Goal: Communication & Community: Ask a question

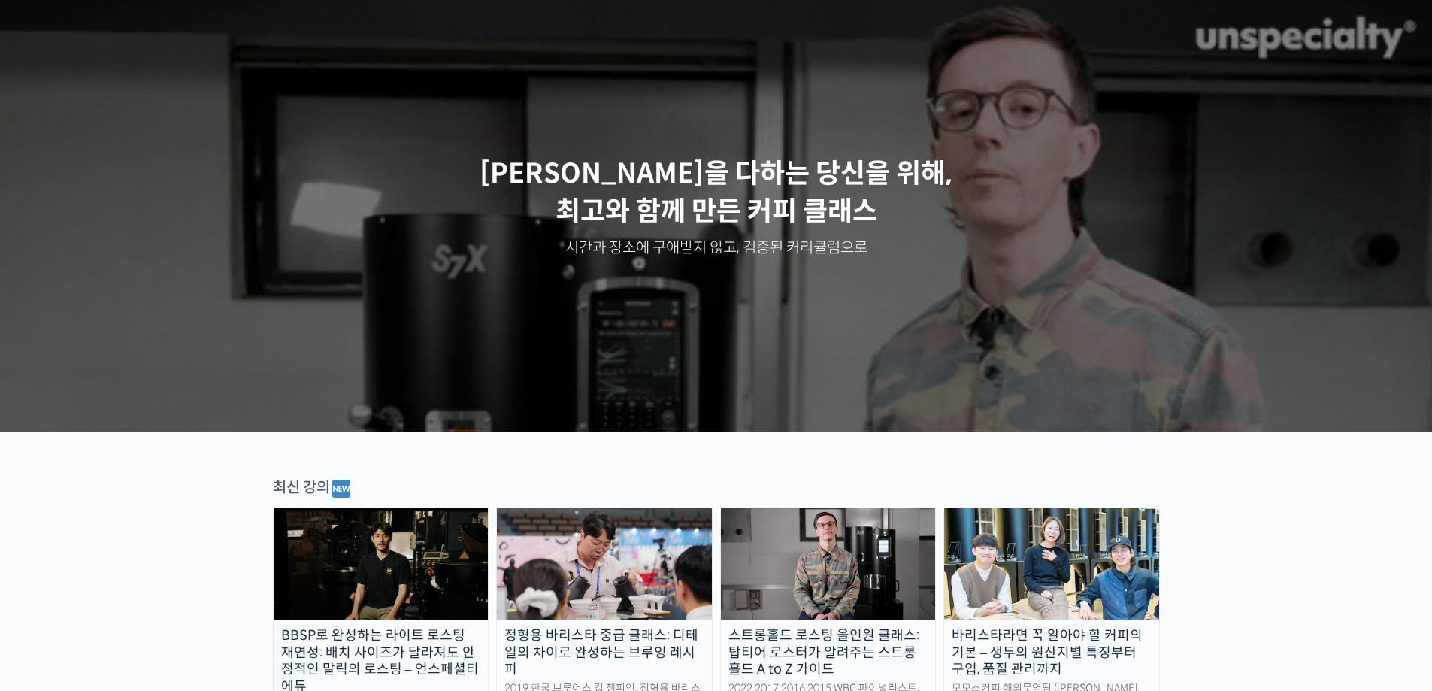
scroll to position [451, 0]
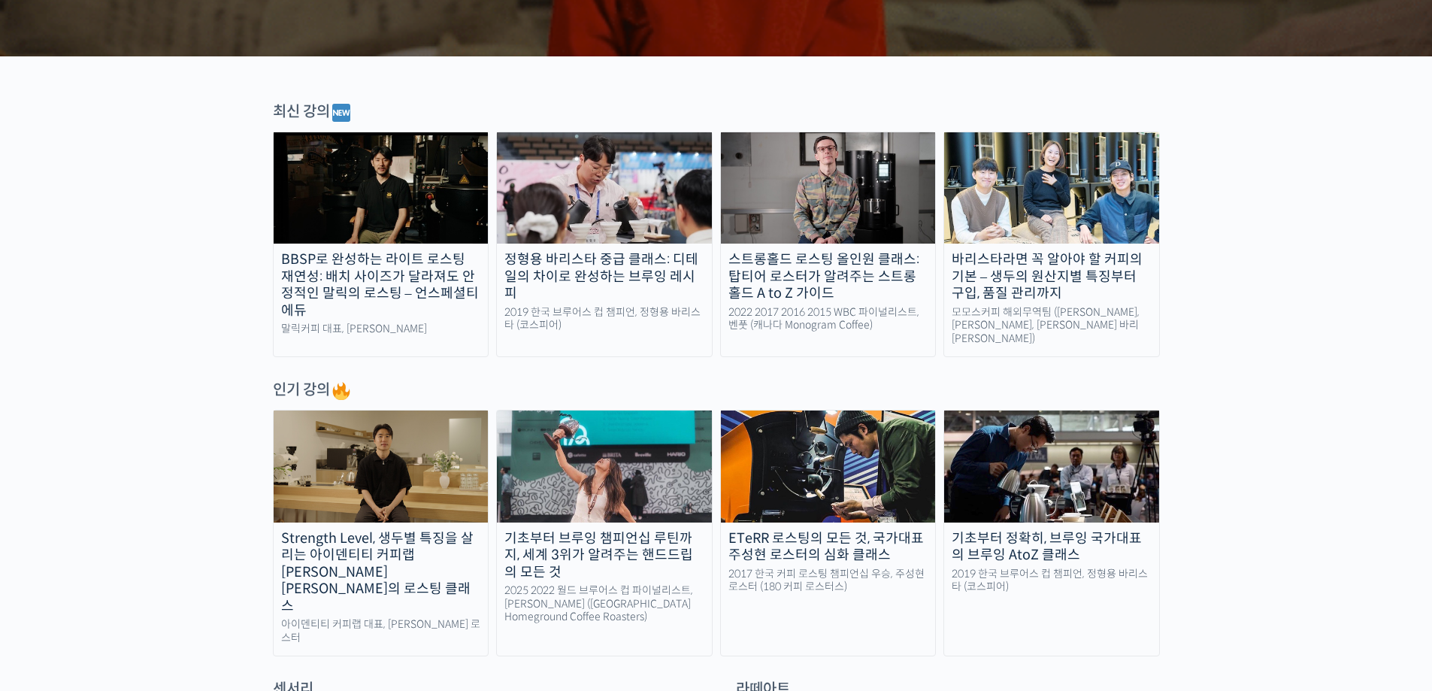
click at [395, 538] on div "Strength Level, 생두별 특징을 살리는 아이덴티티 커피랩 [PERSON_NAME] [PERSON_NAME]의 로스팅 클래스" at bounding box center [381, 572] width 215 height 85
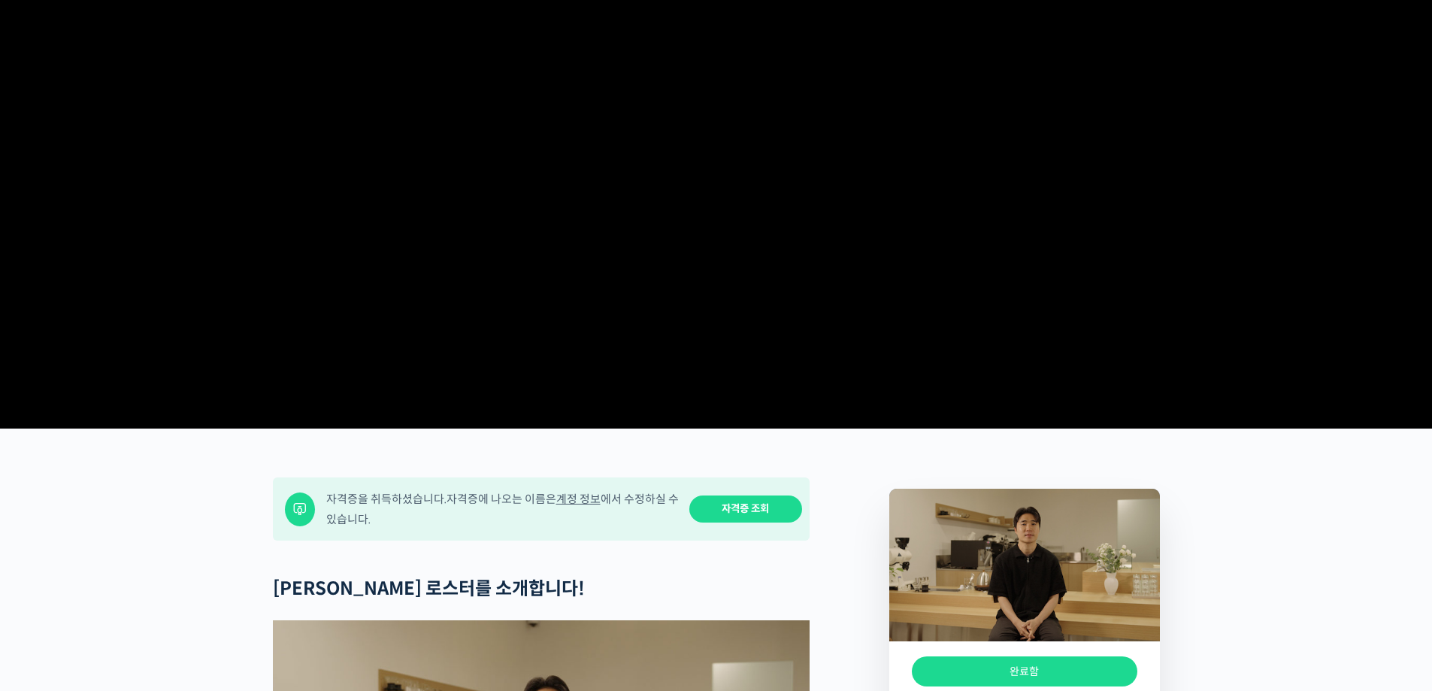
scroll to position [3, 0]
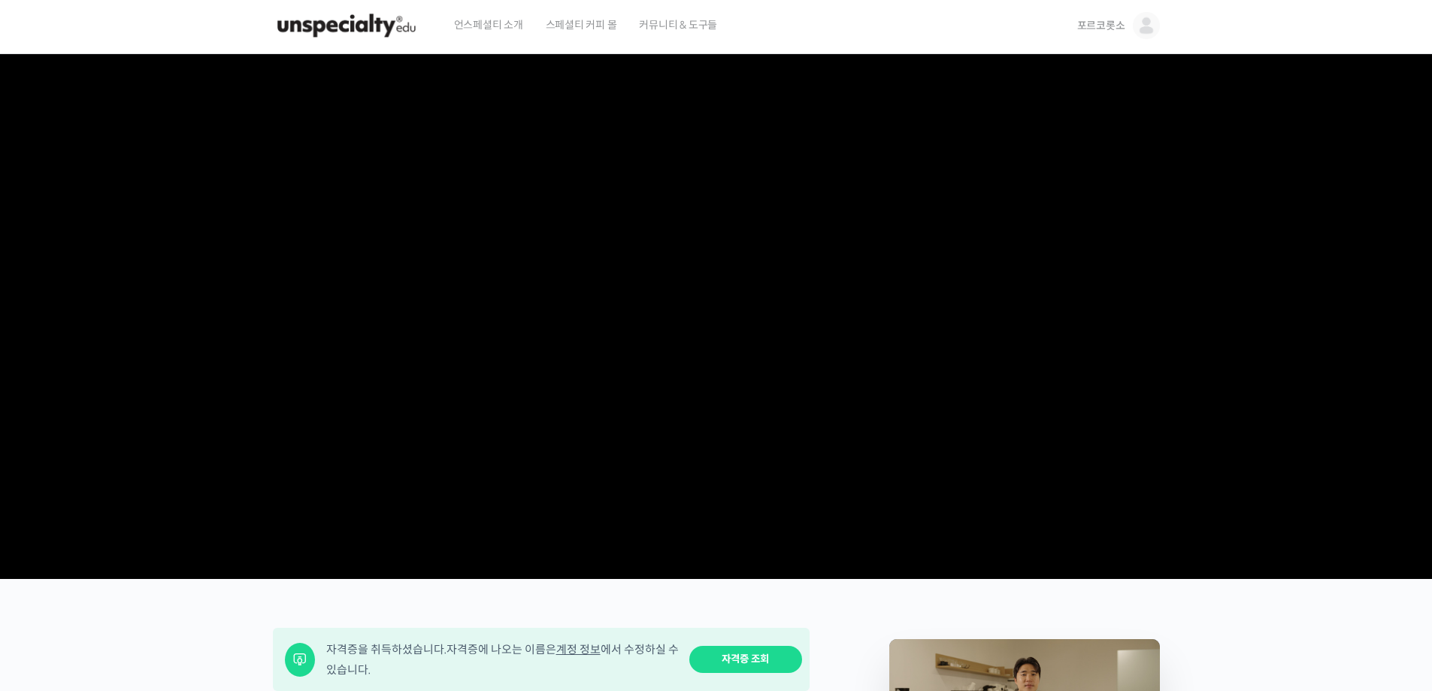
click at [581, 17] on span "스페셜티 커피 몰" at bounding box center [581, 24] width 71 height 57
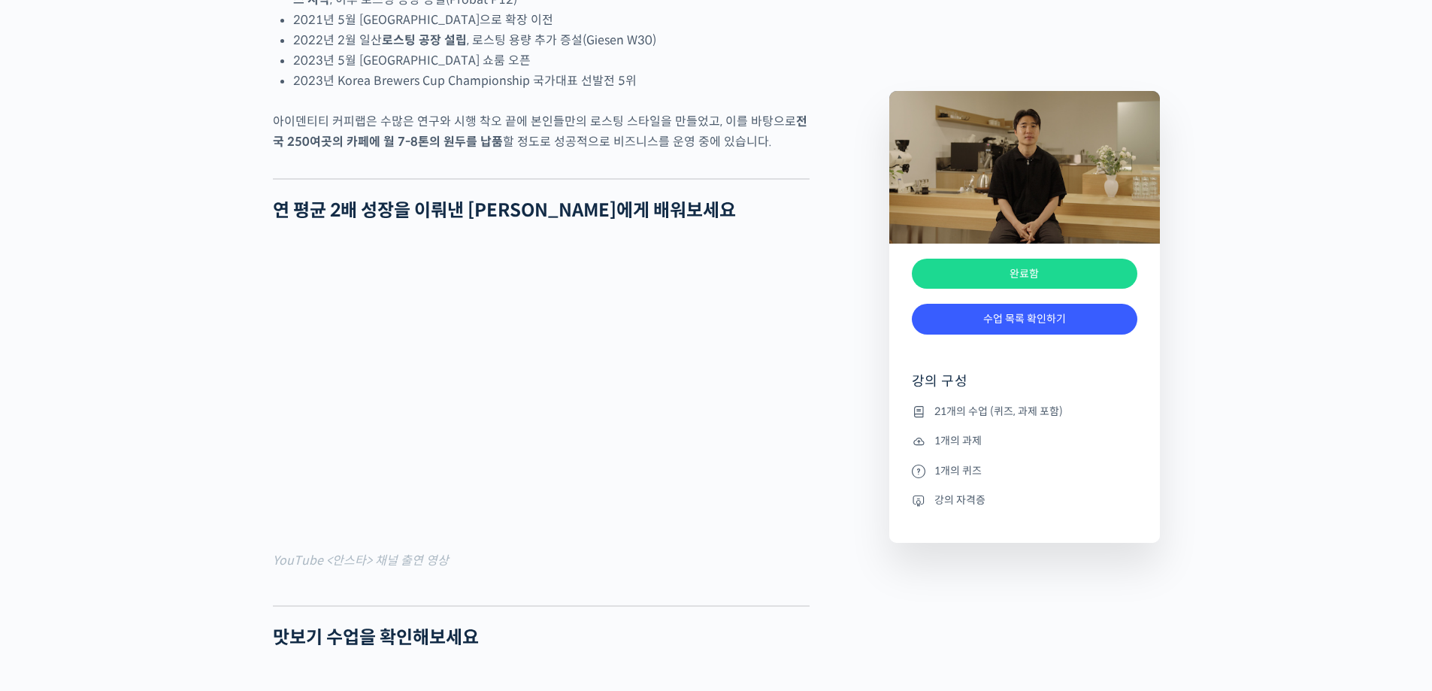
scroll to position [604, 0]
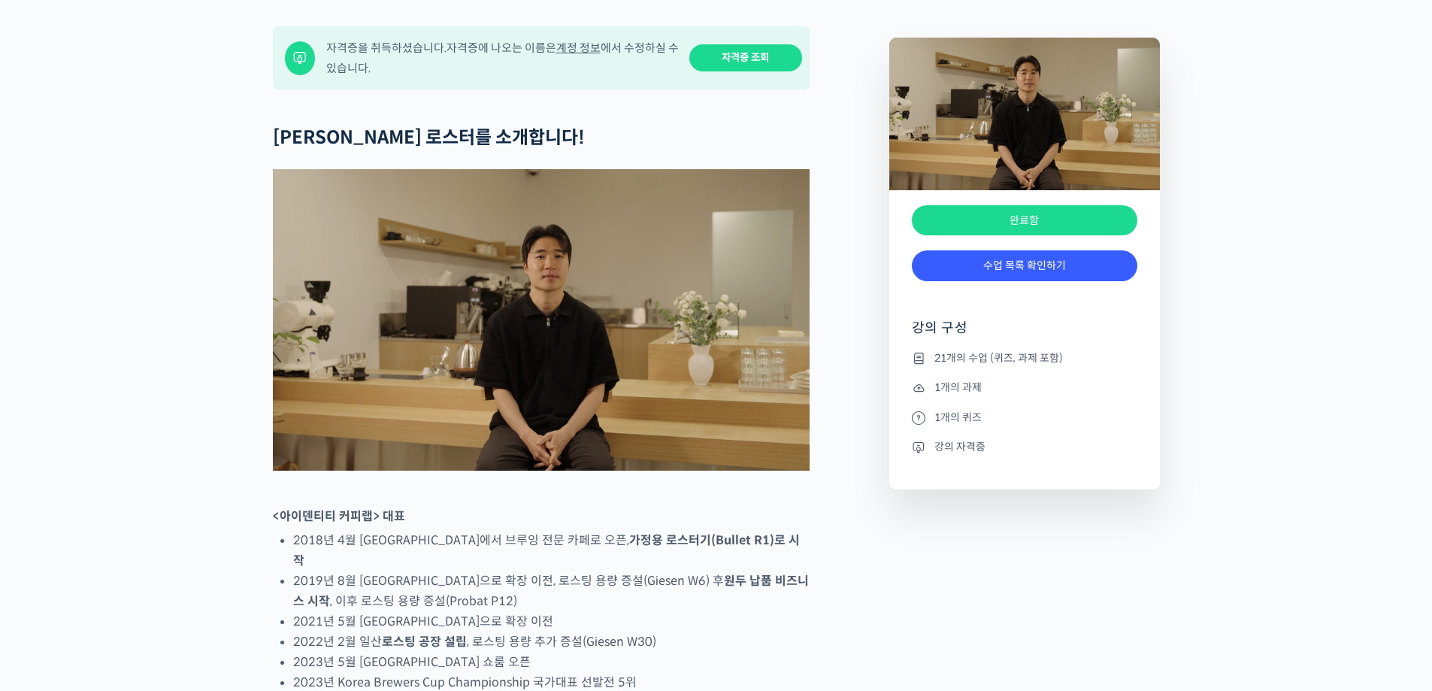
drag, startPoint x: 486, startPoint y: 0, endPoint x: 413, endPoint y: 259, distance: 269.6
click at [315, 238] on img at bounding box center [541, 320] width 537 height 302
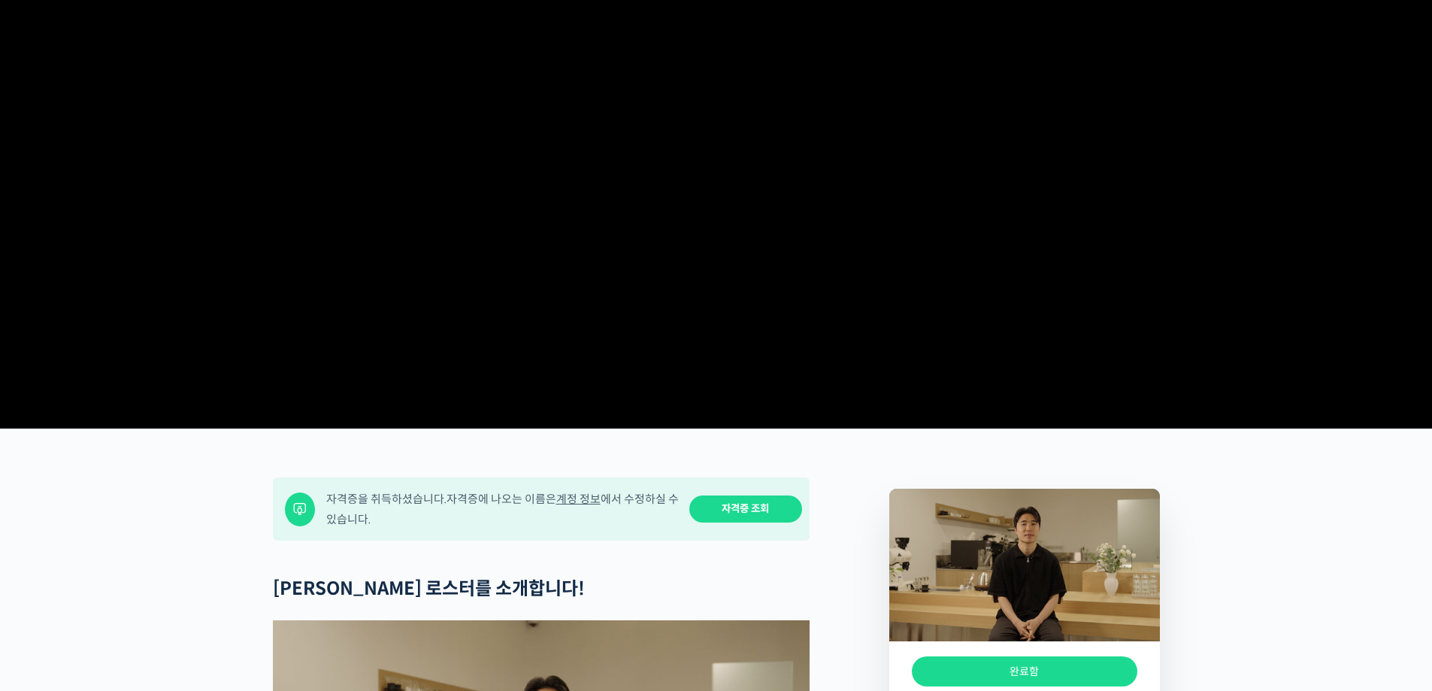
scroll to position [0, 0]
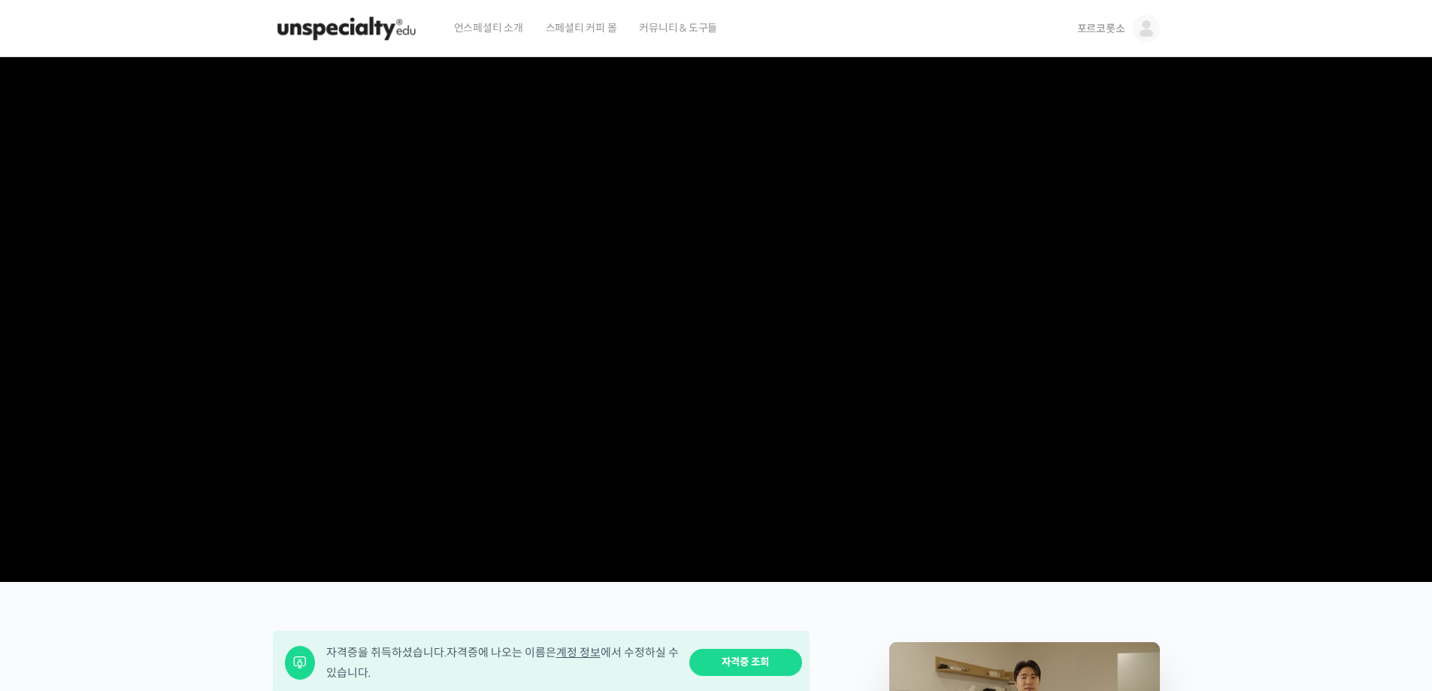
click at [1137, 40] on link "포르코롯소" at bounding box center [1118, 28] width 83 height 57
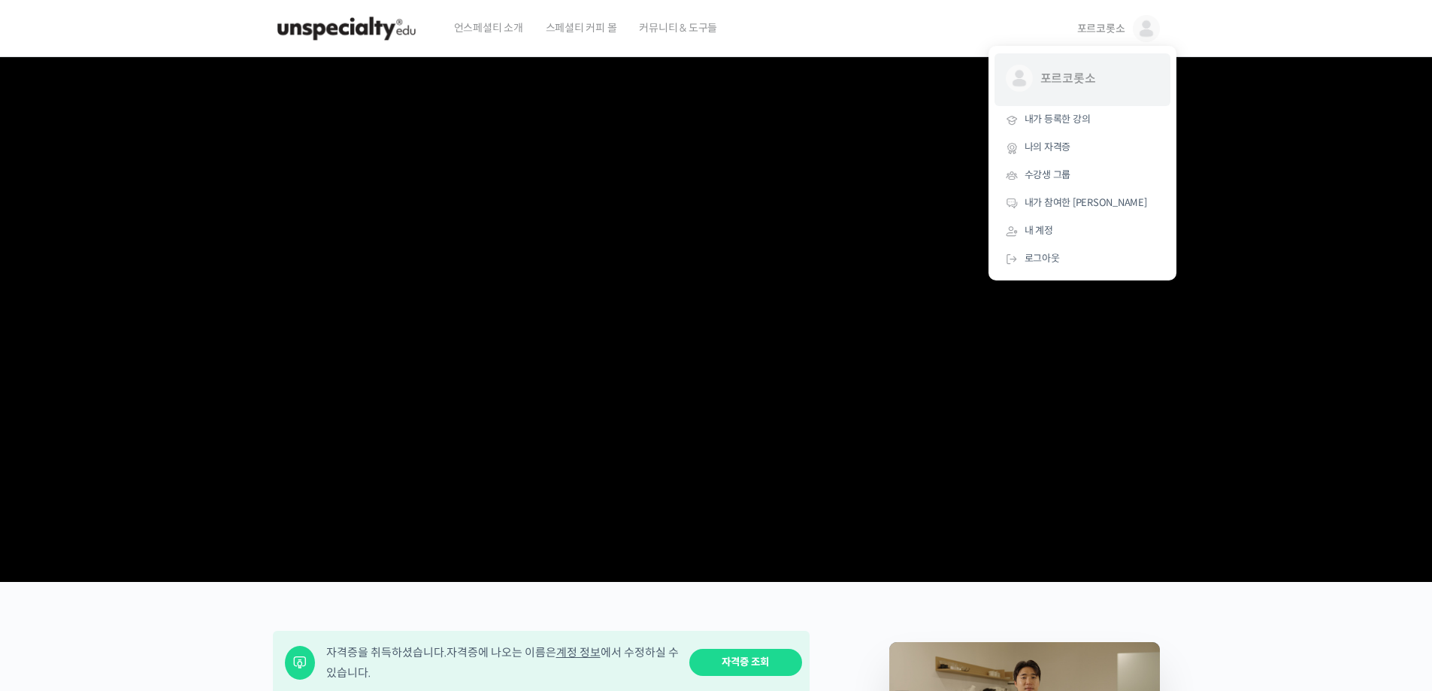
click at [1067, 76] on span "포르코롯소" at bounding box center [1095, 79] width 111 height 29
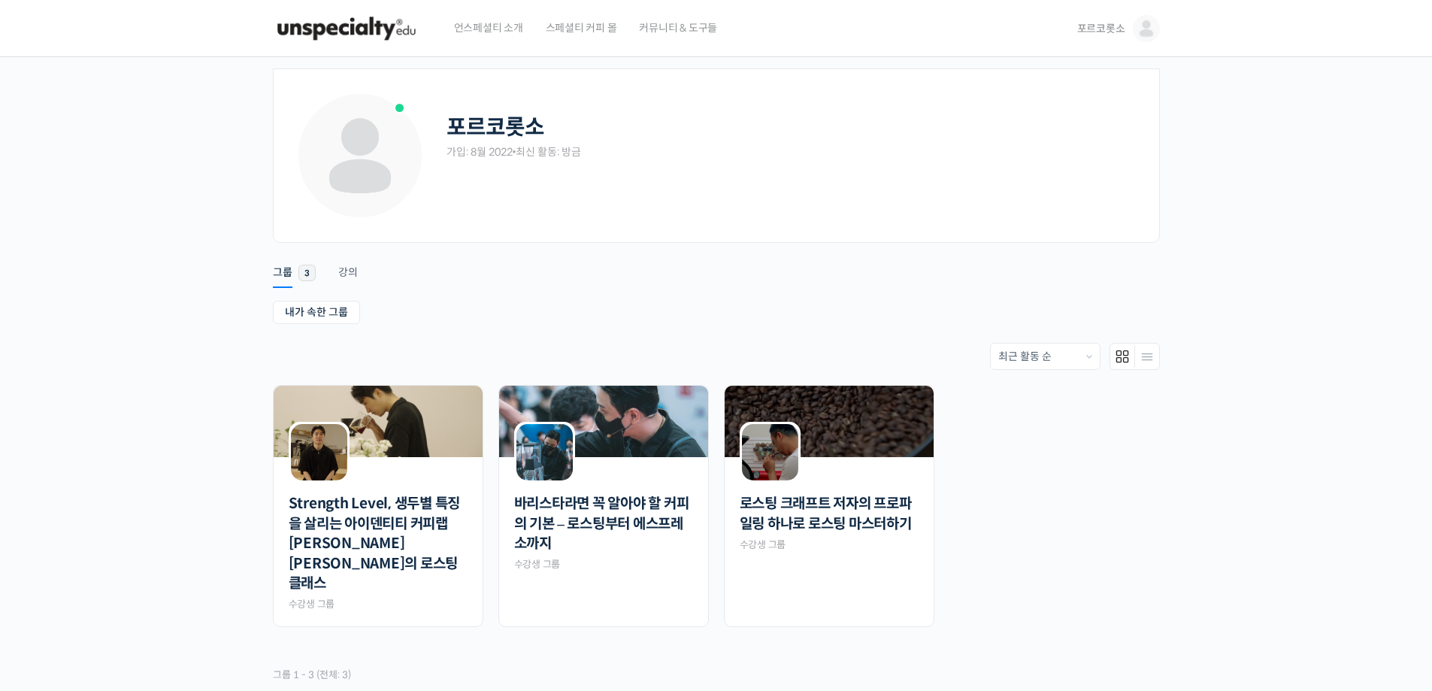
scroll to position [131, 0]
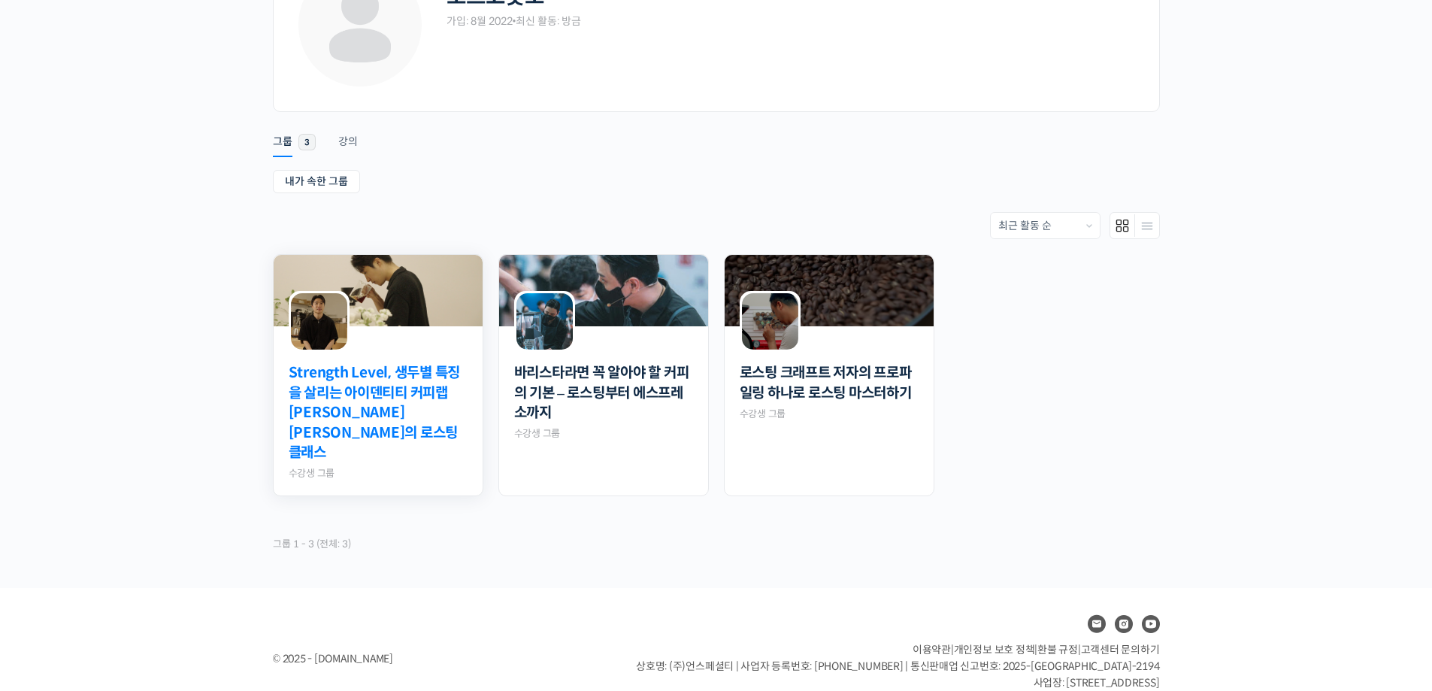
click at [361, 363] on link "Strength Level, 생두별 특징을 살리는 아이덴티티 커피랩 [PERSON_NAME] [PERSON_NAME]의 로스팅 클래스" at bounding box center [378, 413] width 179 height 100
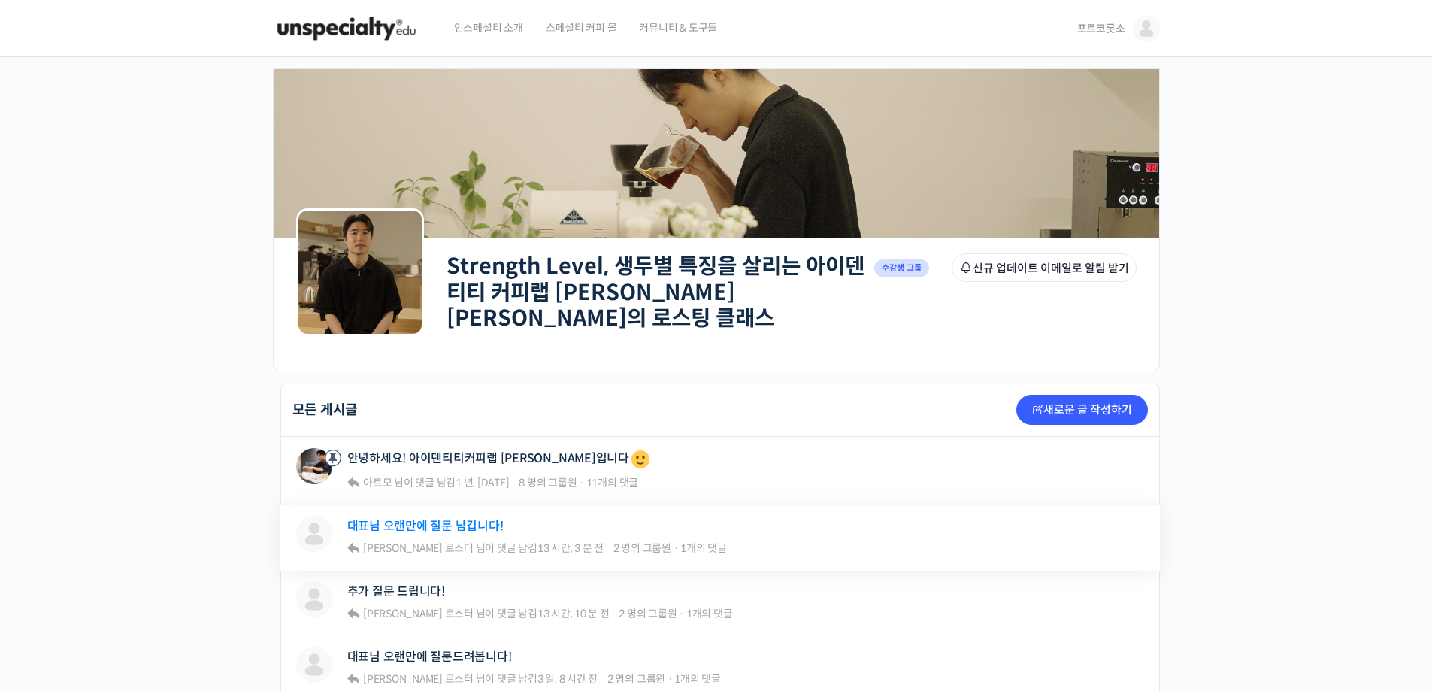
scroll to position [75, 0]
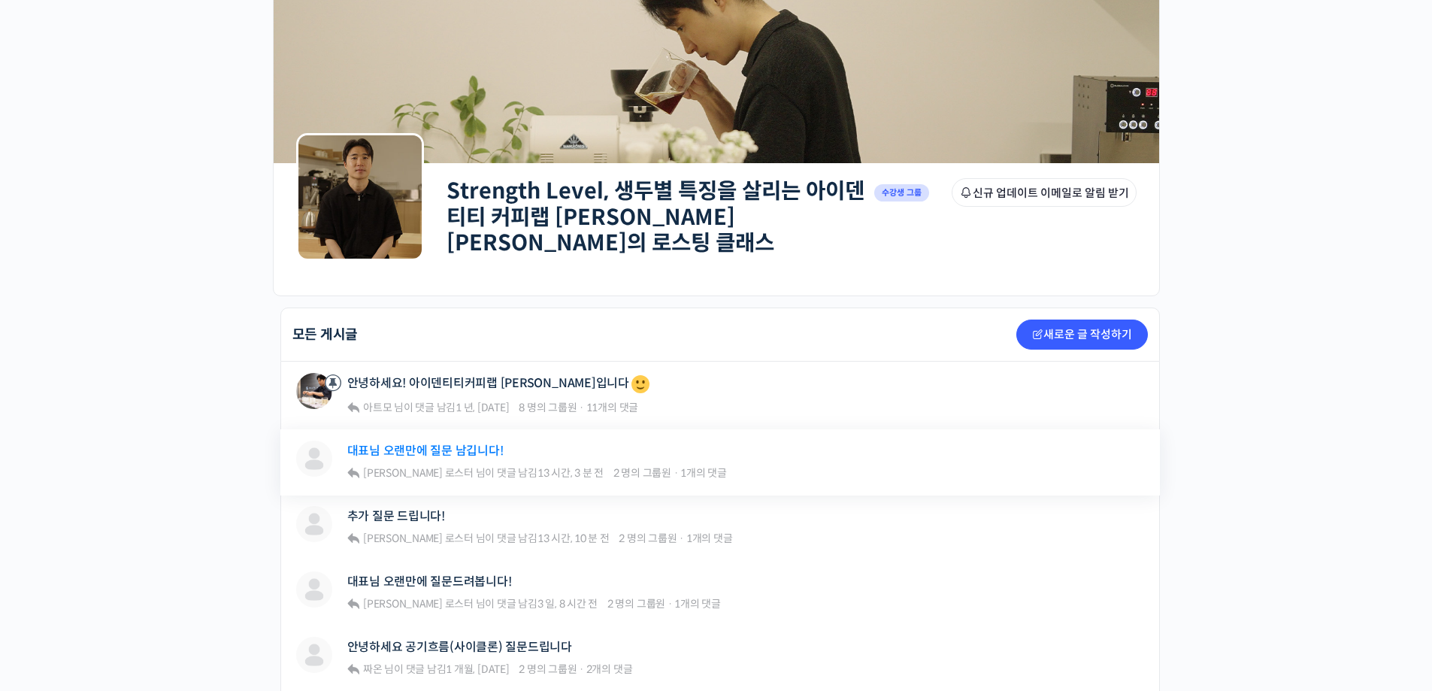
click at [435, 444] on link "대표님 오랜만에 질문 남깁니다!" at bounding box center [425, 451] width 156 height 14
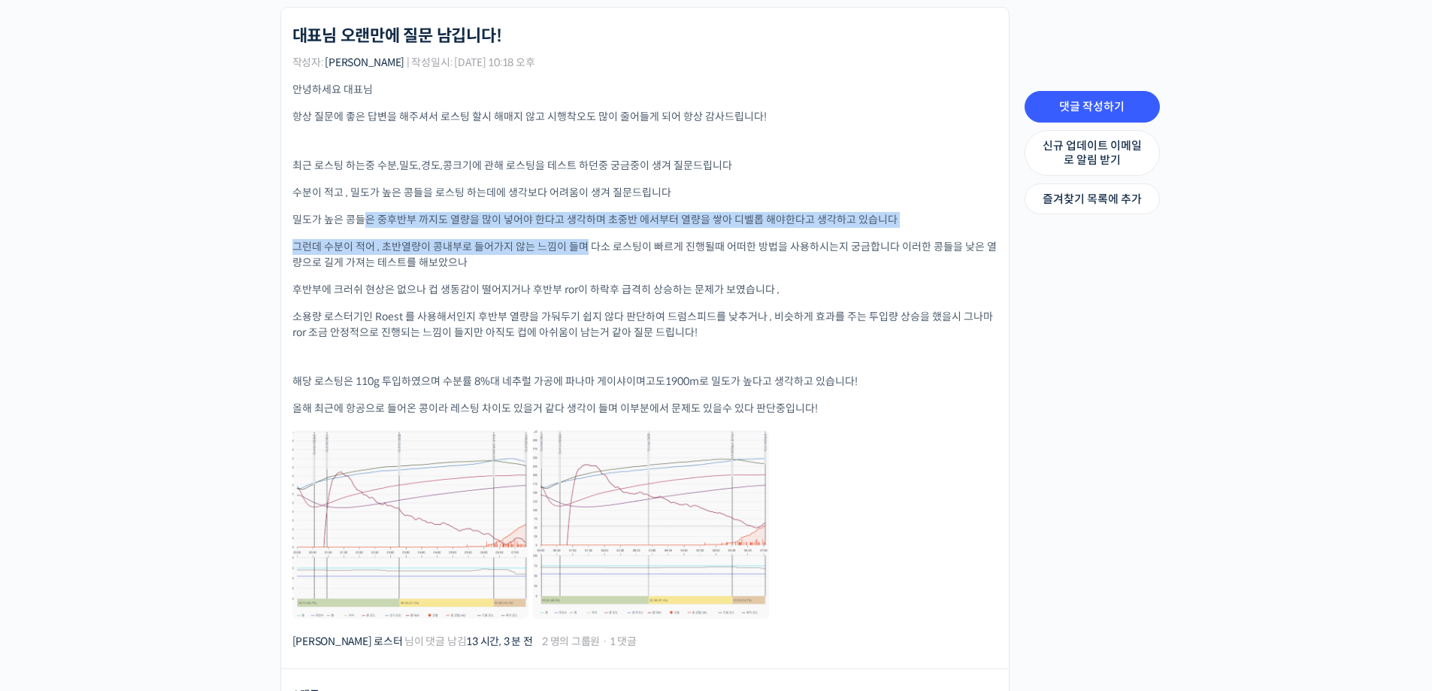
drag, startPoint x: 367, startPoint y: 207, endPoint x: 583, endPoint y: 231, distance: 217.8
click at [583, 231] on div "안녕하세요 대표님 항상 질문에 좋은 답변을 해주셔서 로스팅 할시 해매지 않고 시행착오도 많이 줄어들게 되어 항상 감사드립니다! 최근 로스팅 하…" at bounding box center [644, 351] width 705 height 539
click at [578, 228] on div "안녕하세요 대표님 항상 질문에 좋은 답변을 해주셔서 로스팅 할시 해매지 않고 시행착오도 많이 줄어들게 되어 항상 감사드립니다! 최근 로스팅 하…" at bounding box center [644, 351] width 705 height 539
click at [602, 212] on p "밀도가 높은 콩들은 중후반부 까지도 열량을 많이 넣어야 한다고 생각하며 초중반 에서부터 열량을 쌓아 디벨롭 해야한다고 생각하고 있습니다" at bounding box center [644, 220] width 705 height 16
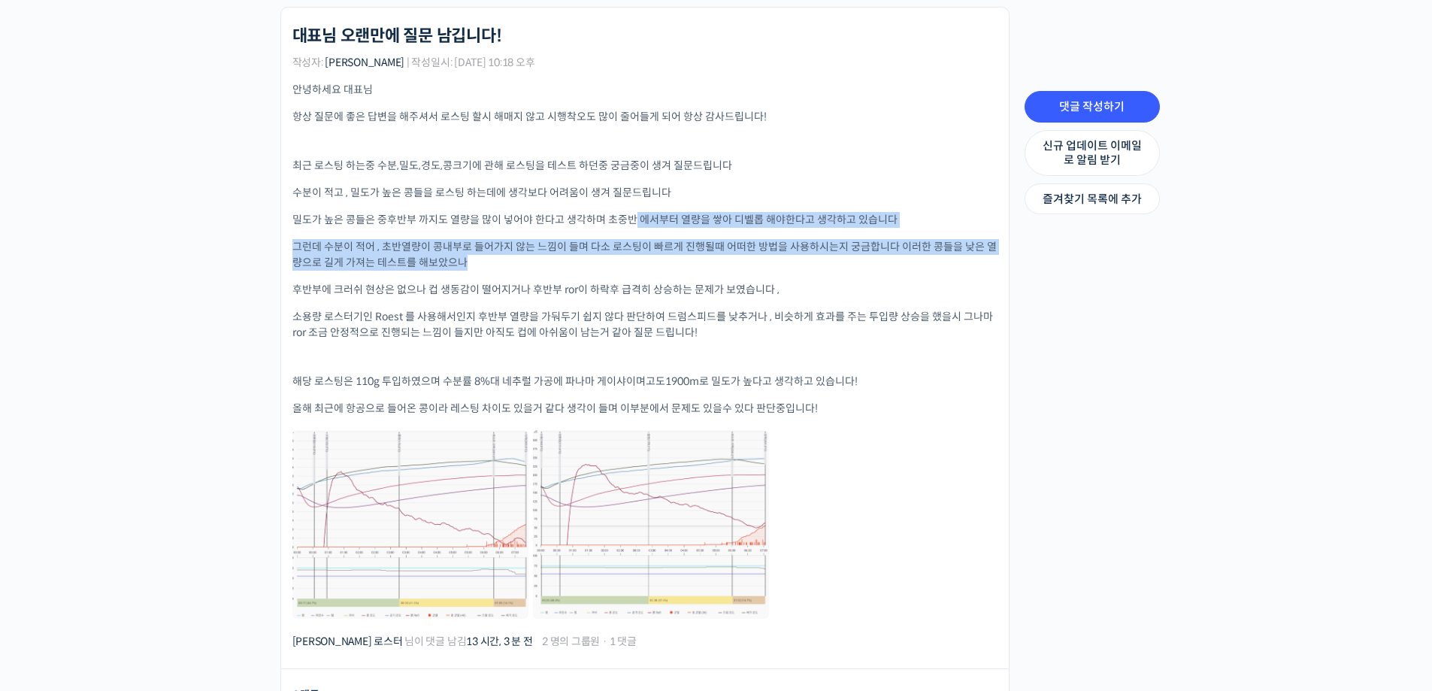
drag, startPoint x: 633, startPoint y: 220, endPoint x: 961, endPoint y: 253, distance: 329.5
click at [961, 253] on div "안녕하세요 대표님 항상 질문에 좋은 답변을 해주셔서 로스팅 할시 해매지 않고 시행착오도 많이 줄어들게 되어 항상 감사드립니다! 최근 로스팅 하…" at bounding box center [644, 351] width 705 height 539
click at [820, 214] on p "밀도가 높은 콩들은 중후반부 까지도 열량을 많이 넣어야 한다고 생각하며 초중반 에서부터 열량을 쌓아 디벨롭 해야한다고 생각하고 있습니다" at bounding box center [644, 220] width 705 height 16
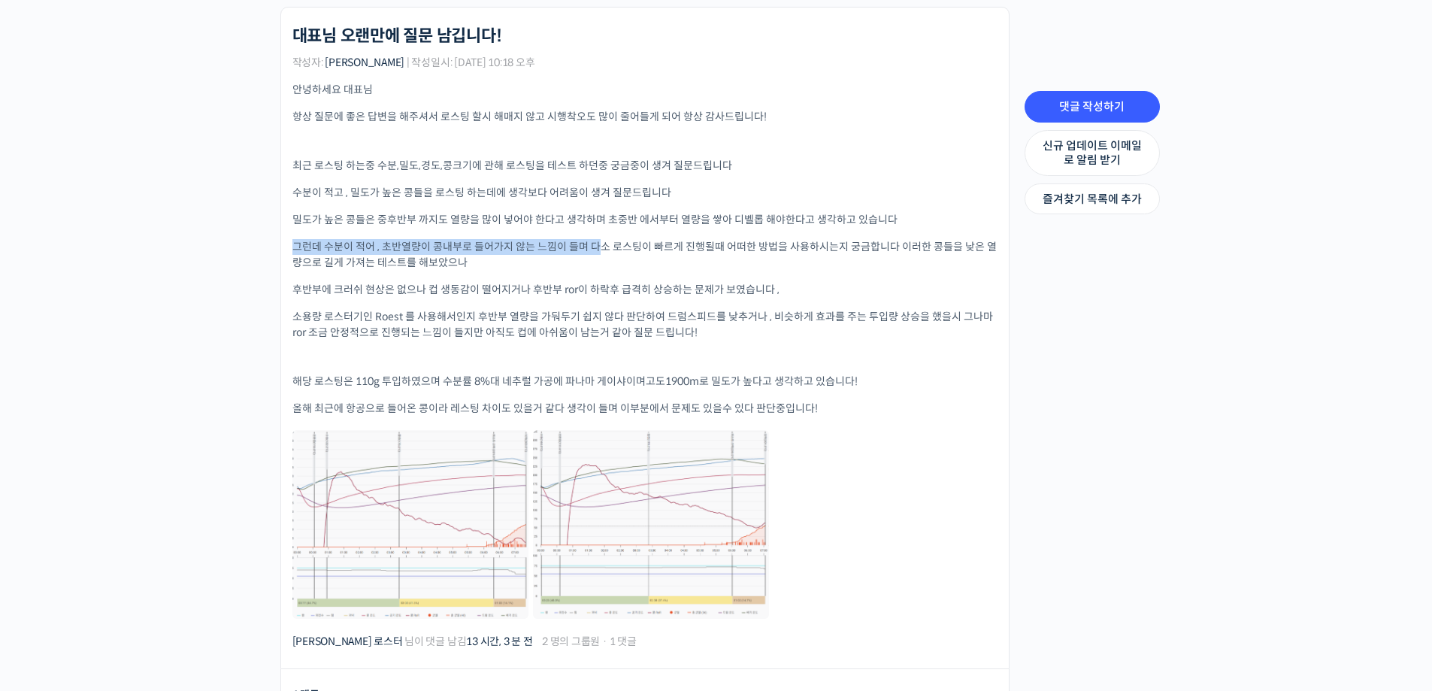
drag, startPoint x: 290, startPoint y: 229, endPoint x: 599, endPoint y: 244, distance: 309.4
click at [599, 244] on li "Strength Level, 생두별 특징을 살리는 아이덴티티 커피랩 윤원균 대표의 로스팅 클래스 대표님 오랜만에 질문 남깁니다! 작성자: 김형…" at bounding box center [644, 338] width 729 height 663
click at [595, 245] on p "그런데 수분이 적어 , 초반열량이 콩내부로 들어가지 않는 느낌이 들며 다소 로스팅이 빠르게 진행될때 어떠한 방법을 사용하시는지 궁금합니다 이러…" at bounding box center [644, 255] width 705 height 32
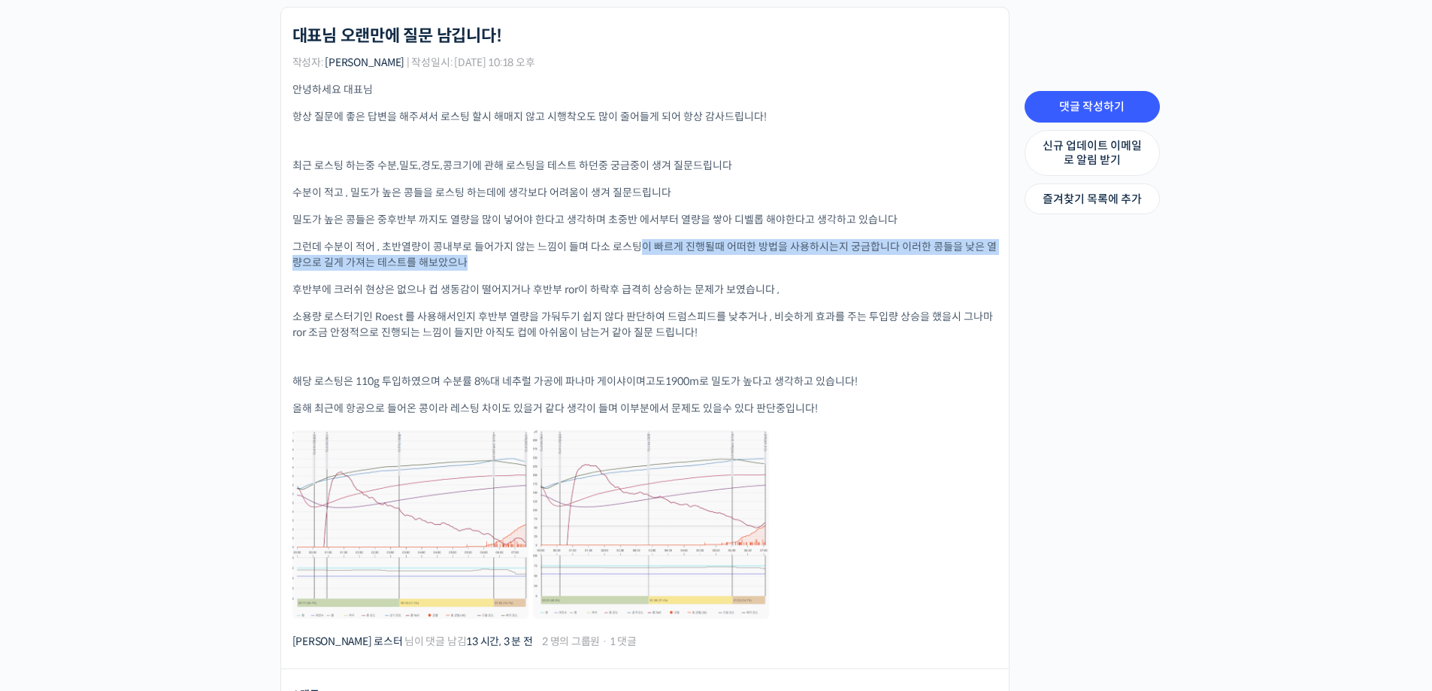
drag, startPoint x: 618, startPoint y: 242, endPoint x: 958, endPoint y: 261, distance: 340.3
click at [958, 261] on p "그런데 수분이 적어 , 초반열량이 콩내부로 들어가지 않는 느낌이 들며 다소 로스팅이 빠르게 진행될때 어떠한 방법을 사용하시는지 궁금합니다 이러…" at bounding box center [644, 255] width 705 height 32
click at [958, 262] on p "그런데 수분이 적어 , 초반열량이 콩내부로 들어가지 않는 느낌이 들며 다소 로스팅이 빠르게 진행될때 어떠한 방법을 사용하시는지 궁금합니다 이러…" at bounding box center [644, 255] width 705 height 32
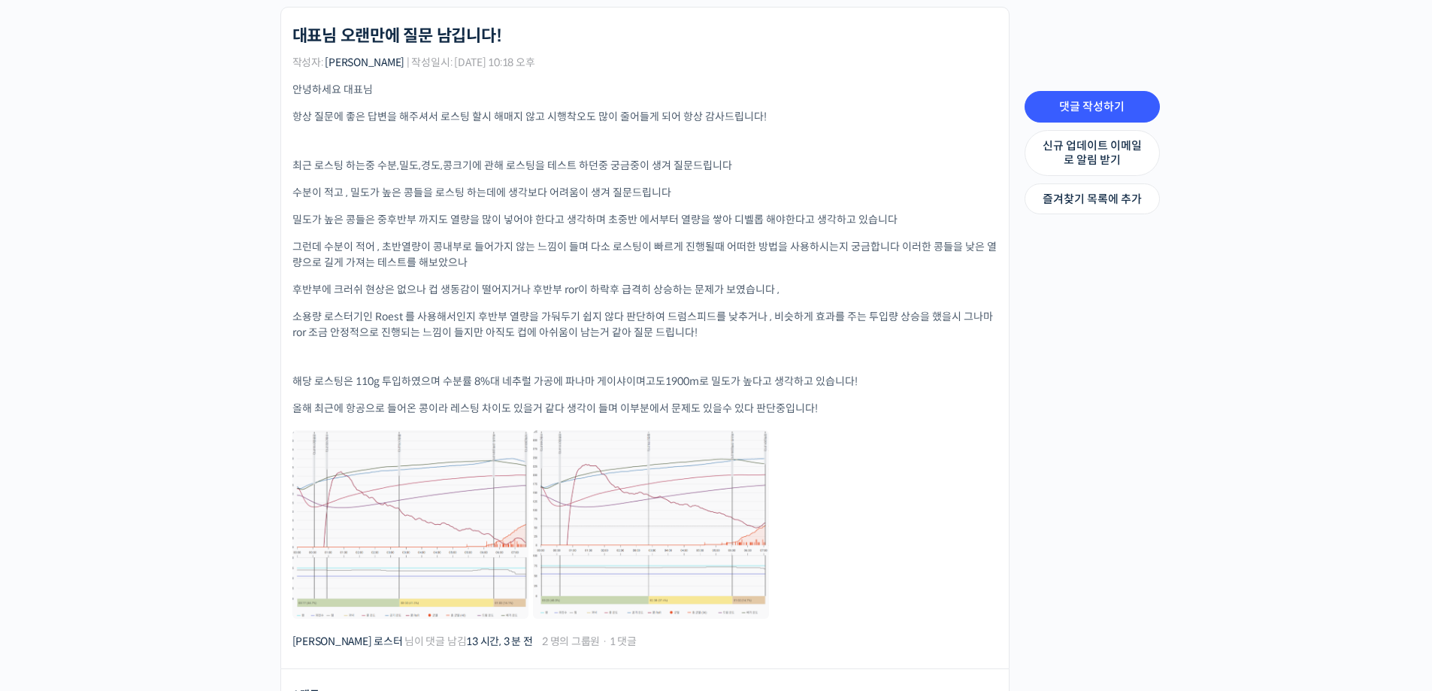
click at [386, 285] on p "후반부에 크러쉬 현상은 없으나 컵 생동감이 떨어지거나 후반부 ror이 하락후 급격히 상승하는 문제가 보였습니다 ," at bounding box center [644, 290] width 705 height 16
click at [386, 283] on p "후반부에 크러쉬 현상은 없으나 컵 생동감이 떨어지거나 후반부 ror이 하락후 급격히 상승하는 문제가 보였습니다 ," at bounding box center [644, 290] width 705 height 16
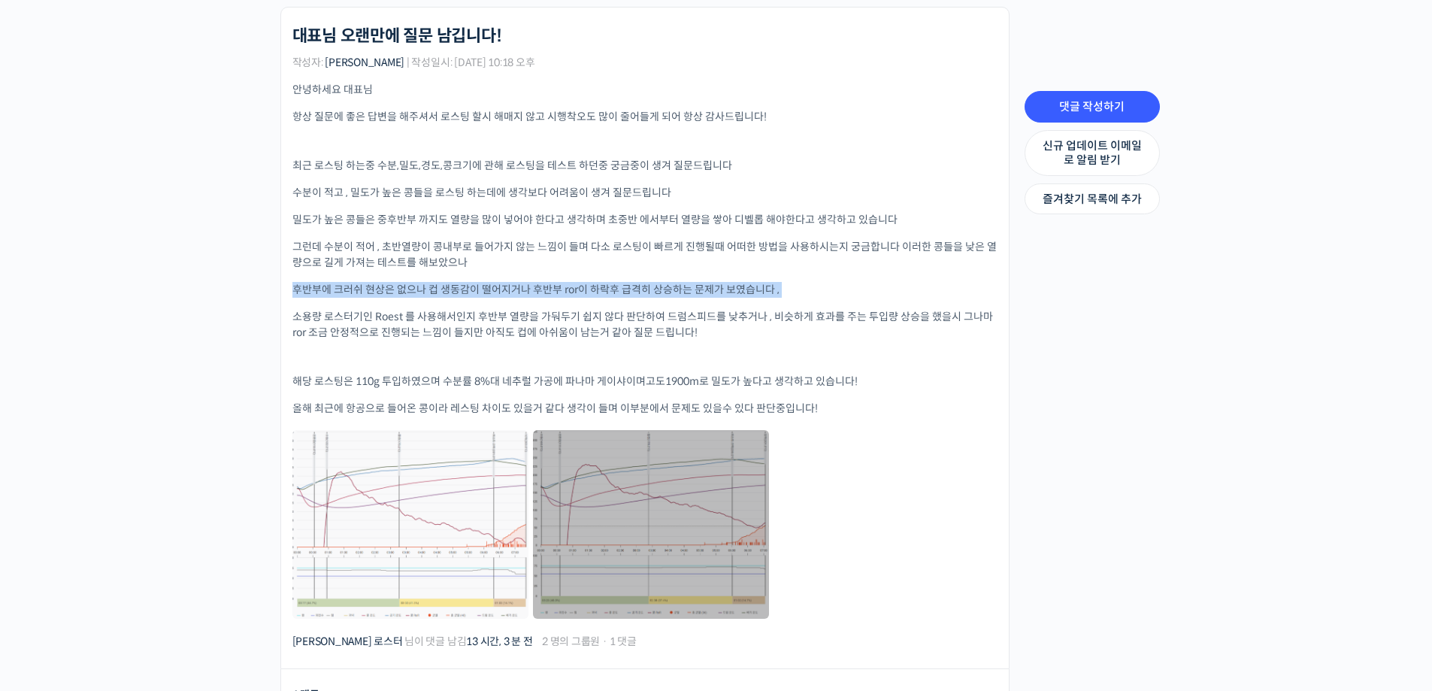
scroll to position [526, 0]
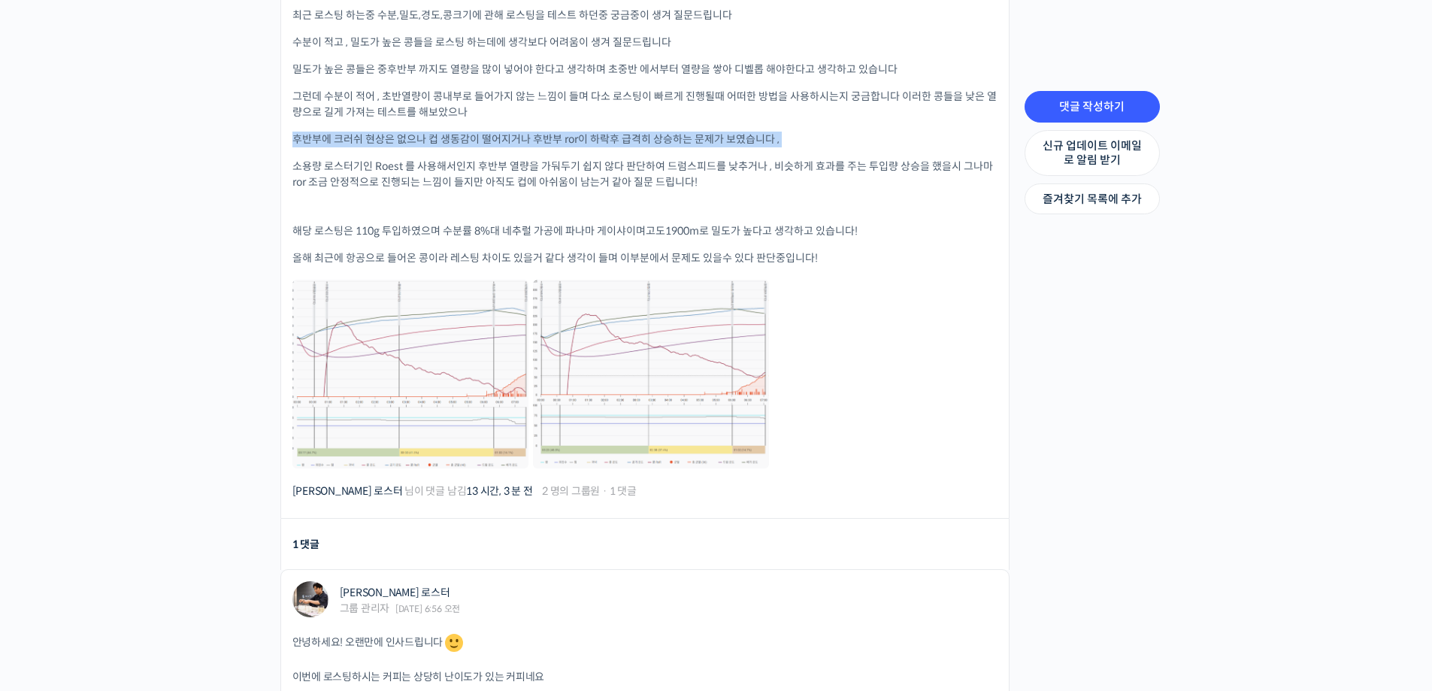
click at [600, 138] on p "후반부에 크러쉬 현상은 없으나 컵 생동감이 떨어지거나 후반부 ror이 하락후 급격히 상승하는 문제가 보였습니다 ," at bounding box center [644, 140] width 705 height 16
click at [607, 133] on p "후반부에 크러쉬 현상은 없으나 컵 생동감이 떨어지거나 후반부 ror이 하락후 급격히 상승하는 문제가 보였습니다 ," at bounding box center [644, 140] width 705 height 16
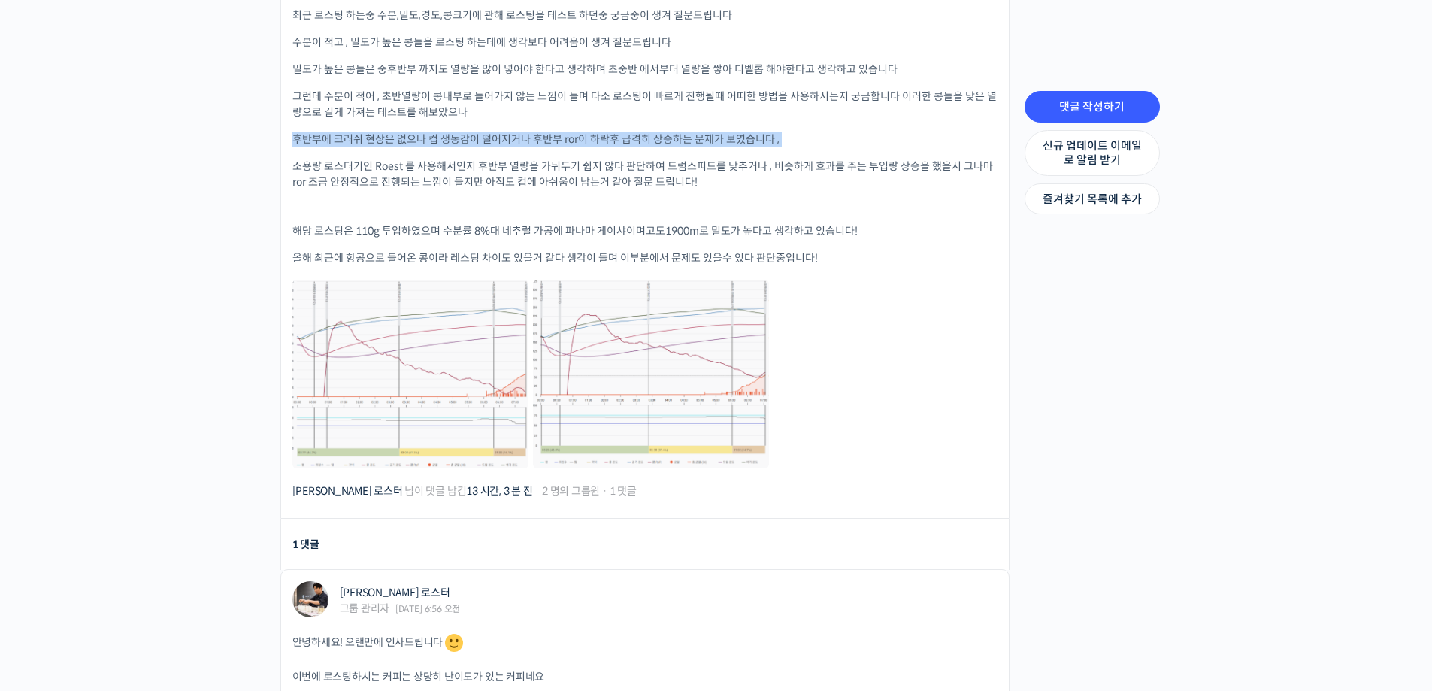
click at [607, 133] on p "후반부에 크러쉬 현상은 없으나 컵 생동감이 떨어지거나 후반부 ror이 하락후 급격히 상승하는 문제가 보였습니다 ," at bounding box center [644, 140] width 705 height 16
click at [329, 170] on p "소용량 로스터기인 Roest 를 사용해서인지 후반부 열량을 가둬두기 쉽지 않다 판단하여 드럼스피드를 낮추거나 , 비슷하게 효과를 주는 투입량 …" at bounding box center [644, 175] width 705 height 32
click at [329, 171] on p "소용량 로스터기인 Roest 를 사용해서인지 후반부 열량을 가둬두기 쉽지 않다 판단하여 드럼스피드를 낮추거나 , 비슷하게 효과를 주는 투입량 …" at bounding box center [644, 175] width 705 height 32
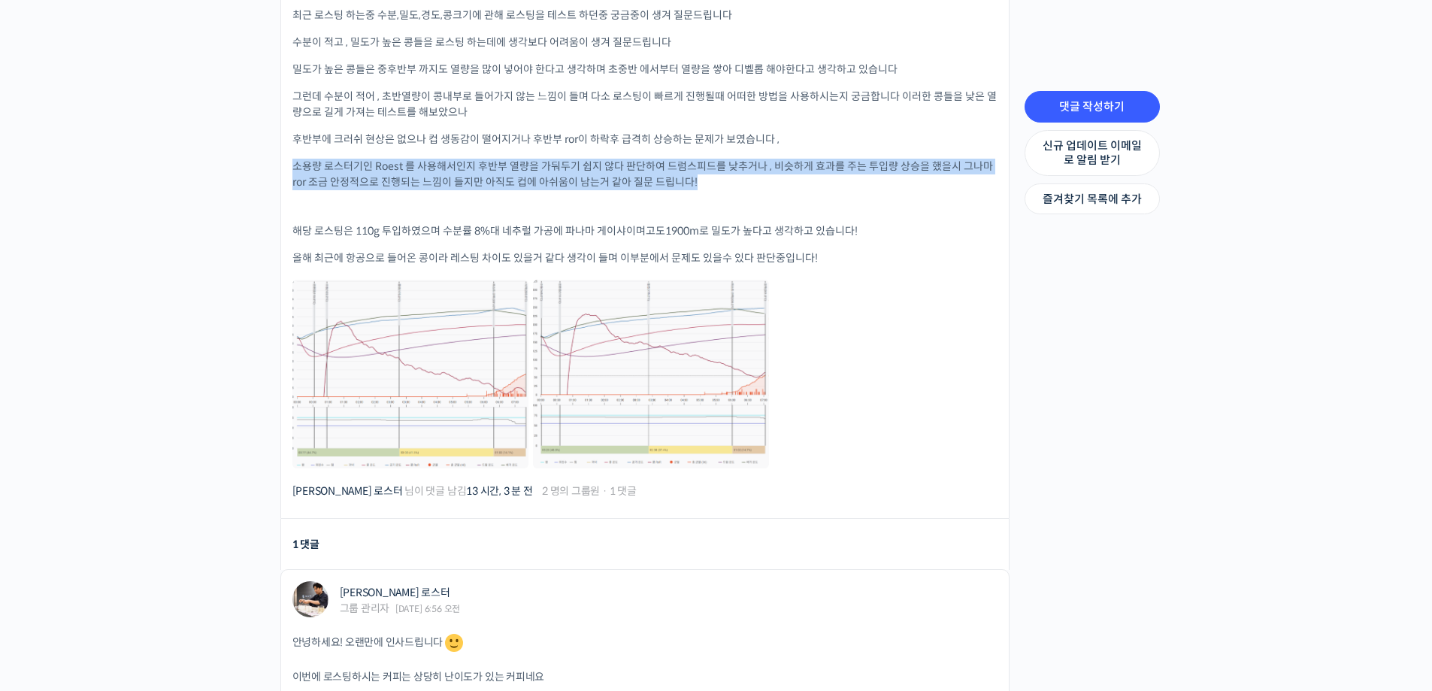
click at [329, 171] on p "소용량 로스터기인 Roest 를 사용해서인지 후반부 열량을 가둬두기 쉽지 않다 판단하여 드럼스피드를 낮추거나 , 비슷하게 효과를 주는 투입량 …" at bounding box center [644, 175] width 705 height 32
click at [335, 159] on p "소용량 로스터기인 Roest 를 사용해서인지 후반부 열량을 가둬두기 쉽지 않다 판단하여 드럼스피드를 낮추거나 , 비슷하게 효과를 주는 투입량 …" at bounding box center [644, 175] width 705 height 32
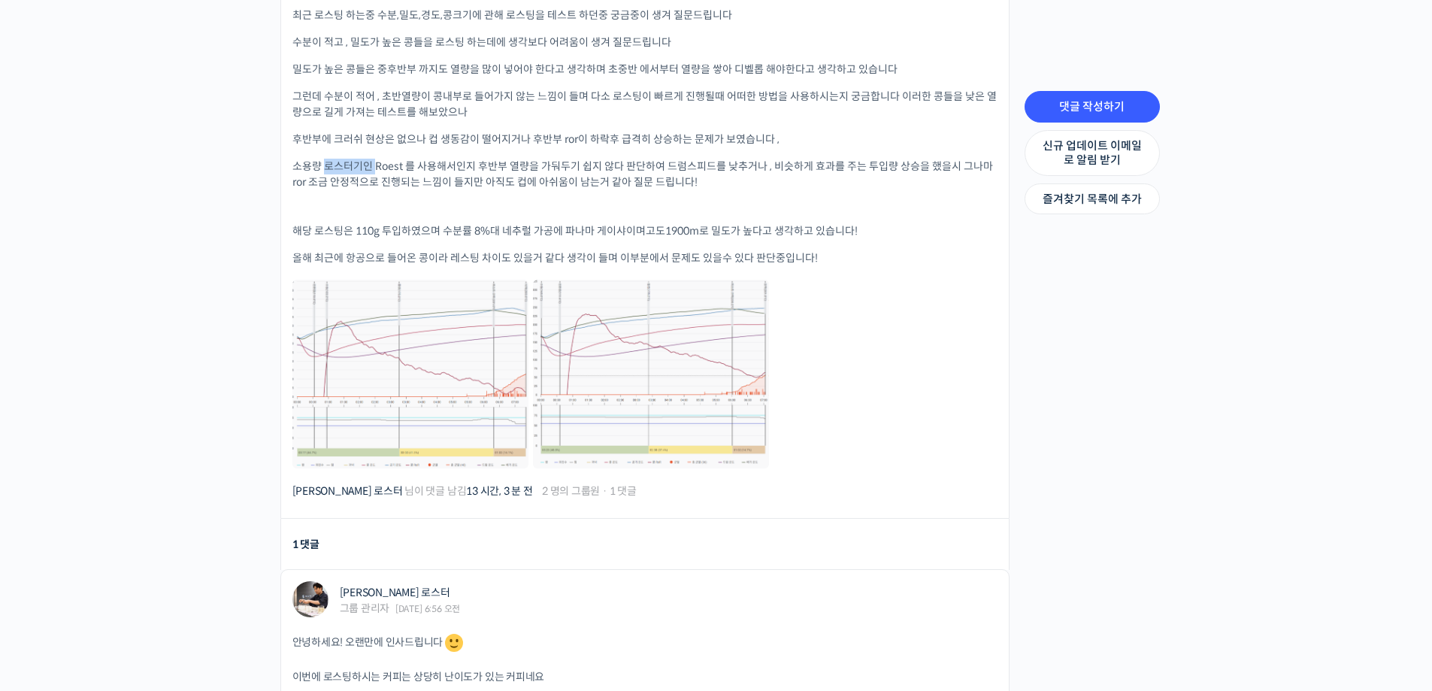
click at [335, 159] on p "소용량 로스터기인 Roest 를 사용해서인지 후반부 열량을 가둬두기 쉽지 않다 판단하여 드럼스피드를 낮추거나 , 비슷하게 효과를 주는 투입량 …" at bounding box center [644, 175] width 705 height 32
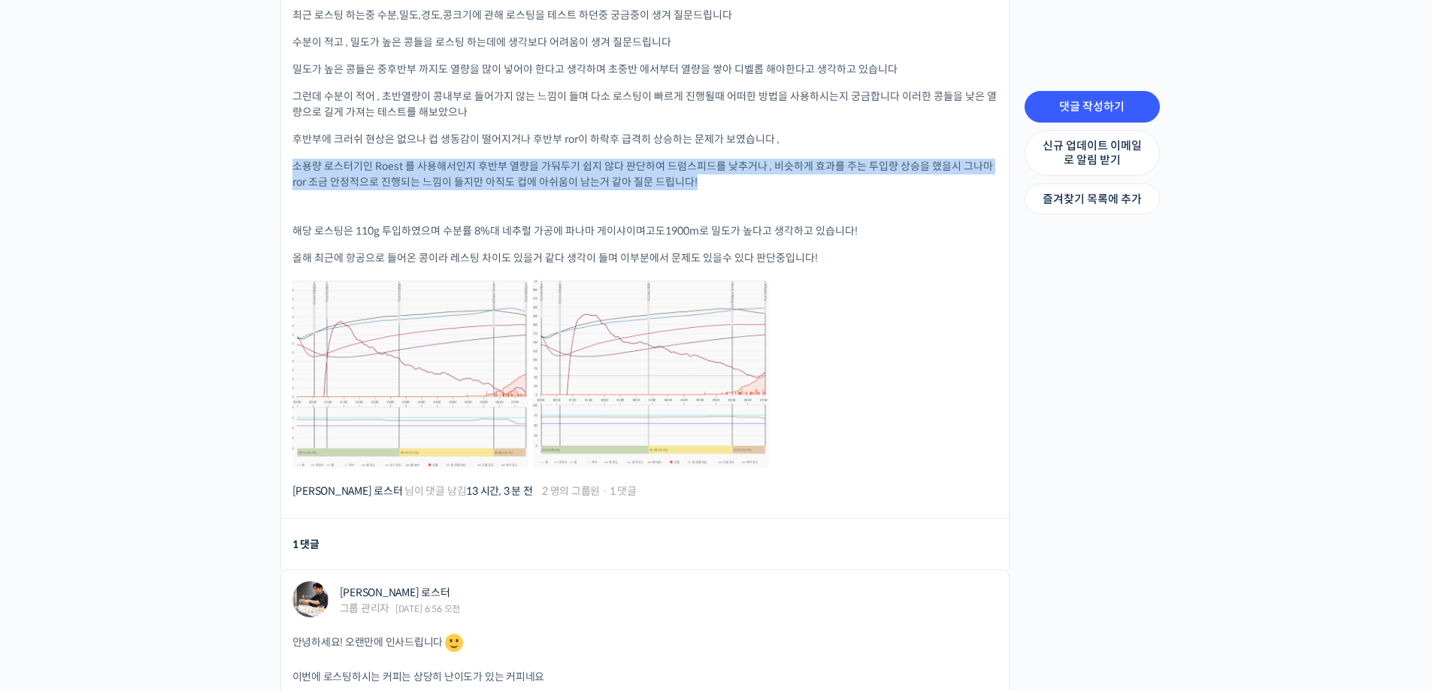
click at [335, 159] on p "소용량 로스터기인 Roest 를 사용해서인지 후반부 열량을 가둬두기 쉽지 않다 판단하여 드럼스피드를 낮추거나 , 비슷하게 효과를 주는 투입량 …" at bounding box center [644, 175] width 705 height 32
click at [509, 166] on p "소용량 로스터기인 Roest 를 사용해서인지 후반부 열량을 가둬두기 쉽지 않다 판단하여 드럼스피드를 낮추거나 , 비슷하게 효과를 주는 투입량 …" at bounding box center [644, 175] width 705 height 32
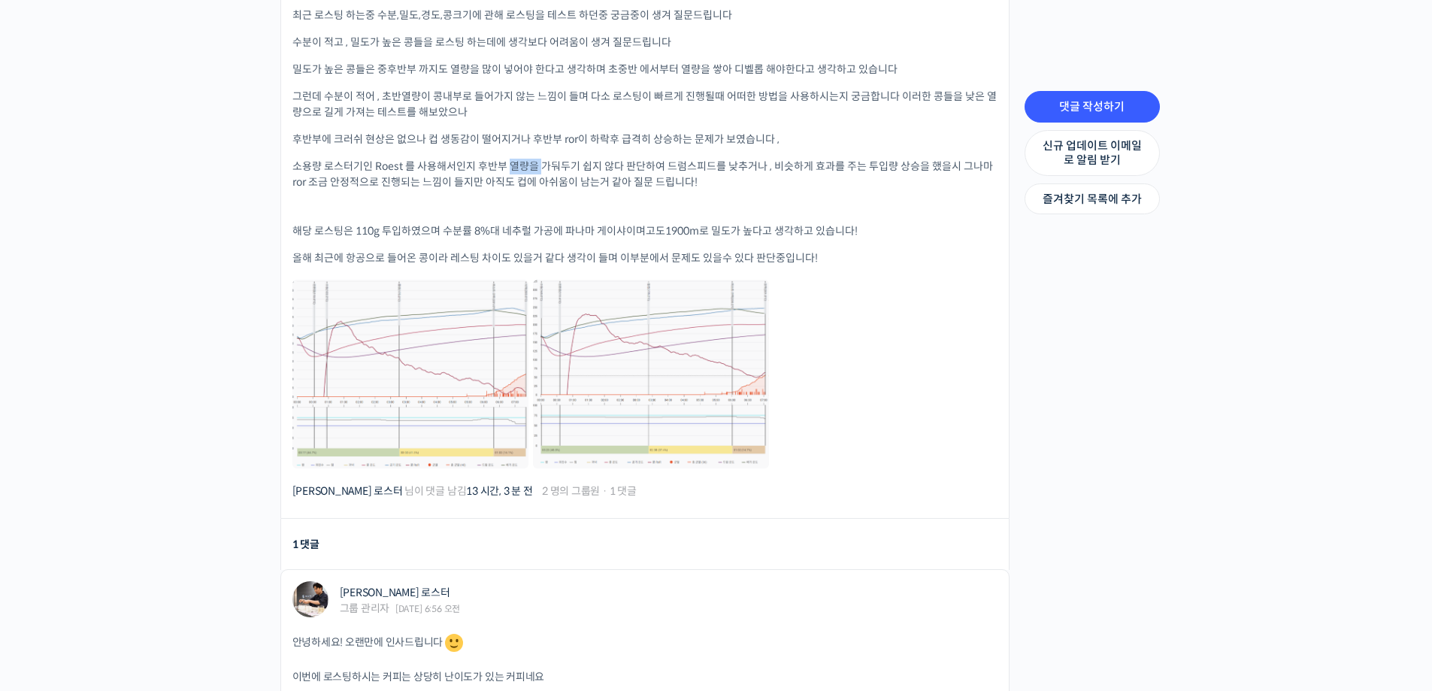
click at [509, 166] on p "소용량 로스터기인 Roest 를 사용해서인지 후반부 열량을 가둬두기 쉽지 않다 판단하여 드럼스피드를 낮추거나 , 비슷하게 효과를 주는 투입량 …" at bounding box center [644, 175] width 705 height 32
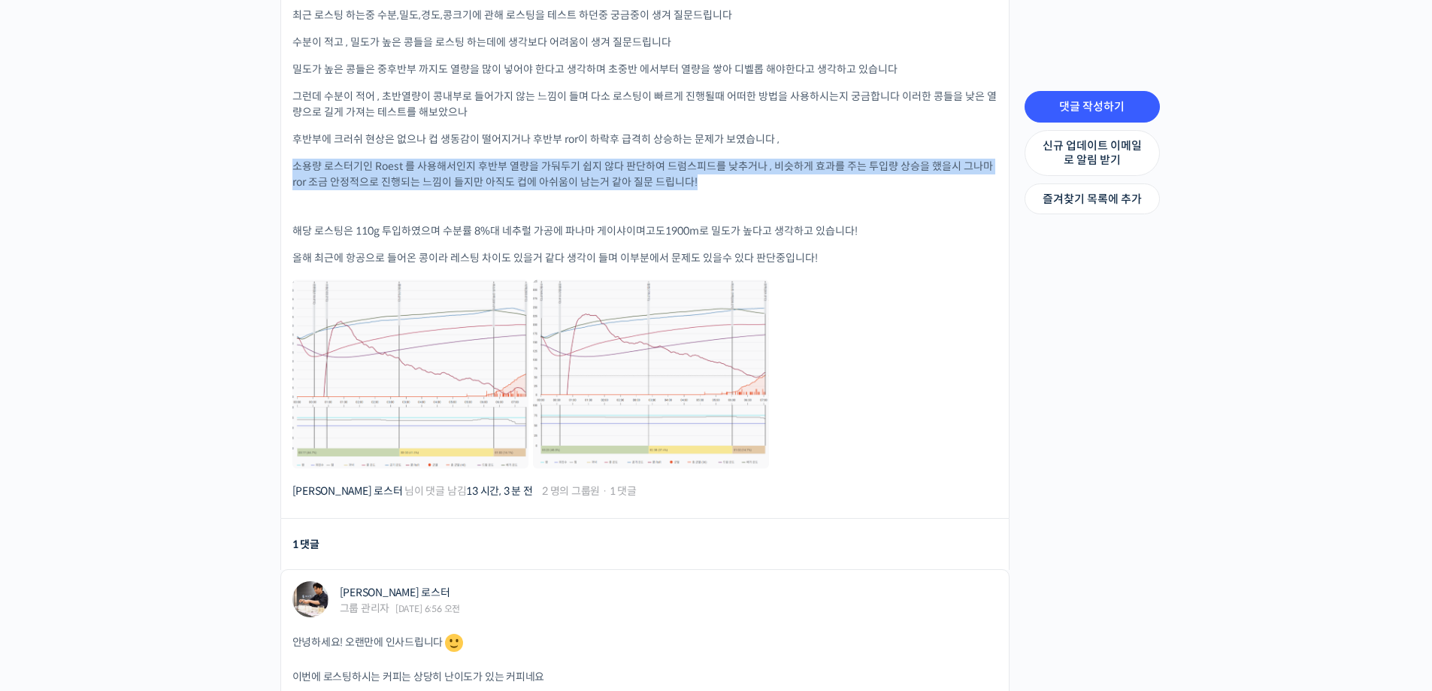
click at [509, 166] on p "소용량 로스터기인 Roest 를 사용해서인지 후반부 열량을 가둬두기 쉽지 않다 판단하여 드럼스피드를 낮추거나 , 비슷하게 효과를 주는 투입량 …" at bounding box center [644, 175] width 705 height 32
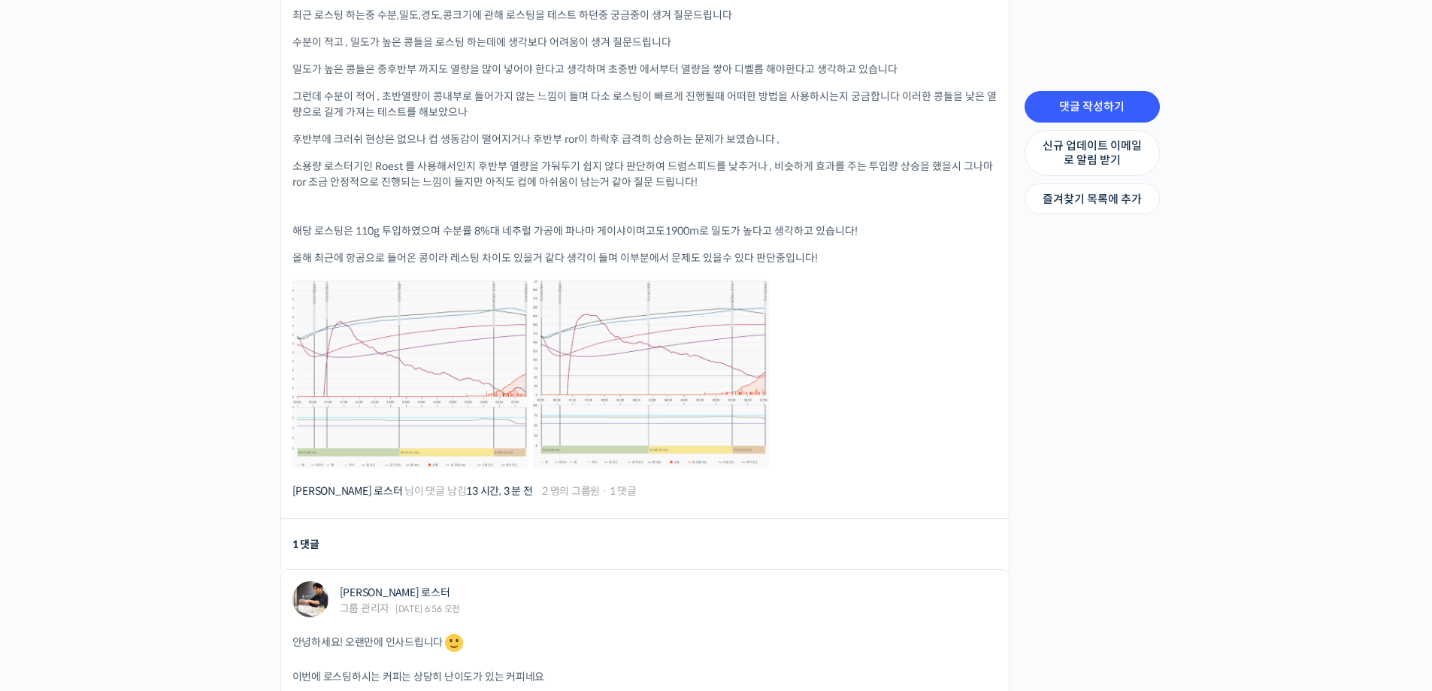
click at [404, 223] on p "해당 로스팅은 110g 투입하였으며 수분률 8%대 네추럴 가공에 파나마 게이샤이며고도1900m로 밀도가 높다고 생각하고 있습니다!" at bounding box center [644, 231] width 705 height 16
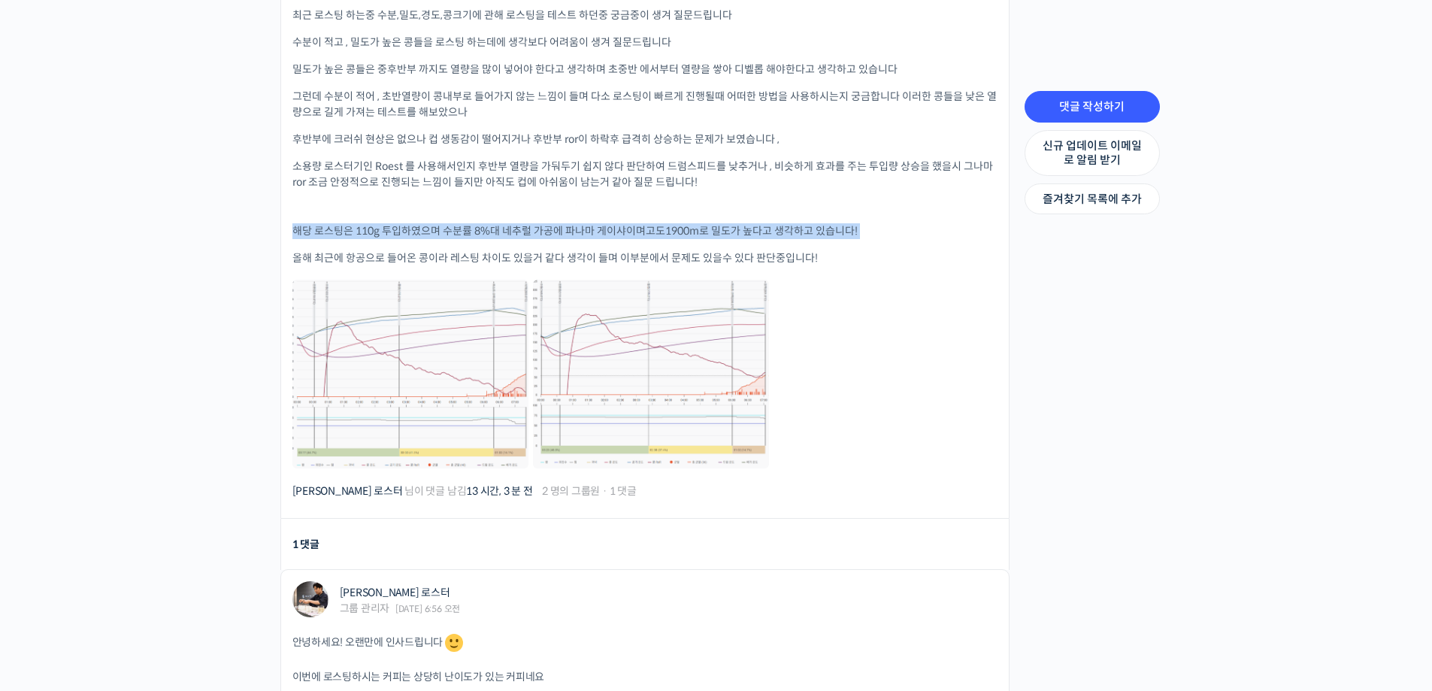
click at [404, 223] on p "해당 로스팅은 110g 투입하였으며 수분률 8%대 네추럴 가공에 파나마 게이샤이며고도1900m로 밀도가 높다고 생각하고 있습니다!" at bounding box center [644, 231] width 705 height 16
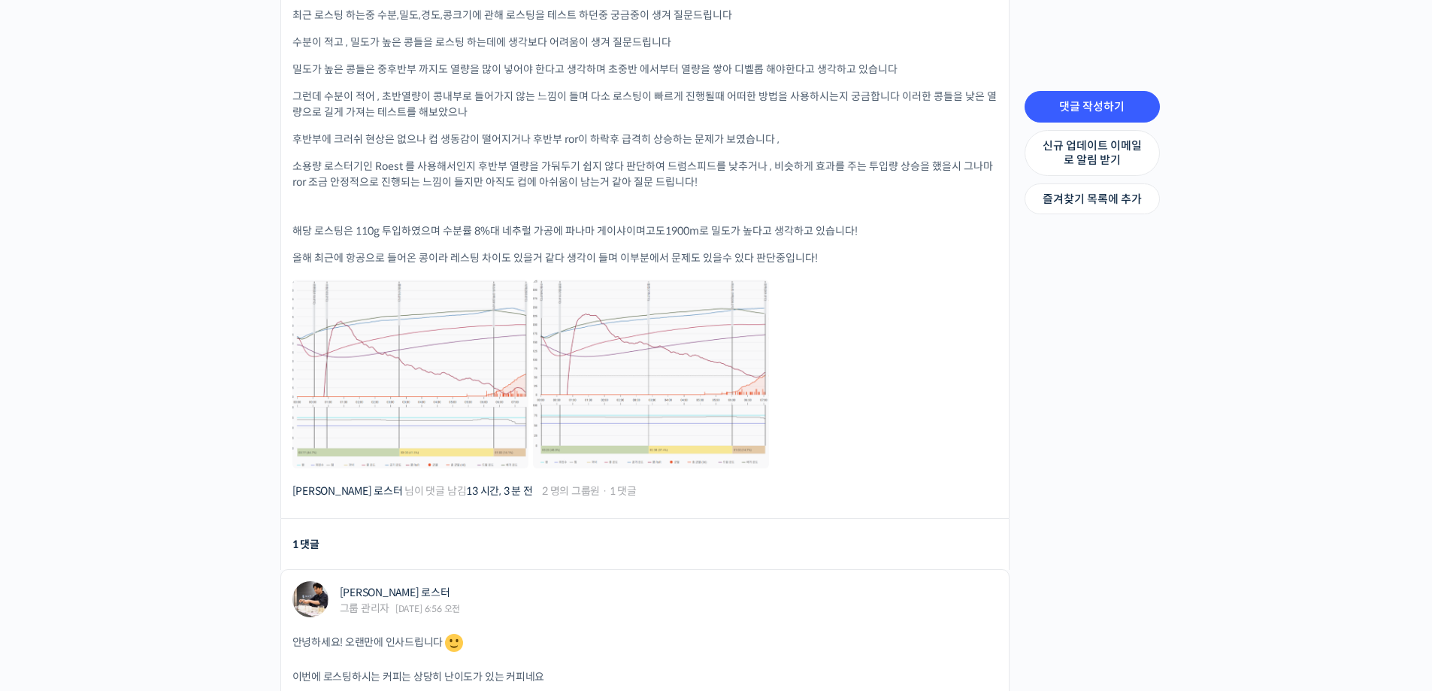
click at [438, 241] on div "안녕하세요 대표님 항상 질문에 좋은 답변을 해주셔서 로스팅 할시 해매지 않고 시행착오도 많이 줄어들게 되어 항상 감사드립니다! 최근 로스팅 하…" at bounding box center [644, 201] width 705 height 539
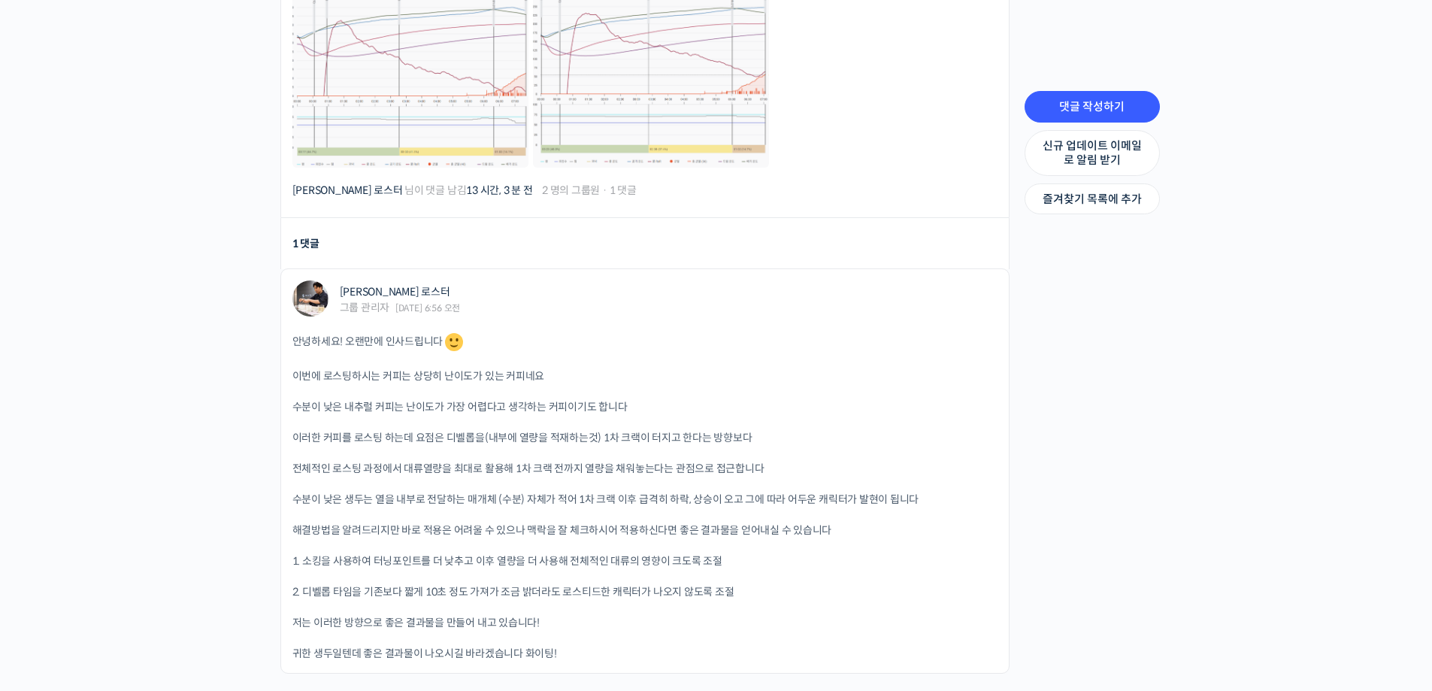
scroll to position [902, 0]
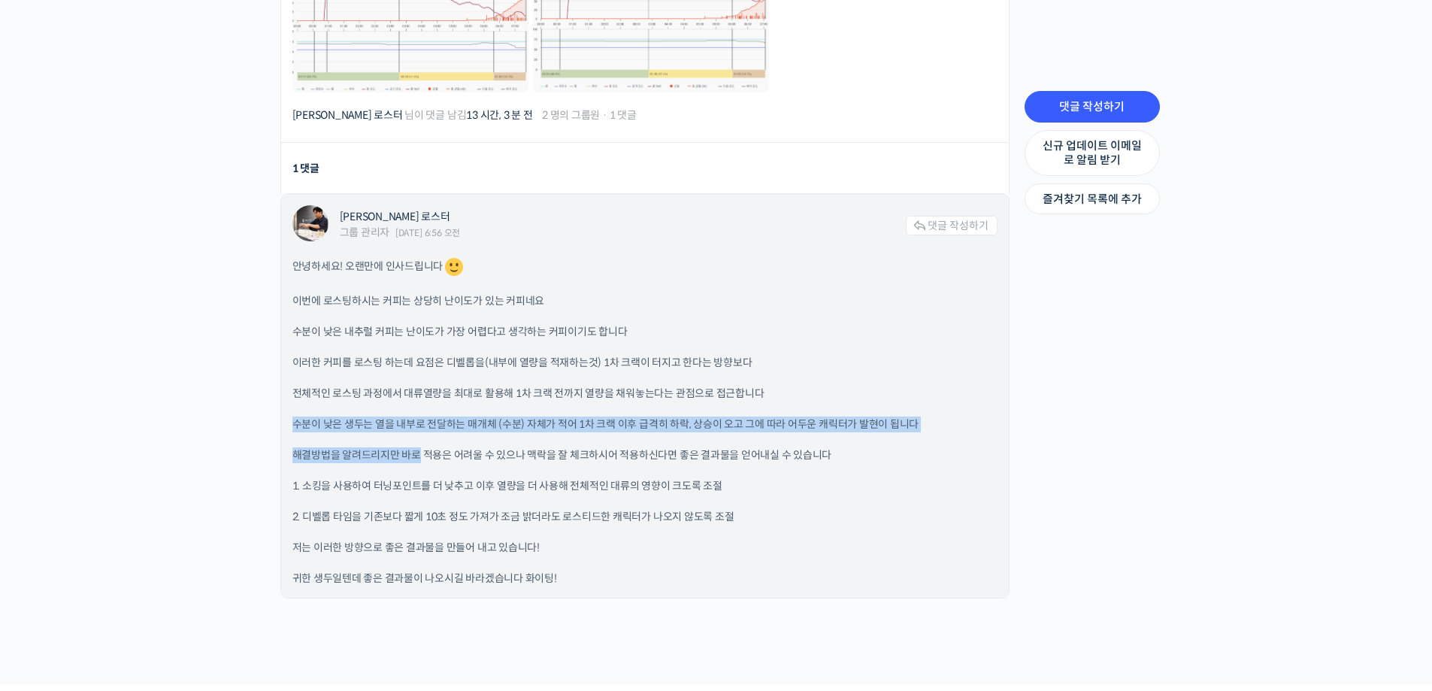
drag, startPoint x: 286, startPoint y: 418, endPoint x: 419, endPoint y: 426, distance: 133.3
click at [419, 426] on div "윤원균 로스터 그룹 관리자 2025년 08월 11일 6:56 오전 댓글 작성하기 안녕하세요! 오랜만에 인사드립니다 이번에 로스팅하시는 커피는 …" at bounding box center [645, 396] width 728 height 404
click at [404, 426] on div "안녕하세요! 오랜만에 인사드립니다 이번에 로스팅하시는 커피는 상당히 난이도가 있는 커피네요 수분이 낮은 내추럴 커피는 난이도가 가장 어렵다고 …" at bounding box center [644, 421] width 705 height 331
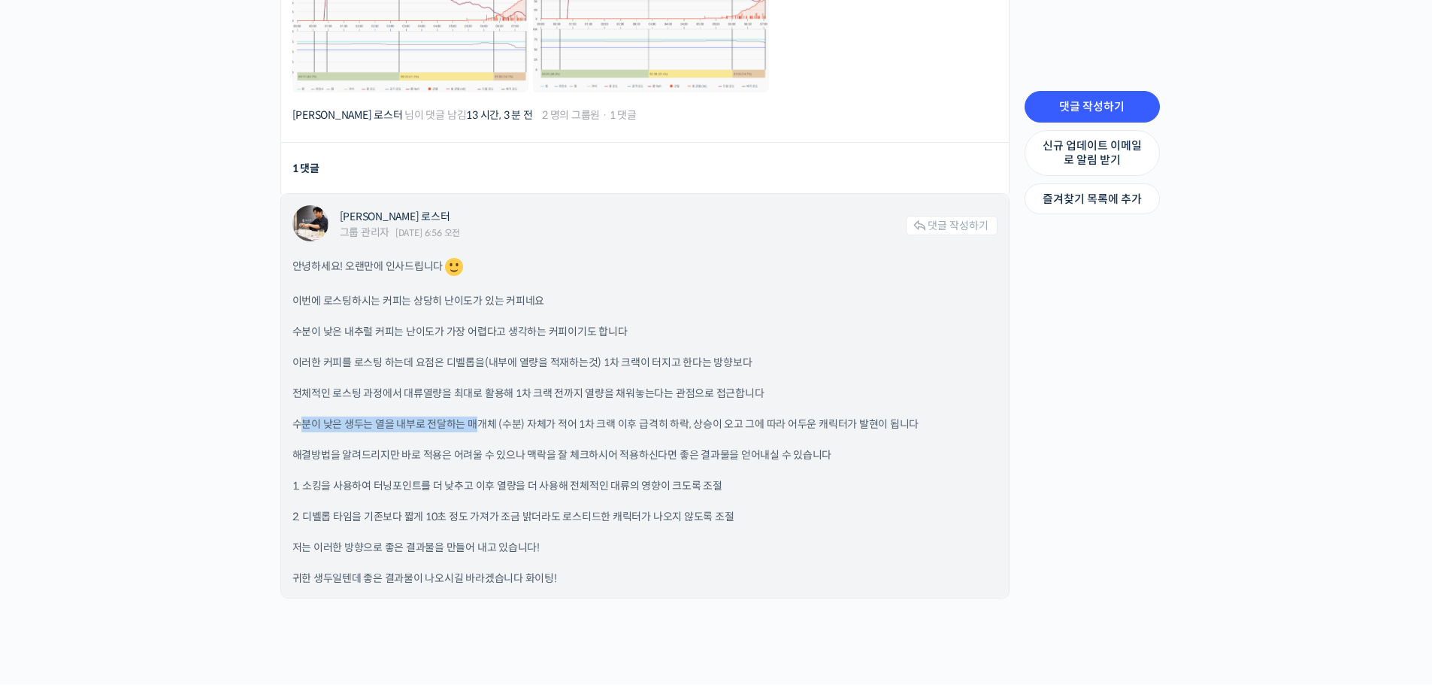
drag, startPoint x: 304, startPoint y: 415, endPoint x: 478, endPoint y: 413, distance: 173.7
click at [478, 417] on p "수분이 낮은 생두는 열을 내부로 전달하는 매개체 (수분) 자체가 적어 1차 크랙 이후 급격히 하락, 상승이 오고 그에 따라 어두운 캐릭터가 발…" at bounding box center [644, 425] width 705 height 16
drag, startPoint x: 541, startPoint y: 416, endPoint x: 616, endPoint y: 423, distance: 76.2
click at [616, 423] on p "수분이 낮은 생두는 열을 내부로 전달하는 매개체 (수분) 자체가 적어 1차 크랙 이후 급격히 하락, 상승이 오고 그에 따라 어두운 캐릭터가 발…" at bounding box center [644, 425] width 705 height 16
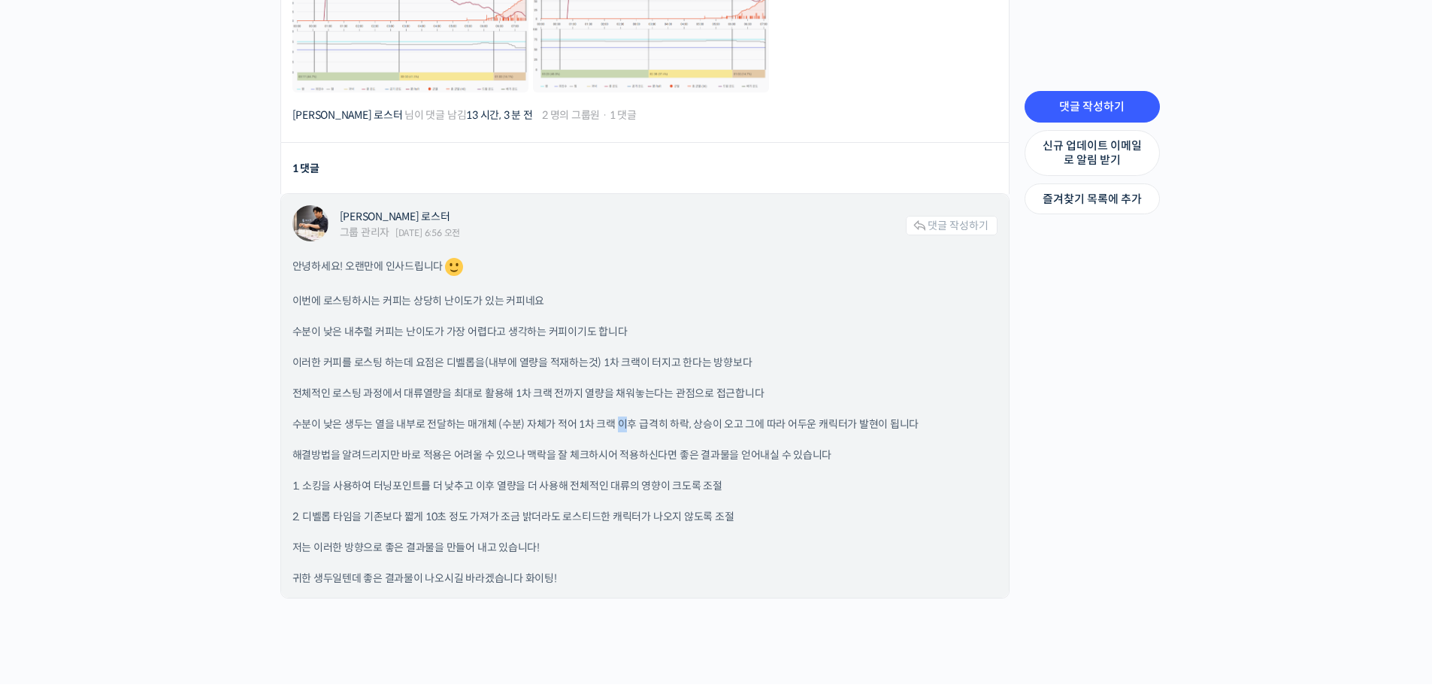
click at [620, 421] on p "수분이 낮은 생두는 열을 내부로 전달하는 매개체 (수분) 자체가 적어 1차 크랙 이후 급격히 하락, 상승이 오고 그에 따라 어두운 캐릭터가 발…" at bounding box center [644, 425] width 705 height 16
click at [716, 422] on p "수분이 낮은 생두는 열을 내부로 전달하는 매개체 (수분) 자체가 적어 1차 크랙 이후 급격히 하락, 상승이 오고 그에 따라 어두운 캐릭터가 발…" at bounding box center [644, 425] width 705 height 16
drag, startPoint x: 559, startPoint y: 415, endPoint x: 625, endPoint y: 422, distance: 66.5
click at [625, 422] on p "수분이 낮은 생두는 열을 내부로 전달하는 매개체 (수분) 자체가 적어 1차 크랙 이후 급격히 하락, 상승이 오고 그에 따라 어두운 캐릭터가 발…" at bounding box center [644, 425] width 705 height 16
click at [545, 430] on div "안녕하세요! 오랜만에 인사드립니다 이번에 로스팅하시는 커피는 상당히 난이도가 있는 커피네요 수분이 낮은 내추럴 커피는 난이도가 가장 어렵다고 …" at bounding box center [644, 421] width 705 height 331
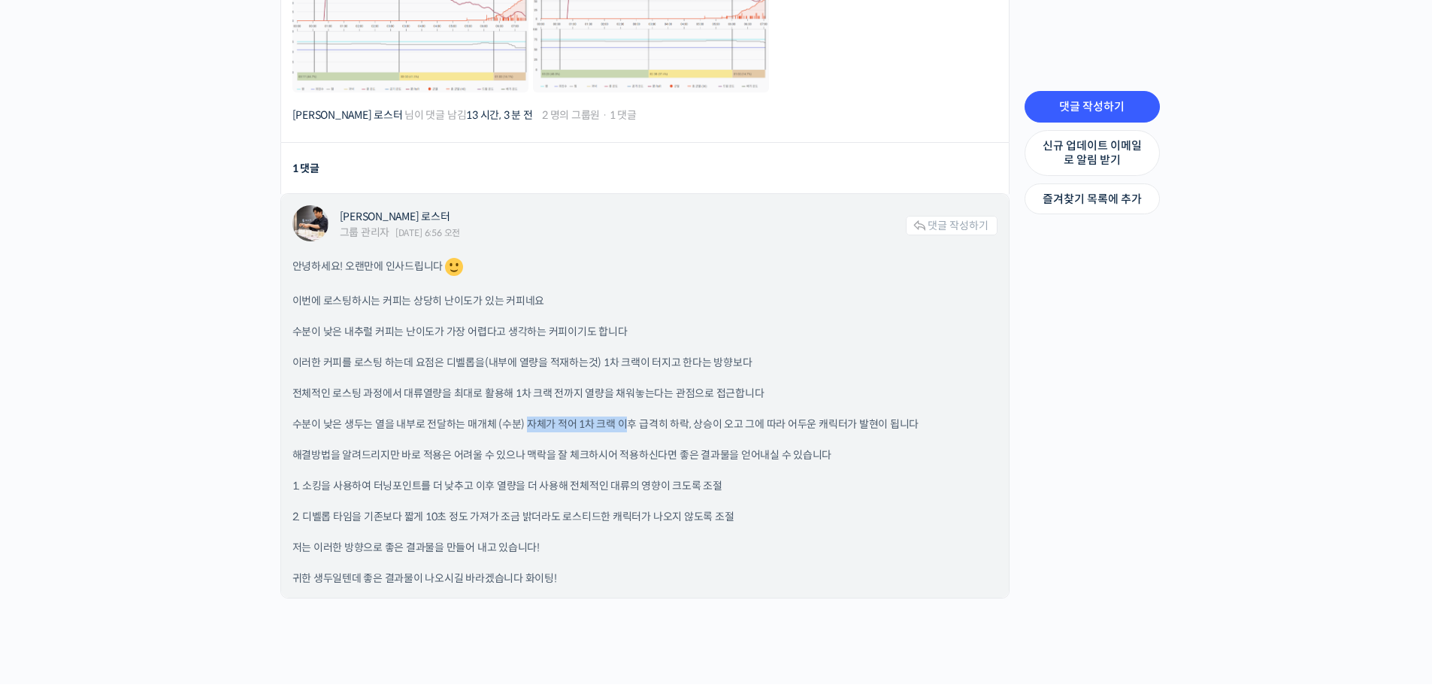
drag, startPoint x: 548, startPoint y: 413, endPoint x: 621, endPoint y: 417, distance: 73.0
click at [621, 417] on p "수분이 낮은 생두는 열을 내부로 전달하는 매개체 (수분) 자체가 적어 1차 크랙 이후 급격히 하락, 상승이 오고 그에 따라 어두운 캐릭터가 발…" at bounding box center [644, 425] width 705 height 16
click at [622, 417] on p "수분이 낮은 생두는 열을 내부로 전달하는 매개체 (수분) 자체가 적어 1차 크랙 이후 급격히 하락, 상승이 오고 그에 따라 어두운 캐릭터가 발…" at bounding box center [644, 425] width 705 height 16
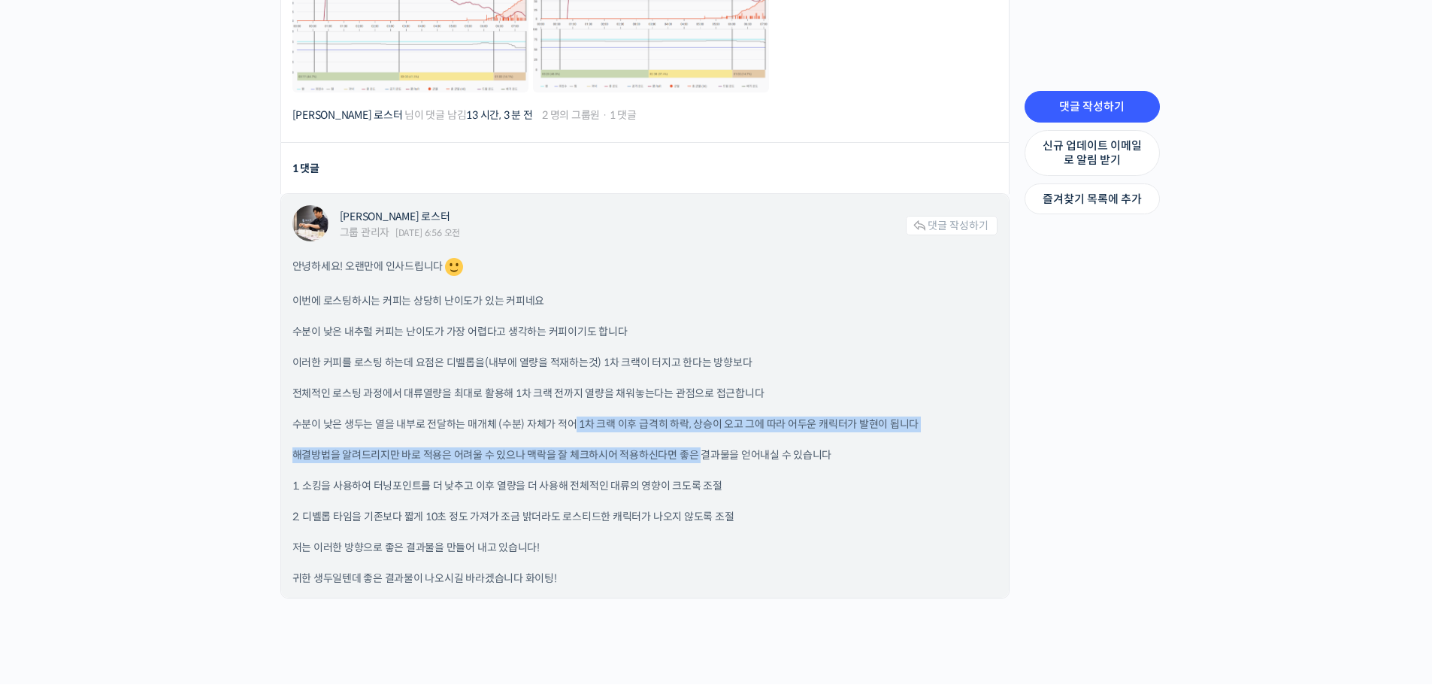
drag, startPoint x: 572, startPoint y: 418, endPoint x: 698, endPoint y: 425, distance: 125.7
click at [698, 425] on div "안녕하세요! 오랜만에 인사드립니다 이번에 로스팅하시는 커피는 상당히 난이도가 있는 커피네요 수분이 낮은 내추럴 커피는 난이도가 가장 어렵다고 …" at bounding box center [644, 421] width 705 height 331
click at [664, 420] on p "수분이 낮은 생두는 열을 내부로 전달하는 매개체 (수분) 자체가 적어 1차 크랙 이후 급격히 하락, 상승이 오고 그에 따라 어두운 캐릭터가 발…" at bounding box center [644, 425] width 705 height 16
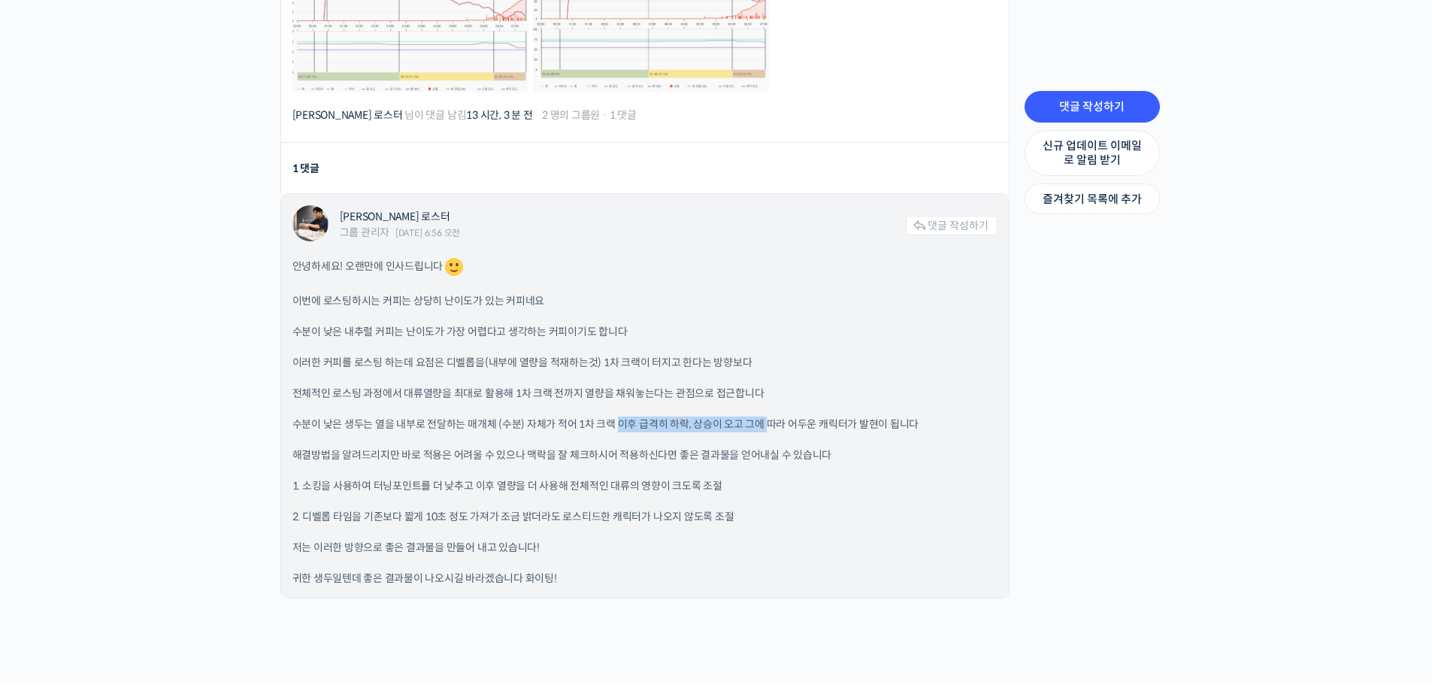
drag, startPoint x: 617, startPoint y: 409, endPoint x: 768, endPoint y: 423, distance: 151.8
click at [768, 423] on p "수분이 낮은 생두는 열을 내부로 전달하는 매개체 (수분) 자체가 적어 1차 크랙 이후 급격히 하락, 상승이 오고 그에 따라 어두운 캐릭터가 발…" at bounding box center [644, 425] width 705 height 16
click at [681, 417] on p "수분이 낮은 생두는 열을 내부로 전달하는 매개체 (수분) 자체가 적어 1차 크랙 이후 급격히 하락, 상승이 오고 그에 따라 어두운 캐릭터가 발…" at bounding box center [644, 425] width 705 height 16
drag, startPoint x: 672, startPoint y: 413, endPoint x: 820, endPoint y: 423, distance: 148.4
click at [831, 423] on p "수분이 낮은 생두는 열을 내부로 전달하는 매개체 (수분) 자체가 적어 1차 크랙 이후 급격히 하락, 상승이 오고 그에 따라 어두운 캐릭터가 발…" at bounding box center [644, 425] width 705 height 16
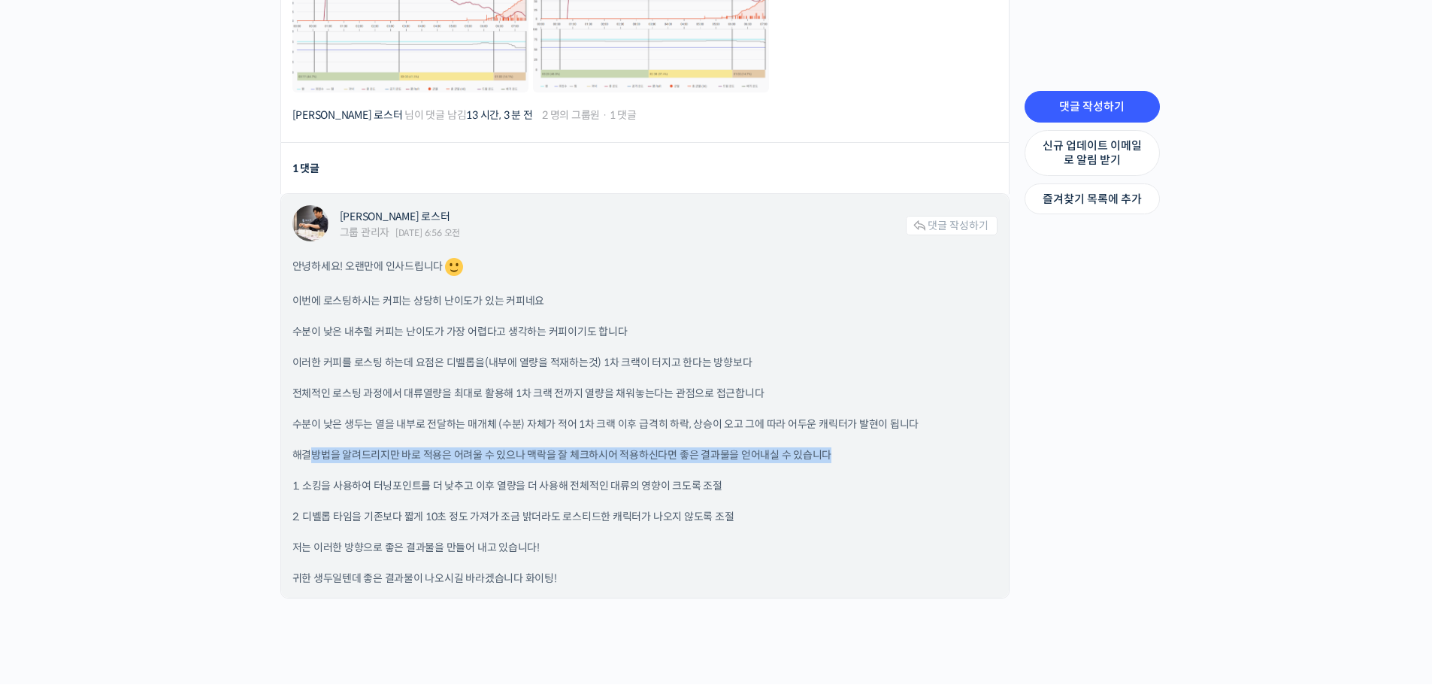
drag, startPoint x: 315, startPoint y: 440, endPoint x: 863, endPoint y: 452, distance: 548.2
click at [874, 452] on p "해결방법을 알려드리지만 바로 적용은 어려울 수 있으나 맥락을 잘 체크하시어 적용하신다면 좋은 결과물을 얻어내실 수 있습니다" at bounding box center [644, 455] width 705 height 16
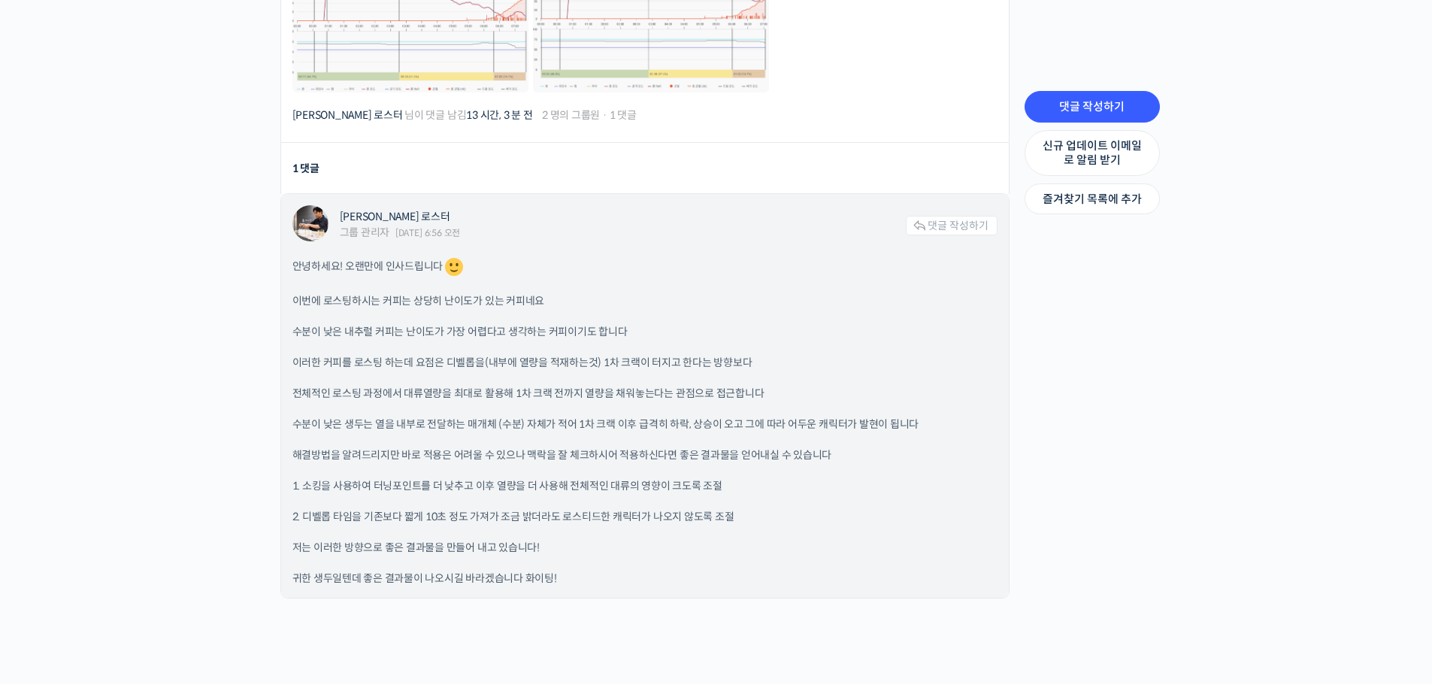
click at [406, 462] on div "안녕하세요! 오랜만에 인사드립니다 이번에 로스팅하시는 커피는 상당히 난이도가 있는 커피네요 수분이 낮은 내추럴 커피는 난이도가 가장 어렵다고 …" at bounding box center [644, 421] width 705 height 331
drag, startPoint x: 284, startPoint y: 477, endPoint x: 465, endPoint y: 474, distance: 181.2
click at [465, 474] on div "윤원균 로스터 그룹 관리자 2025년 08월 11일 6:56 오전 댓글 작성하기 안녕하세요! 오랜만에 인사드립니다 이번에 로스팅하시는 커피는 …" at bounding box center [645, 396] width 728 height 404
click at [431, 479] on p "1. 소킹을 사용하여 터닝포인트를 더 낮추고 이후 열량을 더 사용해 전체적인 대류의 영향이 크도록 조절" at bounding box center [644, 486] width 705 height 16
drag, startPoint x: 379, startPoint y: 473, endPoint x: 550, endPoint y: 476, distance: 170.7
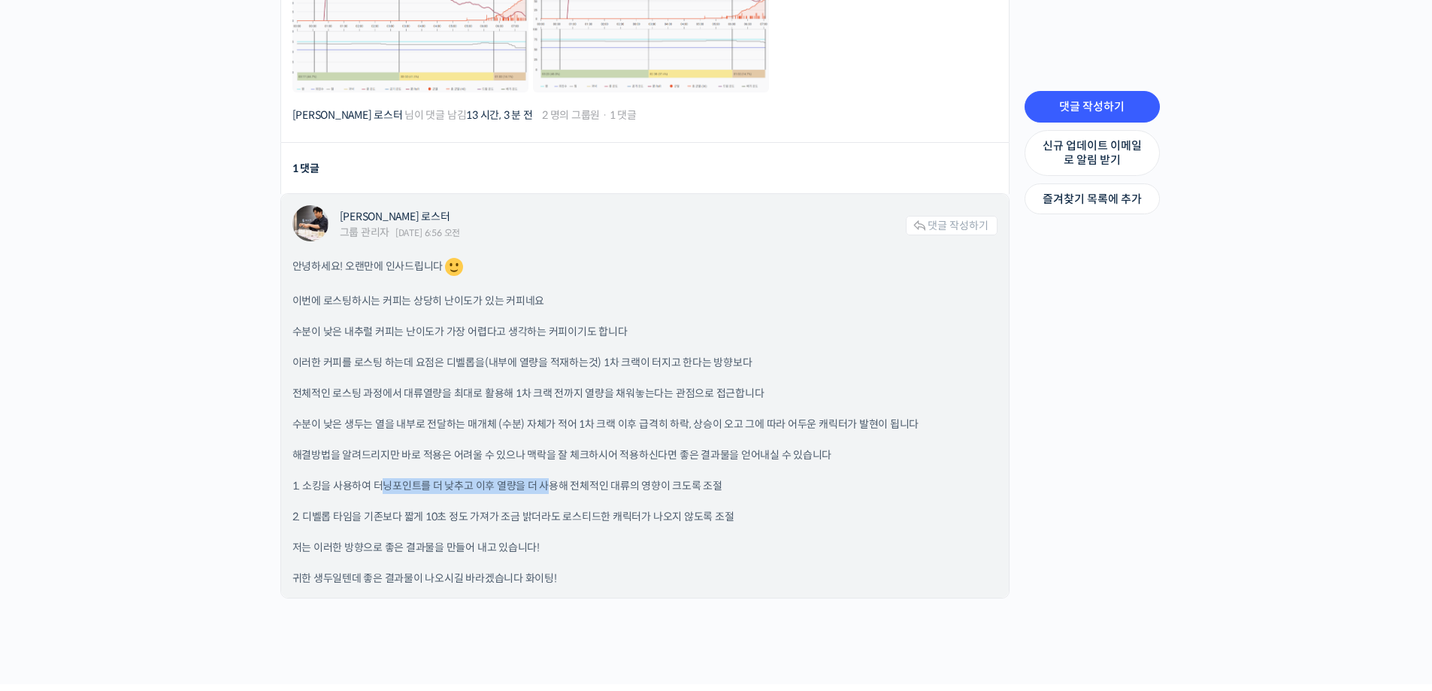
click at [550, 478] on p "1. 소킹을 사용하여 터닝포인트를 더 낮추고 이후 열량을 더 사용해 전체적인 대류의 영향이 크도록 조절" at bounding box center [644, 486] width 705 height 16
click at [529, 478] on p "1. 소킹을 사용하여 터닝포인트를 더 낮추고 이후 열량을 더 사용해 전체적인 대류의 영향이 크도록 조절" at bounding box center [644, 486] width 705 height 16
drag, startPoint x: 477, startPoint y: 478, endPoint x: 692, endPoint y: 477, distance: 215.0
click at [693, 478] on p "1. 소킹을 사용하여 터닝포인트를 더 낮추고 이후 열량을 더 사용해 전체적인 대류의 영향이 크도록 조절" at bounding box center [644, 486] width 705 height 16
click at [575, 478] on p "1. 소킹을 사용하여 터닝포인트를 더 낮추고 이후 열량을 더 사용해 전체적인 대류의 영향이 크도록 조절" at bounding box center [644, 486] width 705 height 16
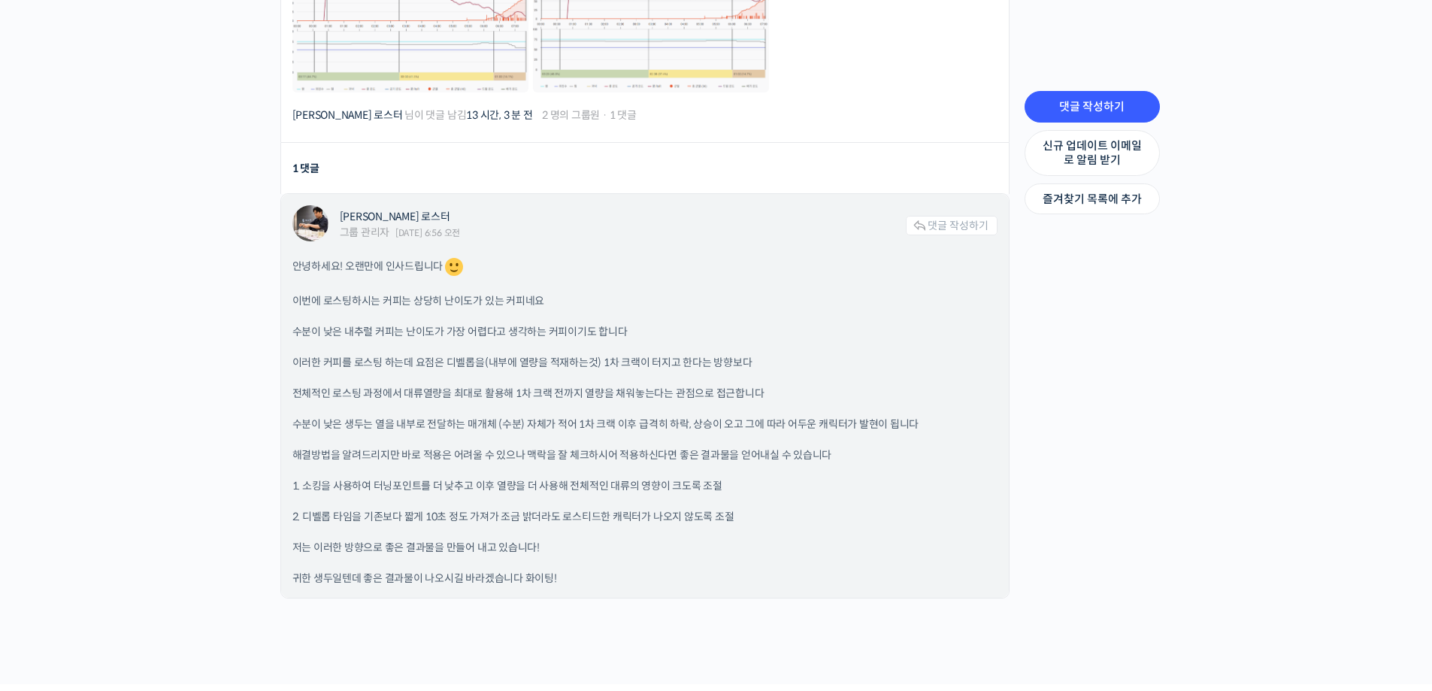
click at [490, 485] on p "1. 소킹을 사용하여 터닝포인트를 더 낮추고 이후 열량을 더 사용해 전체적인 대류의 영향이 크도록 조절" at bounding box center [644, 486] width 705 height 16
click at [490, 482] on p "1. 소킹을 사용하여 터닝포인트를 더 낮추고 이후 열량을 더 사용해 전체적인 대류의 영향이 크도록 조절" at bounding box center [644, 486] width 705 height 16
click at [423, 514] on p "2. 디벨롭 타임을 기존보다 짧게 10초 정도 가져가 조금 밝더라도 로스티드한 캐릭터가 나오지 않도록 조절" at bounding box center [644, 517] width 705 height 16
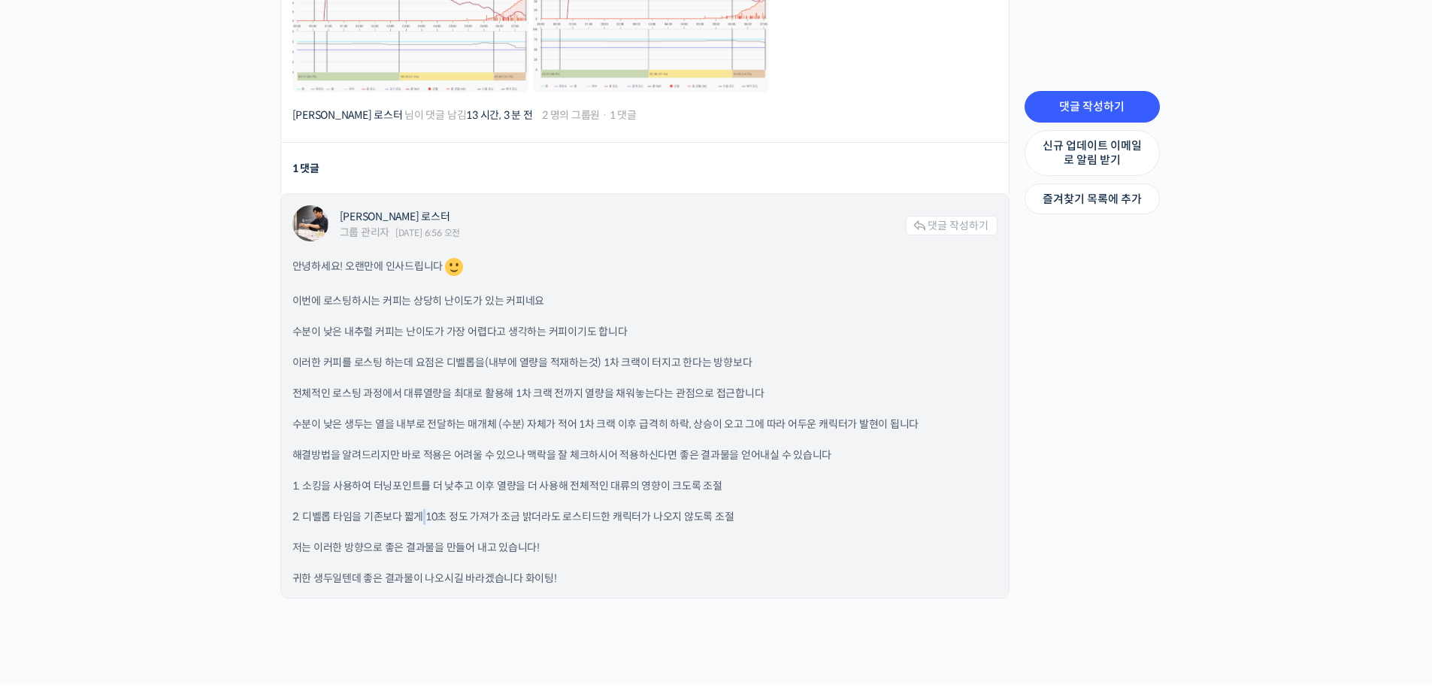
click at [423, 513] on p "2. 디벨롭 타임을 기존보다 짧게 10초 정도 가져가 조금 밝더라도 로스티드한 캐릭터가 나오지 않도록 조절" at bounding box center [644, 517] width 705 height 16
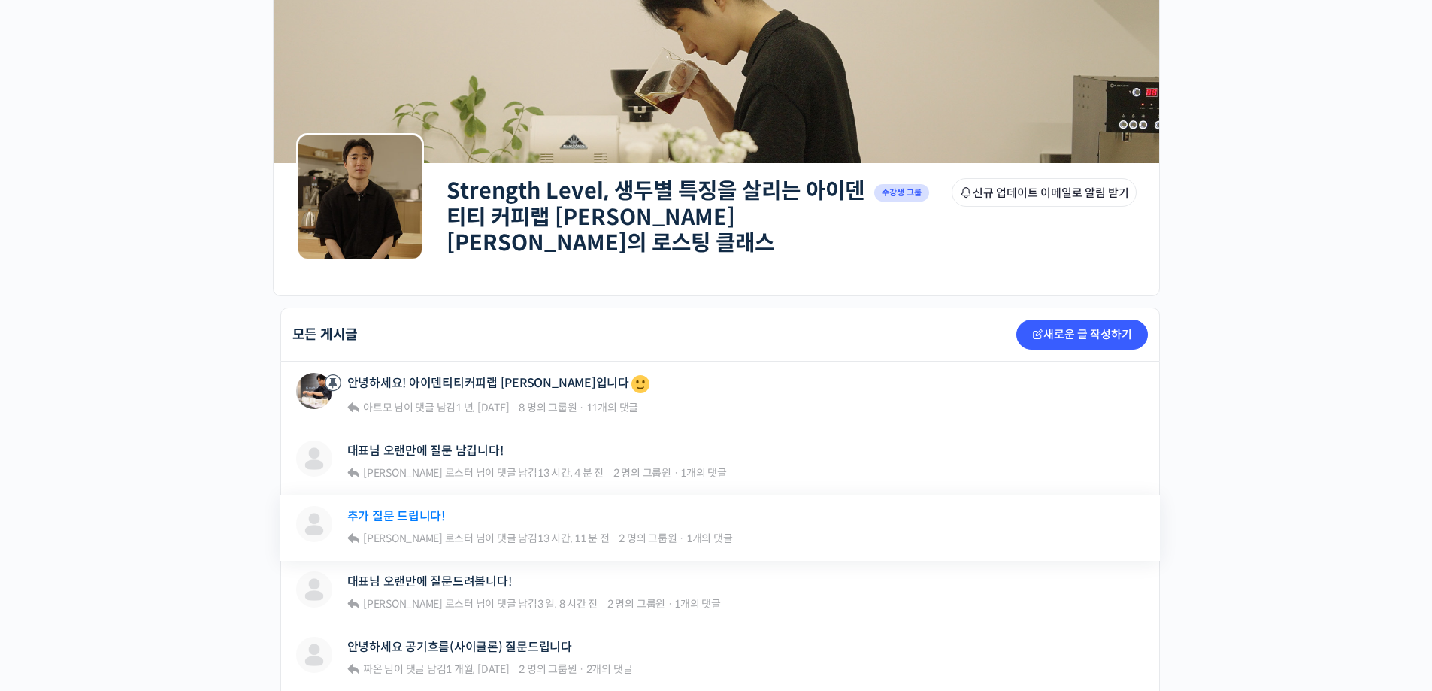
click at [390, 509] on link "추가 질문 드립니다!" at bounding box center [396, 516] width 98 height 14
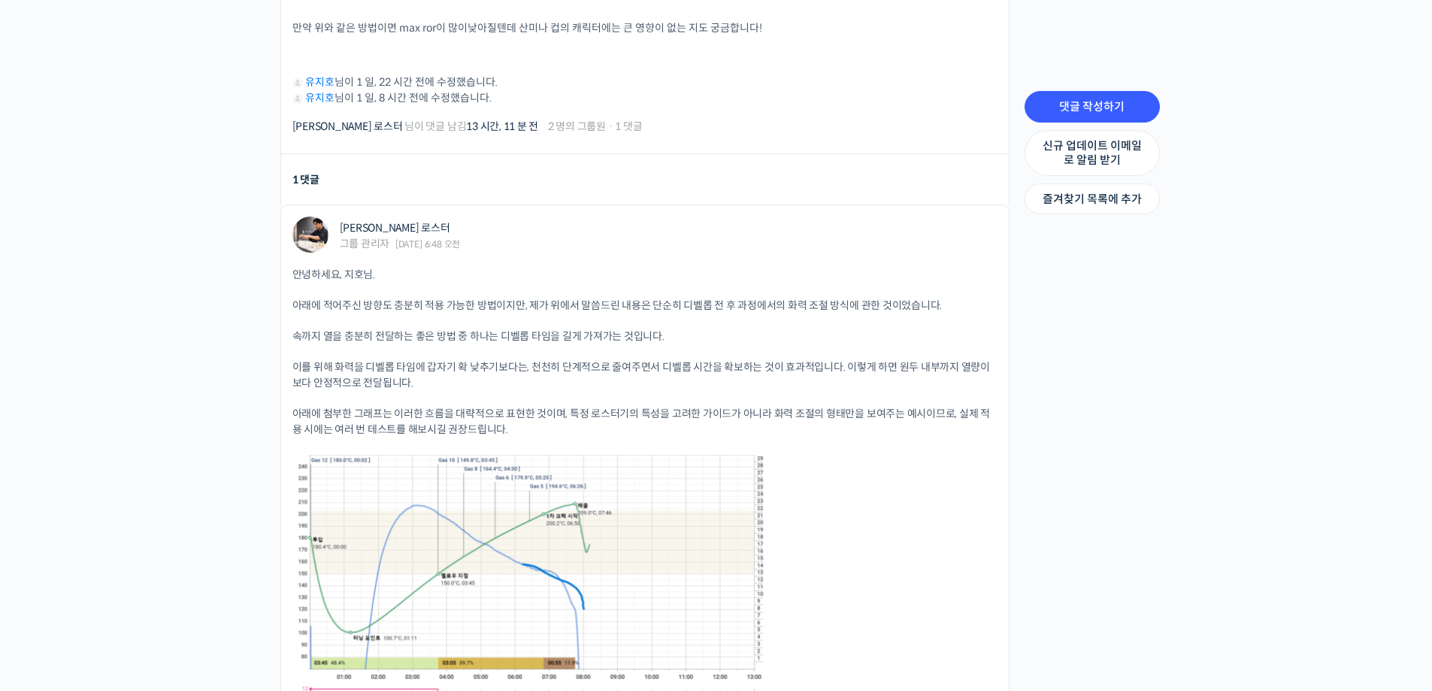
scroll to position [1044, 0]
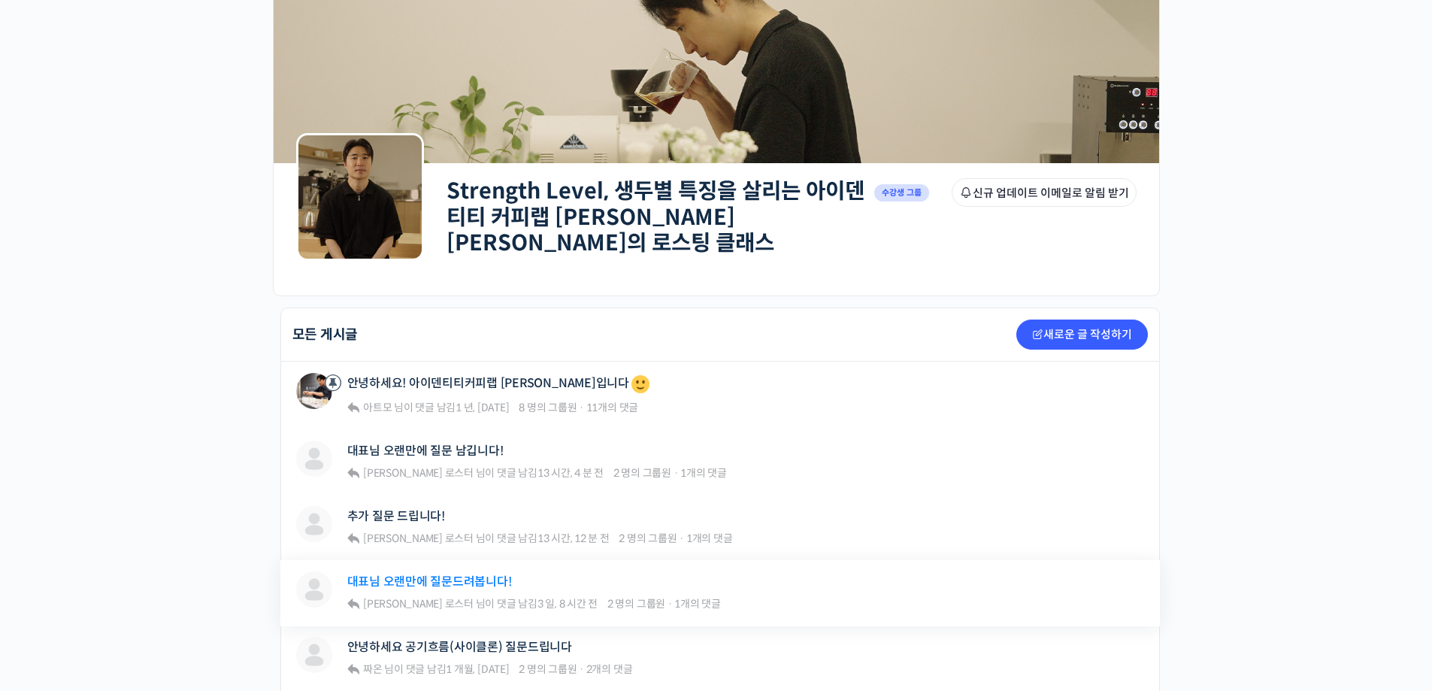
click at [435, 574] on link "대표님 오랜만에 질문드려봅니다!" at bounding box center [429, 581] width 165 height 14
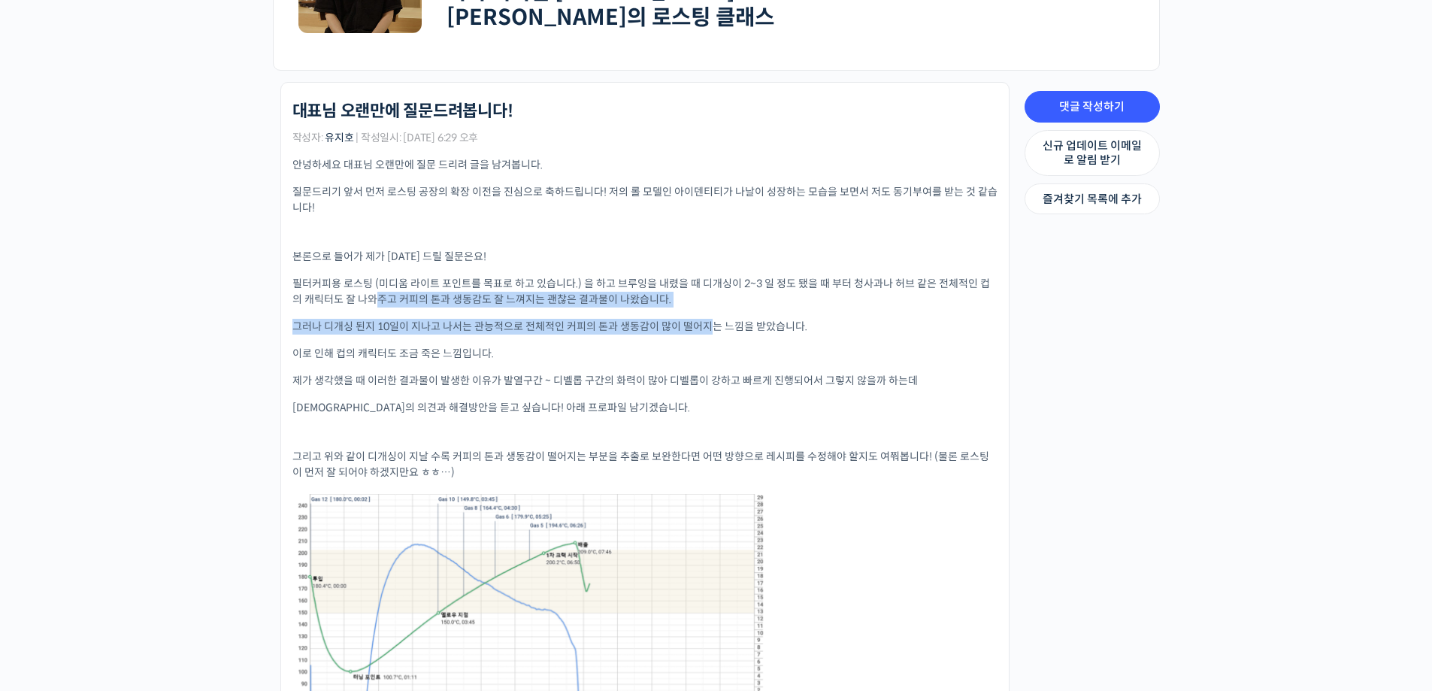
drag, startPoint x: 367, startPoint y: 292, endPoint x: 710, endPoint y: 312, distance: 344.1
click at [710, 312] on div "안녕하세요 대표님 오랜만에 질문 드리려 글을 남겨봅니다. 질문드리기 앞서 먼저 로스팅 공장의 확장 이전을 진심으로 축하드립니다! 저의 롤 모델…" at bounding box center [644, 494] width 705 height 674
click at [710, 319] on p "그러나 디개싱 된지 10일이 지나고 나서는 관능적으로 전체적인 커피의 톤과 생동감이 많이 떨어지는 느낌을 받았습니다." at bounding box center [644, 327] width 705 height 16
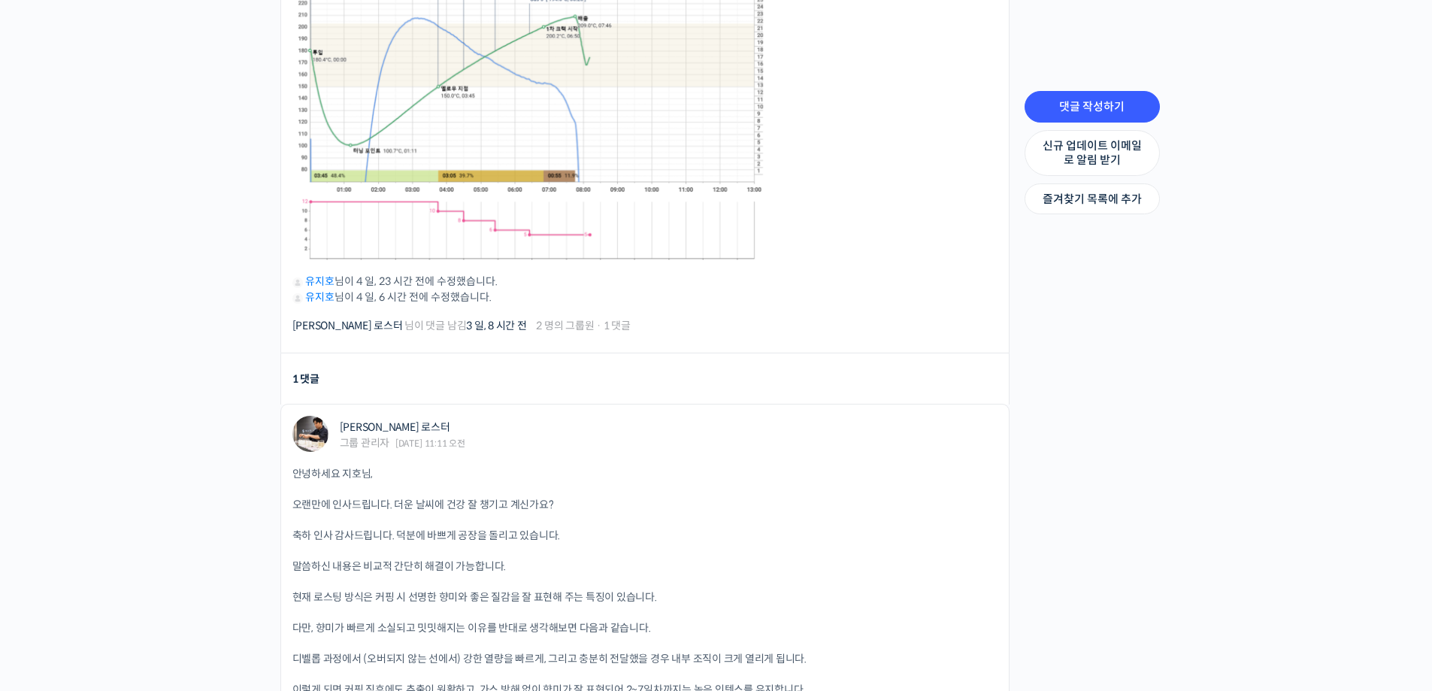
scroll to position [902, 0]
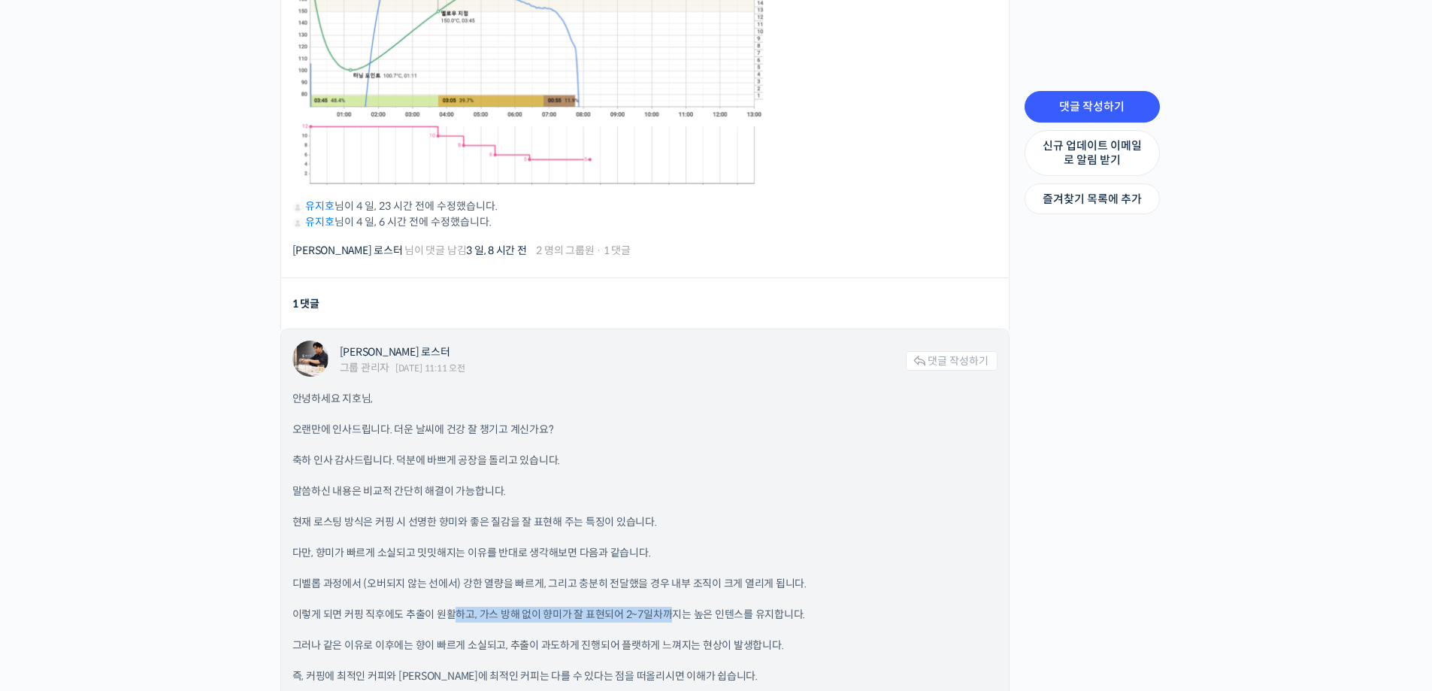
drag, startPoint x: 454, startPoint y: 585, endPoint x: 653, endPoint y: 579, distance: 198.6
click at [668, 588] on div "안녕하세요 지호님, 오랜만에 인사드립니다. 더운 날씨에 건강 잘 챙기고 계신가요? 축하 인사 감사드립니다. 덕분에 바쁘게 공장을 돌리고 있습니…" at bounding box center [644, 630] width 705 height 478
click at [395, 553] on div "안녕하세요 지호님, 오랜만에 인사드립니다. 더운 날씨에 건강 잘 챙기고 계신가요? 축하 인사 감사드립니다. 덕분에 바쁘게 공장을 돌리고 있습니…" at bounding box center [644, 630] width 705 height 478
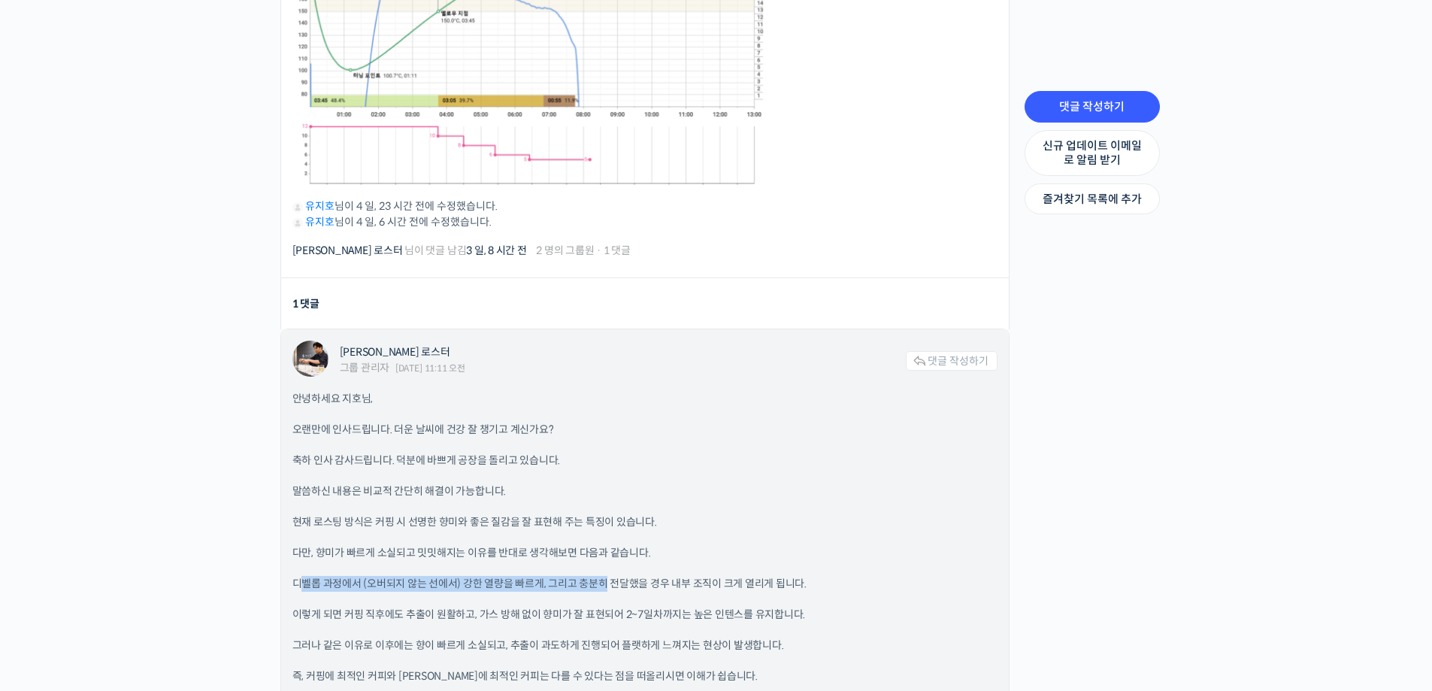
drag, startPoint x: 304, startPoint y: 574, endPoint x: 601, endPoint y: 577, distance: 297.0
click at [601, 577] on p "디벨롭 과정에서 (오버되지 않는 선에서) 강한 열량을 빠르게, 그리고 충분히 전달했을 경우 내부 조직이 크게 열리게 됩니다." at bounding box center [644, 584] width 705 height 16
click at [580, 585] on div "안녕하세요 지호님, 오랜만에 인사드립니다. 더운 날씨에 건강 잘 챙기고 계신가요? 축하 인사 감사드립니다. 덕분에 바쁘게 공장을 돌리고 있습니…" at bounding box center [644, 630] width 705 height 478
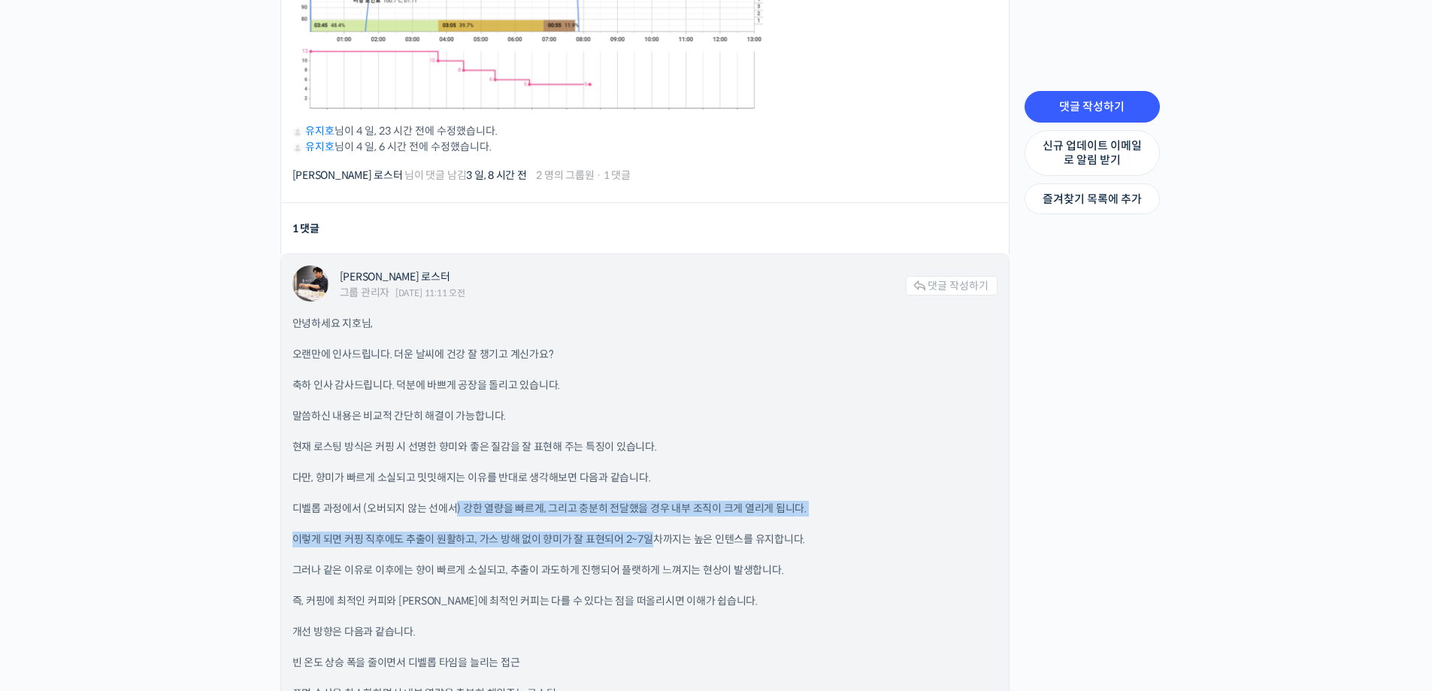
drag, startPoint x: 454, startPoint y: 503, endPoint x: 651, endPoint y: 513, distance: 197.2
click at [651, 513] on div "안녕하세요 지호님, 오랜만에 인사드립니다. 더운 날씨에 건강 잘 챙기고 계신가요? 축하 인사 감사드립니다. 덕분에 바쁘게 공장을 돌리고 있습니…" at bounding box center [644, 555] width 705 height 478
click at [468, 518] on div "안녕하세요 지호님, 오랜만에 인사드립니다. 더운 날씨에 건강 잘 챙기고 계신가요? 축하 인사 감사드립니다. 덕분에 바쁘게 공장을 돌리고 있습니…" at bounding box center [644, 555] width 705 height 478
drag, startPoint x: 365, startPoint y: 504, endPoint x: 606, endPoint y: 512, distance: 241.4
click at [606, 512] on div "안녕하세요 지호님, 오랜만에 인사드립니다. 더운 날씨에 건강 잘 챙기고 계신가요? 축하 인사 감사드립니다. 덕분에 바쁘게 공장을 돌리고 있습니…" at bounding box center [644, 555] width 705 height 478
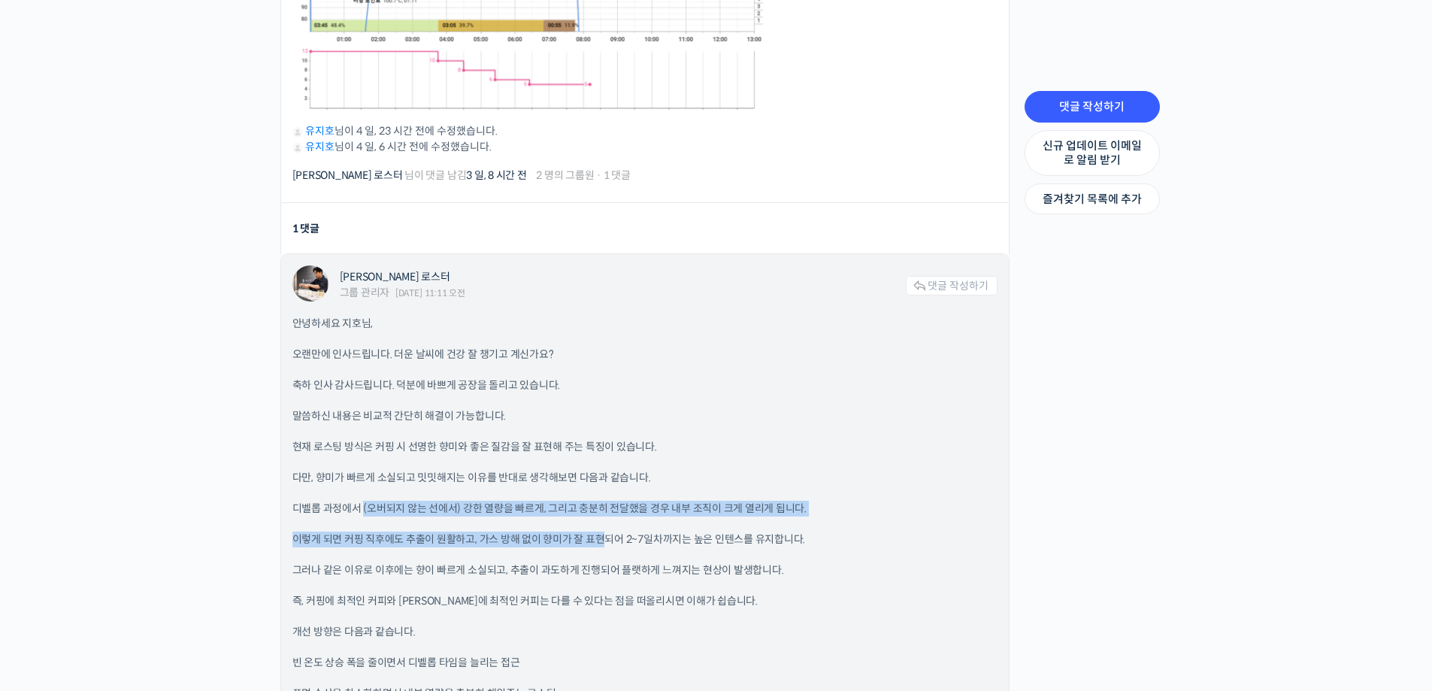
click at [623, 505] on p "디벨롭 과정에서 (오버되지 않는 선에서) 강한 열량을 빠르게, 그리고 충분히 전달했을 경우 내부 조직이 크게 열리게 됩니다." at bounding box center [644, 509] width 705 height 16
drag, startPoint x: 626, startPoint y: 500, endPoint x: 774, endPoint y: 514, distance: 149.5
click at [774, 514] on div "안녕하세요 지호님, 오랜만에 인사드립니다. 더운 날씨에 건강 잘 챙기고 계신가요? 축하 인사 감사드립니다. 덕분에 바쁘게 공장을 돌리고 있습니…" at bounding box center [644, 555] width 705 height 478
click at [749, 511] on div "안녕하세요 지호님, 오랜만에 인사드립니다. 더운 날씨에 건강 잘 챙기고 계신가요? 축하 인사 감사드립니다. 덕분에 바쁘게 공장을 돌리고 있습니…" at bounding box center [644, 555] width 705 height 478
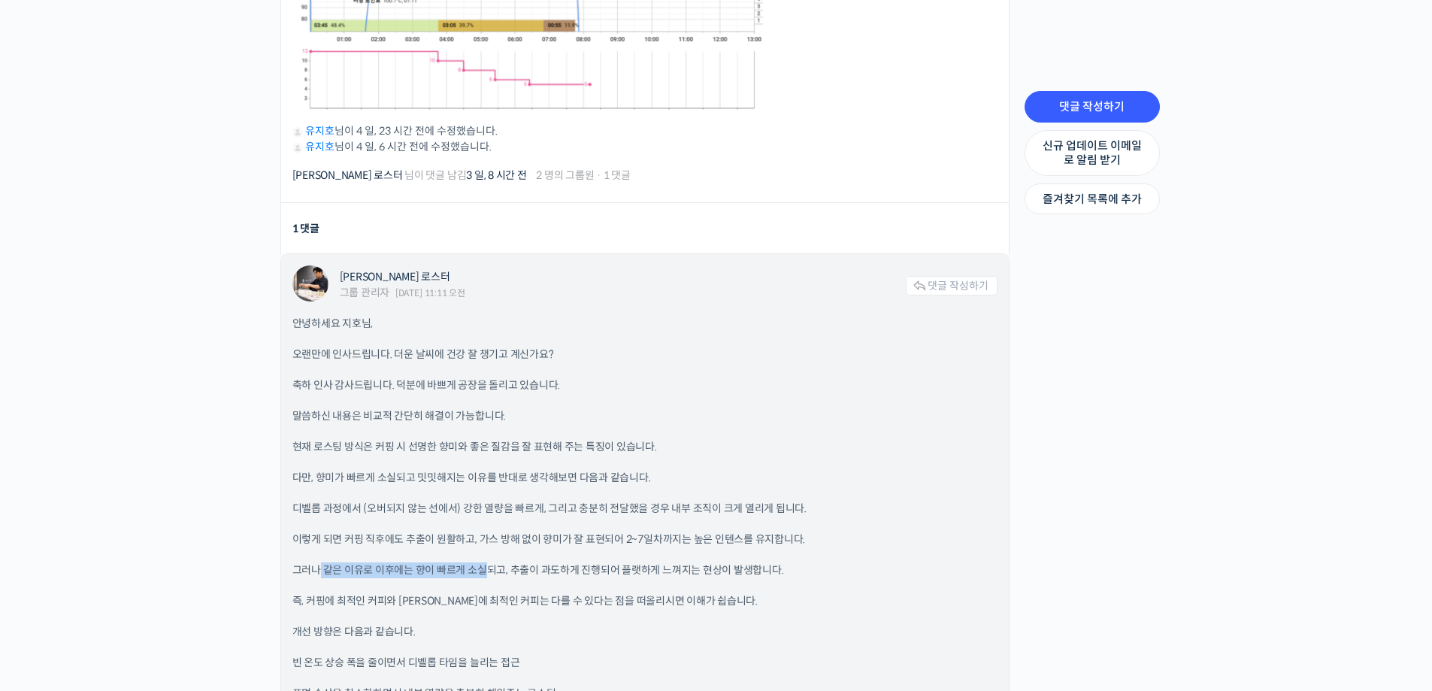
drag, startPoint x: 320, startPoint y: 541, endPoint x: 486, endPoint y: 551, distance: 166.5
click at [486, 551] on div "안녕하세요 지호님, 오랜만에 인사드립니다. 더운 날씨에 건강 잘 챙기고 계신가요? 축하 인사 감사드립니다. 덕분에 바쁘게 공장을 돌리고 있습니…" at bounding box center [644, 555] width 705 height 478
click at [485, 532] on p "이렇게 되면 커핑 직후에도 추출이 원활하고, 가스 방해 없이 향미가 잘 표현되어 2~7일차까지는 높은 인텐스를 유지합니다." at bounding box center [644, 540] width 705 height 16
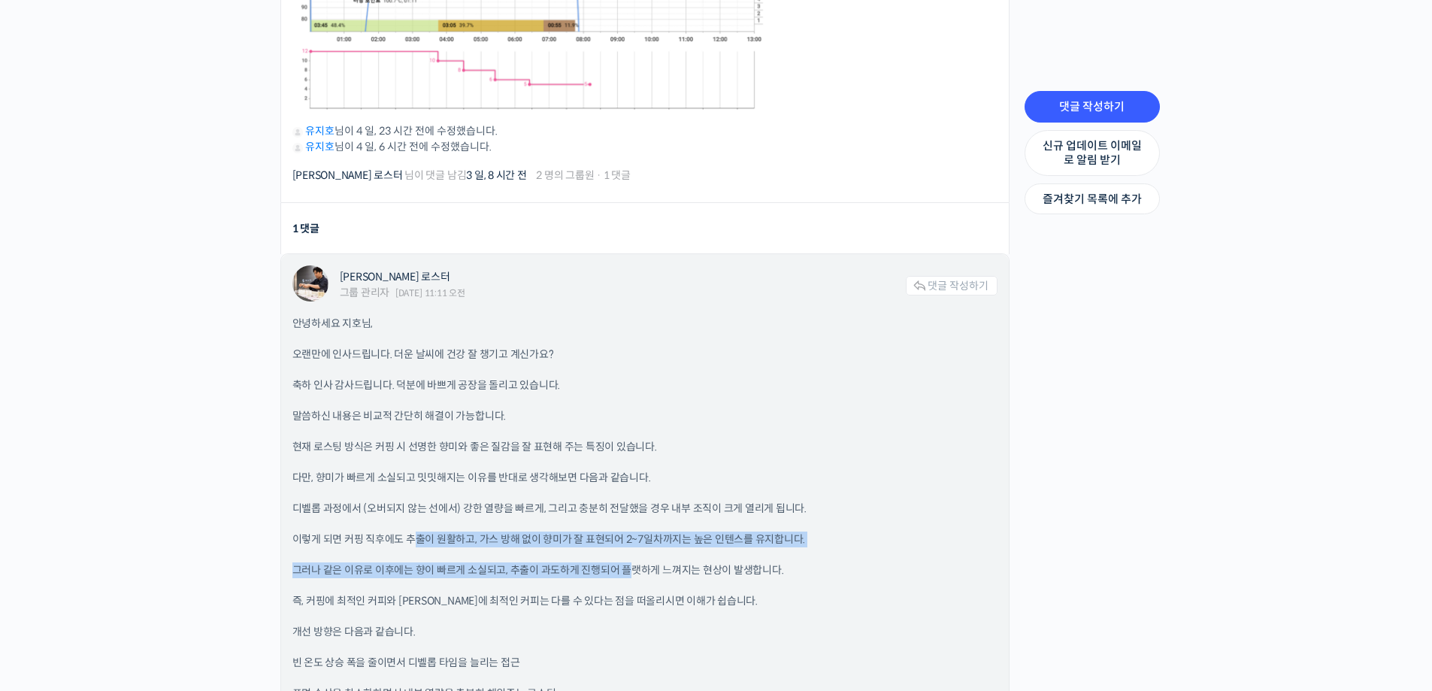
drag, startPoint x: 411, startPoint y: 522, endPoint x: 625, endPoint y: 546, distance: 214.9
click at [625, 546] on div "안녕하세요 지호님, 오랜만에 인사드립니다. 더운 날씨에 건강 잘 챙기고 계신가요? 축하 인사 감사드립니다. 덕분에 바쁘게 공장을 돌리고 있습니…" at bounding box center [644, 555] width 705 height 478
click at [627, 523] on div "안녕하세요 지호님, 오랜만에 인사드립니다. 더운 날씨에 건강 잘 챙기고 계신가요? 축하 인사 감사드립니다. 덕분에 바쁘게 공장을 돌리고 있습니…" at bounding box center [644, 555] width 705 height 478
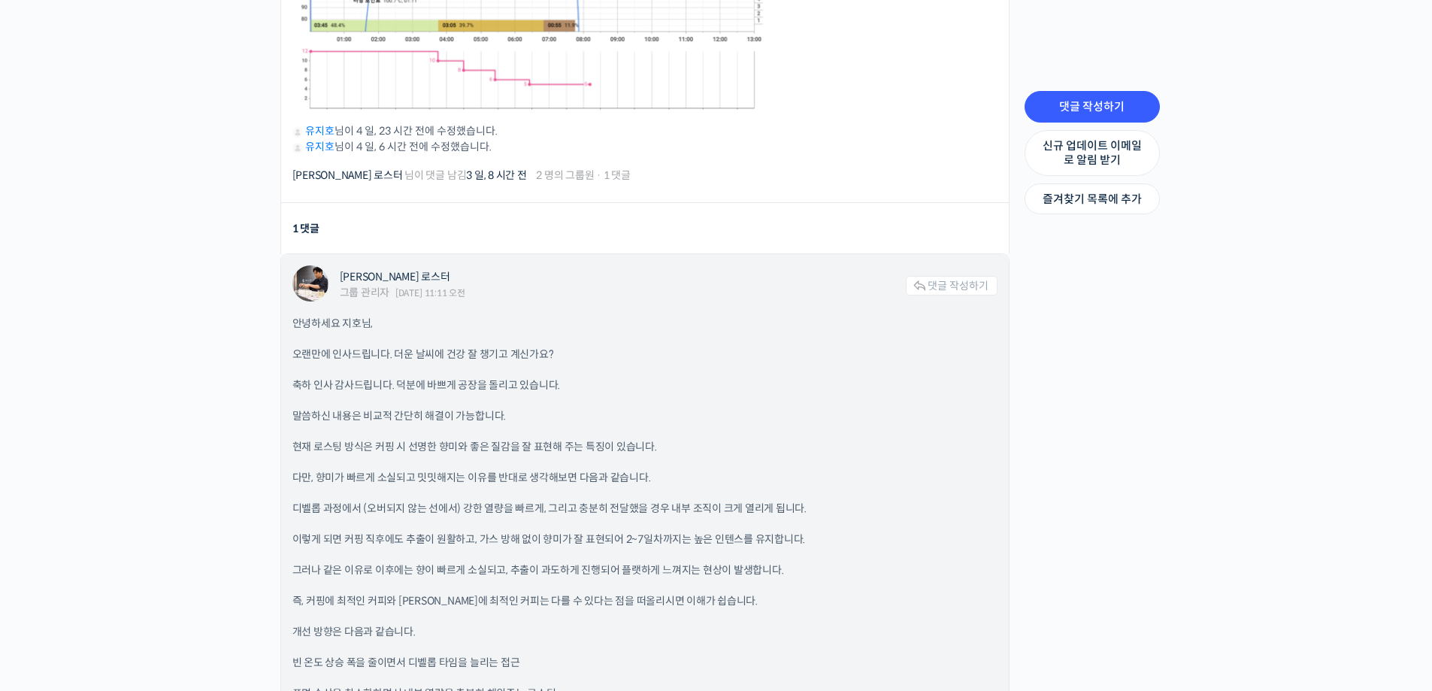
scroll to position [1053, 0]
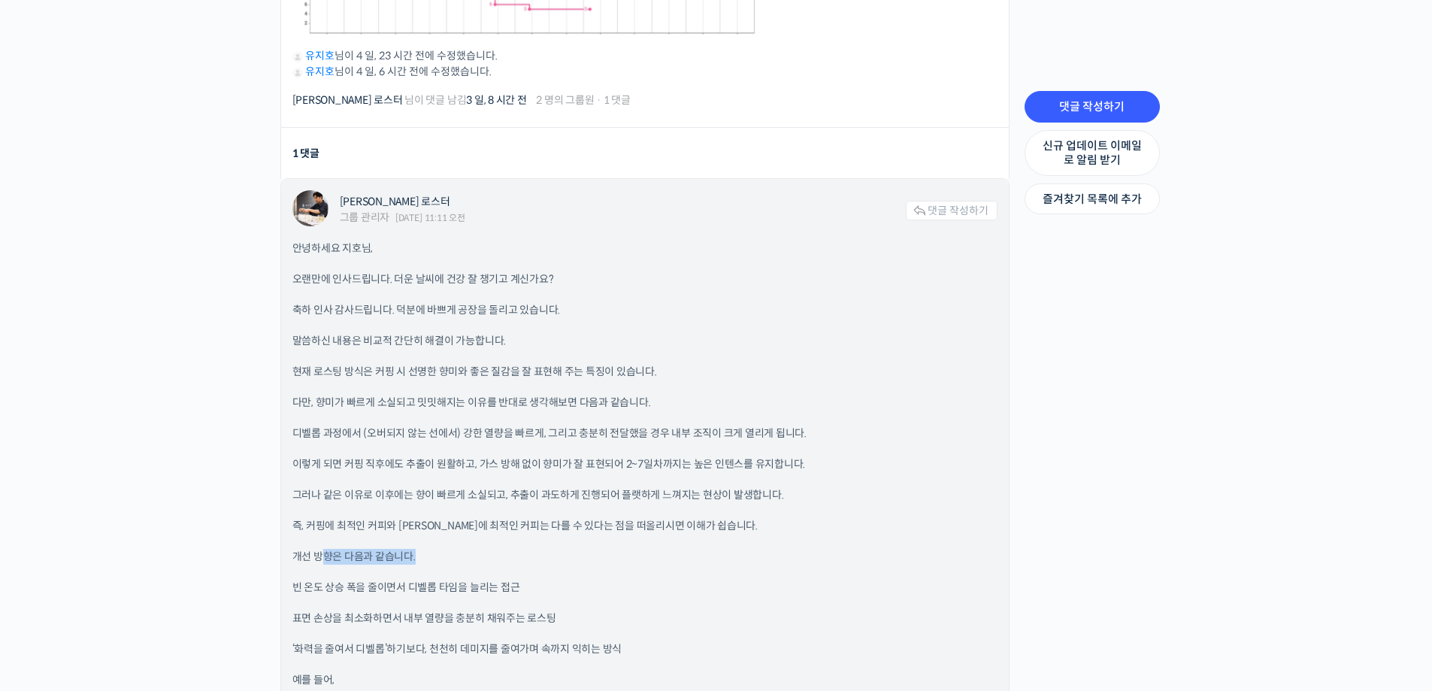
drag, startPoint x: 322, startPoint y: 529, endPoint x: 502, endPoint y: 545, distance: 181.1
click at [502, 545] on div "안녕하세요 지호님, 오랜만에 인사드립니다. 더운 날씨에 건강 잘 챙기고 계신가요? 축하 인사 감사드립니다. 덕분에 바쁘게 공장을 돌리고 있습니…" at bounding box center [644, 480] width 705 height 478
click at [569, 518] on p "즉, 커핑에 최적인 커피와 브루잉에 최적인 커피는 다를 수 있다는 점을 떠올리시면 이해가 쉽습니다." at bounding box center [644, 526] width 705 height 16
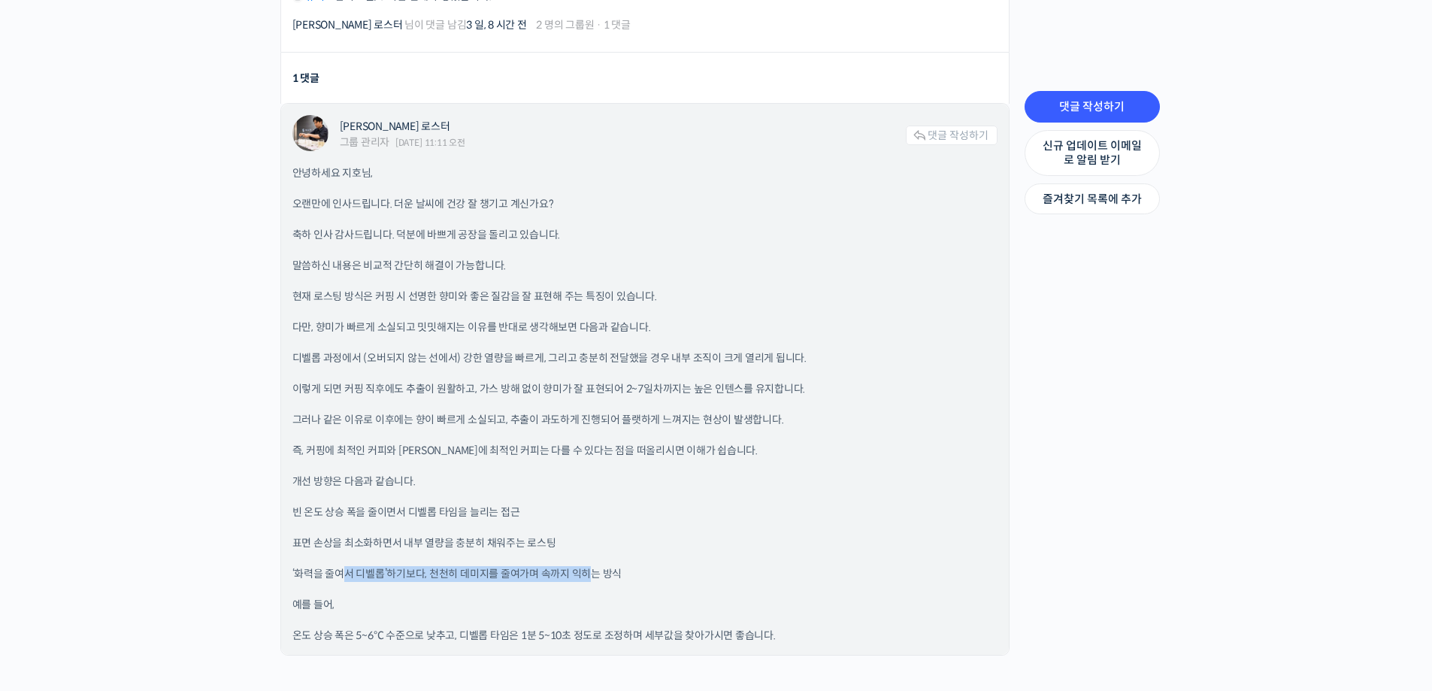
drag, startPoint x: 341, startPoint y: 545, endPoint x: 594, endPoint y: 569, distance: 253.7
click at [594, 569] on div "안녕하세요 지호님, 오랜만에 인사드립니다. 더운 날씨에 건강 잘 챙기고 계신가요? 축하 인사 감사드립니다. 덕분에 바쁘게 공장을 돌리고 있습니…" at bounding box center [644, 404] width 705 height 478
click at [594, 569] on p "‘화력을 줄여서 디벨롭’하기보다, 천천히 데미지를 줄여가며 속까지 익히는 방식" at bounding box center [644, 574] width 705 height 16
drag, startPoint x: 494, startPoint y: 571, endPoint x: 724, endPoint y: 582, distance: 230.3
click at [724, 582] on div "안녕하세요 지호님, 오랜만에 인사드립니다. 더운 날씨에 건강 잘 챙기고 계신가요? 축하 인사 감사드립니다. 덕분에 바쁘게 공장을 돌리고 있습니…" at bounding box center [644, 404] width 705 height 478
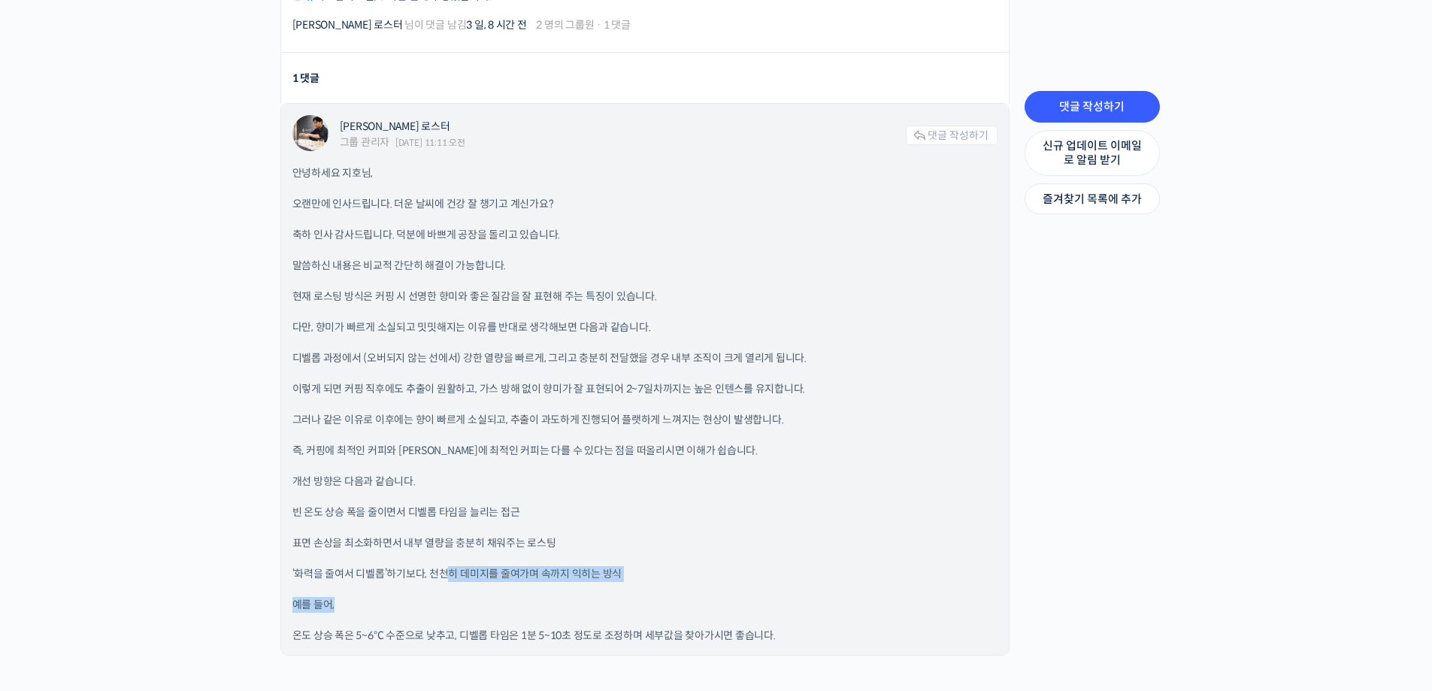
click at [724, 582] on div "안녕하세요 지호님, 오랜만에 인사드립니다. 더운 날씨에 건강 잘 챙기고 계신가요? 축하 인사 감사드립니다. 덕분에 바쁘게 공장을 돌리고 있습니…" at bounding box center [644, 404] width 705 height 478
drag, startPoint x: 293, startPoint y: 565, endPoint x: 478, endPoint y: 573, distance: 185.1
click at [478, 573] on p "‘화력을 줄여서 디벨롭’하기보다, 천천히 데미지를 줄여가며 속까지 익히는 방식" at bounding box center [644, 574] width 705 height 16
drag, startPoint x: 333, startPoint y: 631, endPoint x: 603, endPoint y: 632, distance: 269.9
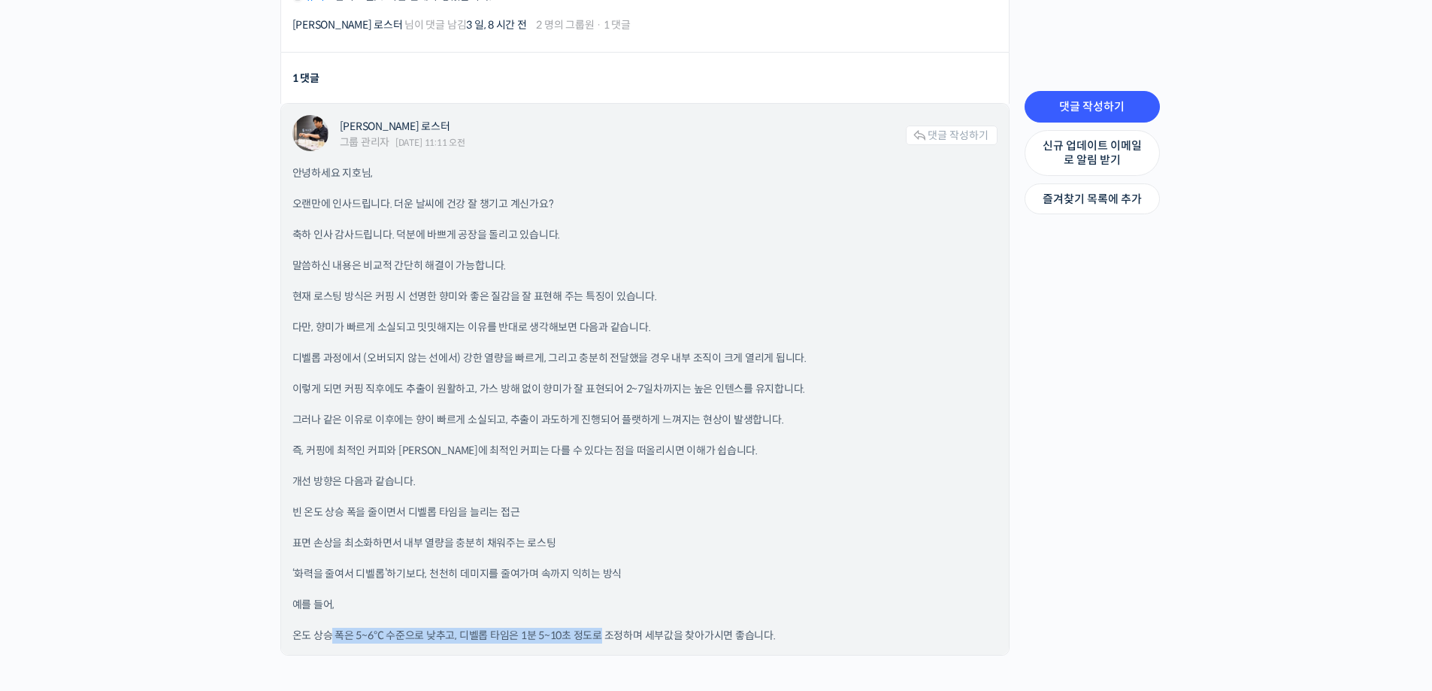
click at [603, 632] on p "온도 상승 폭은 5~6℃ 수준으로 낮추고, 디벨롭 타임은 1분 5~10초 정도로 조정하며 세부값을 찾아가시면 좋습니다." at bounding box center [644, 636] width 705 height 16
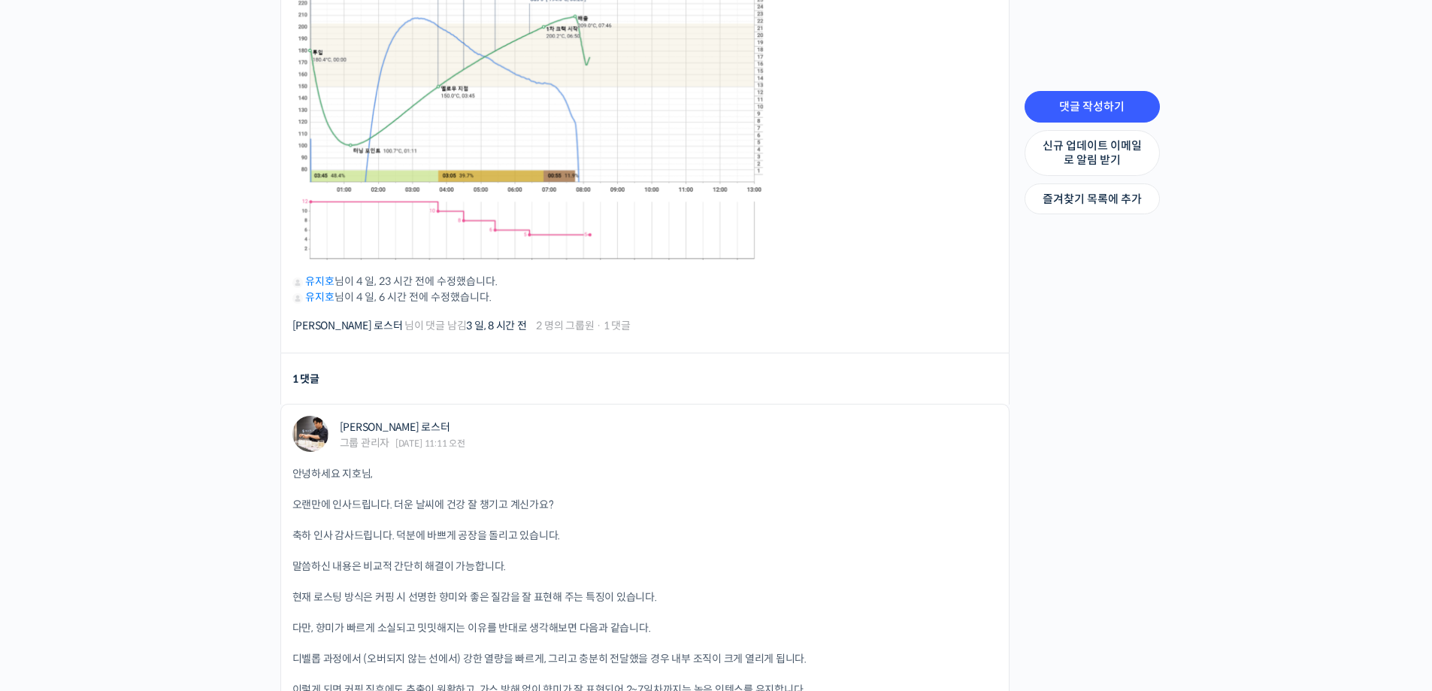
scroll to position [677, 0]
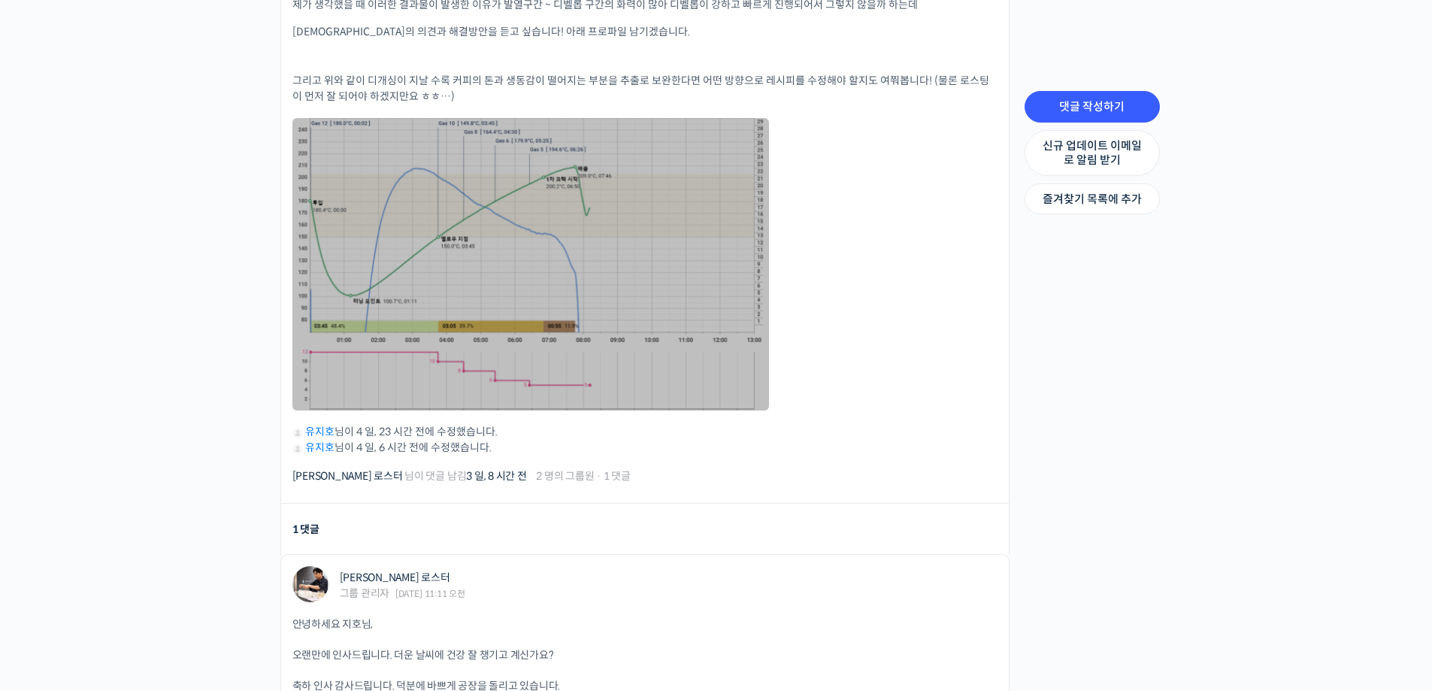
click at [599, 330] on link at bounding box center [530, 264] width 477 height 292
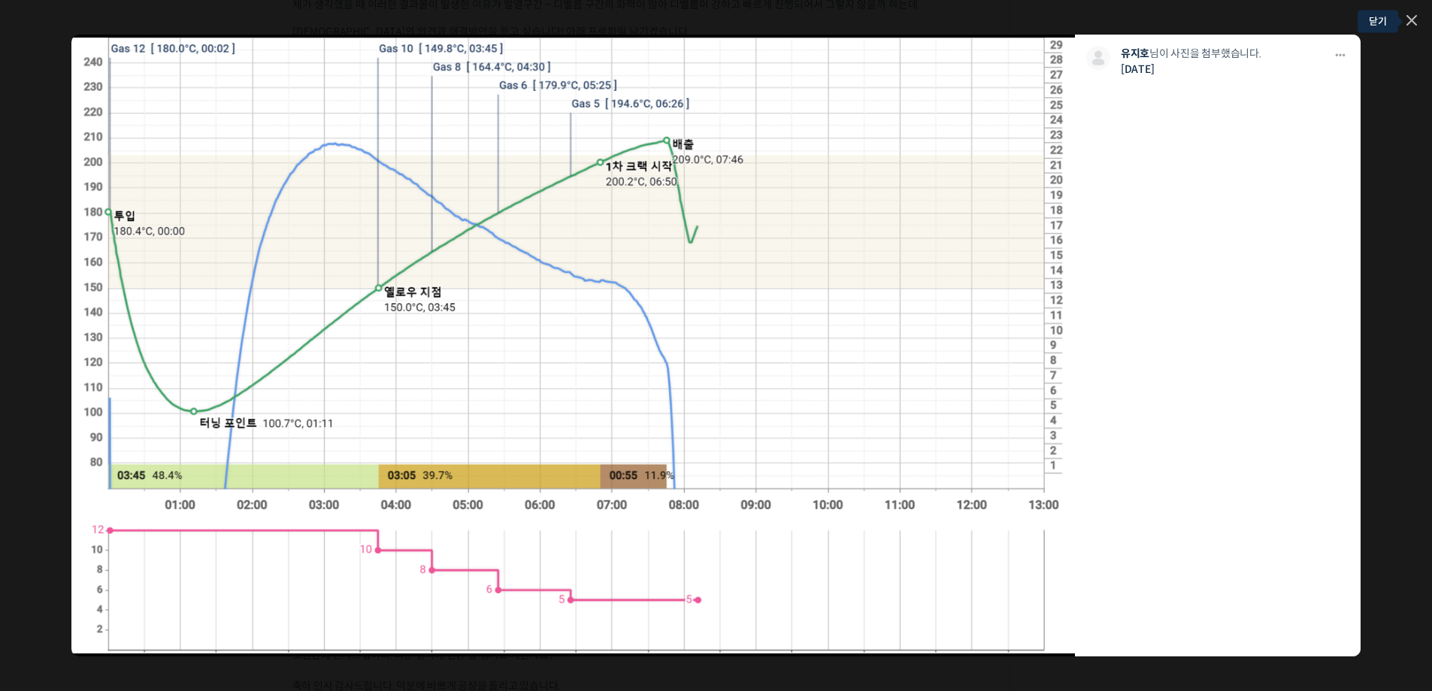
click at [1415, 20] on icon at bounding box center [1412, 20] width 11 height 11
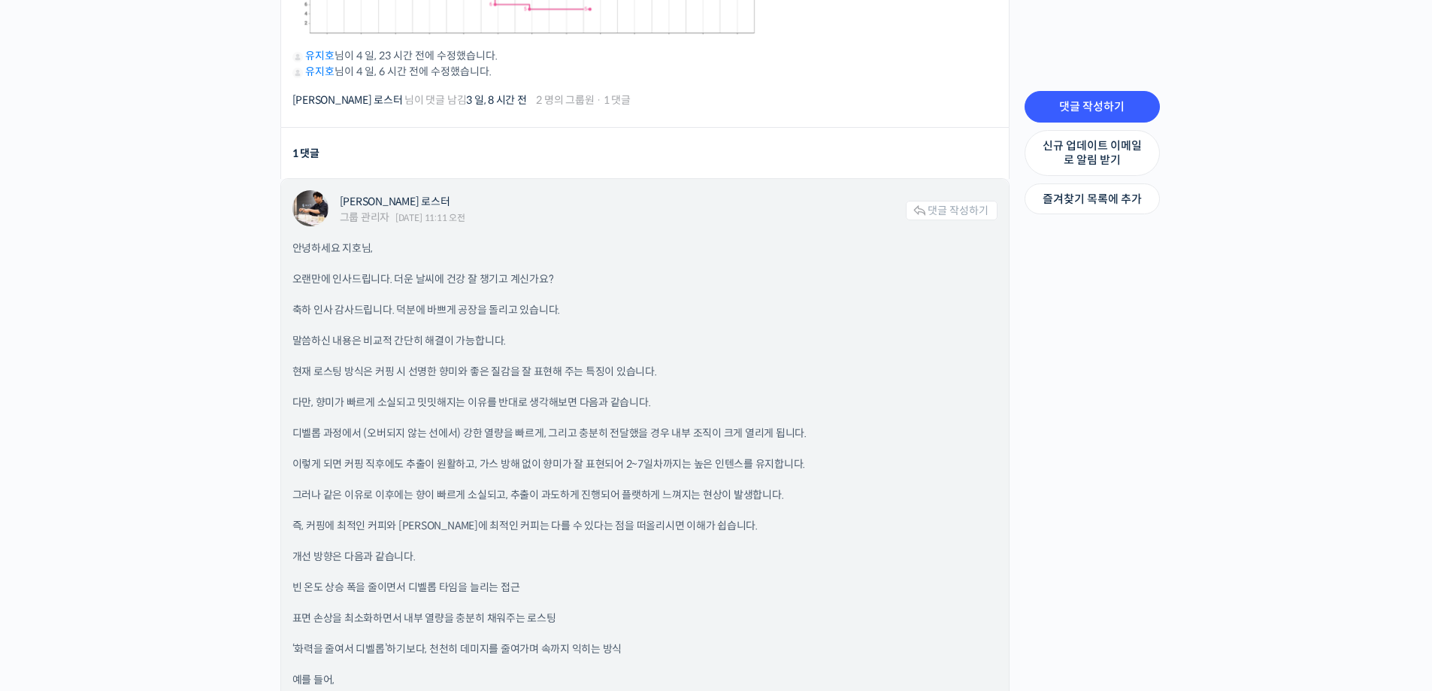
scroll to position [1203, 0]
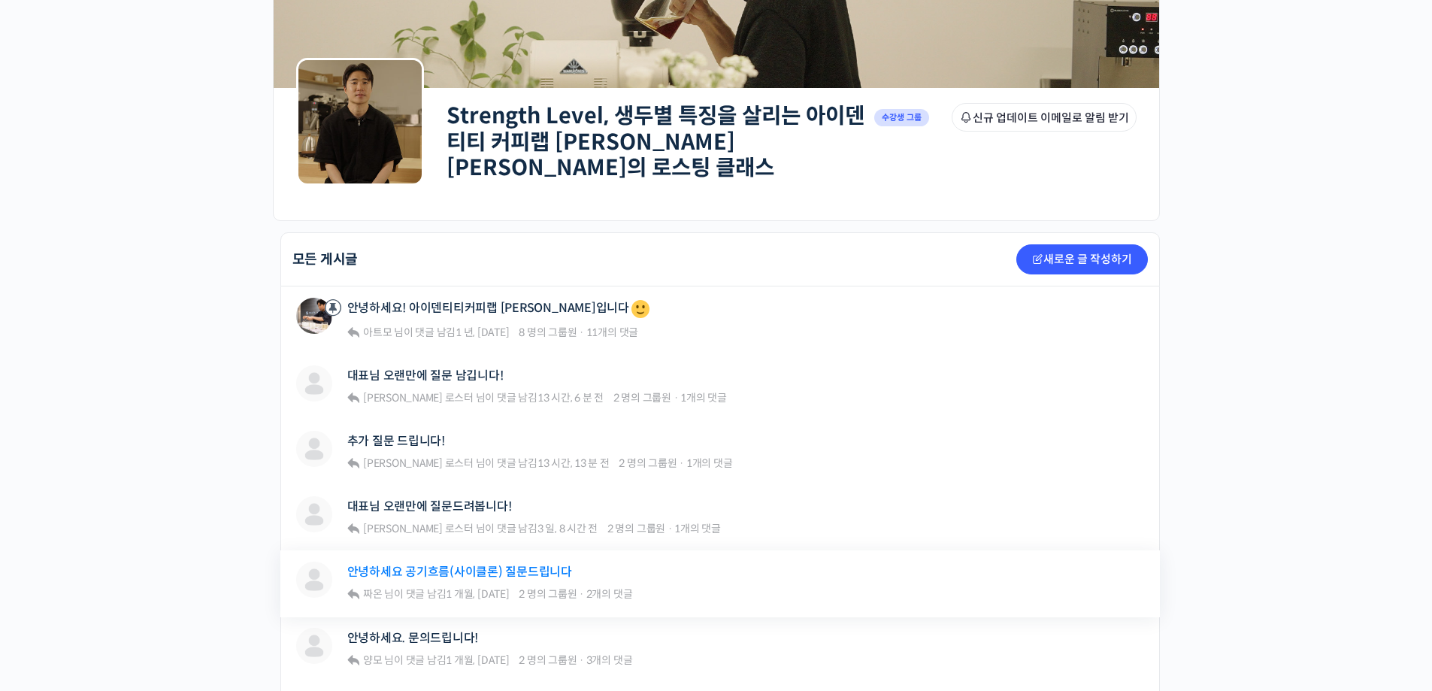
scroll to position [301, 0]
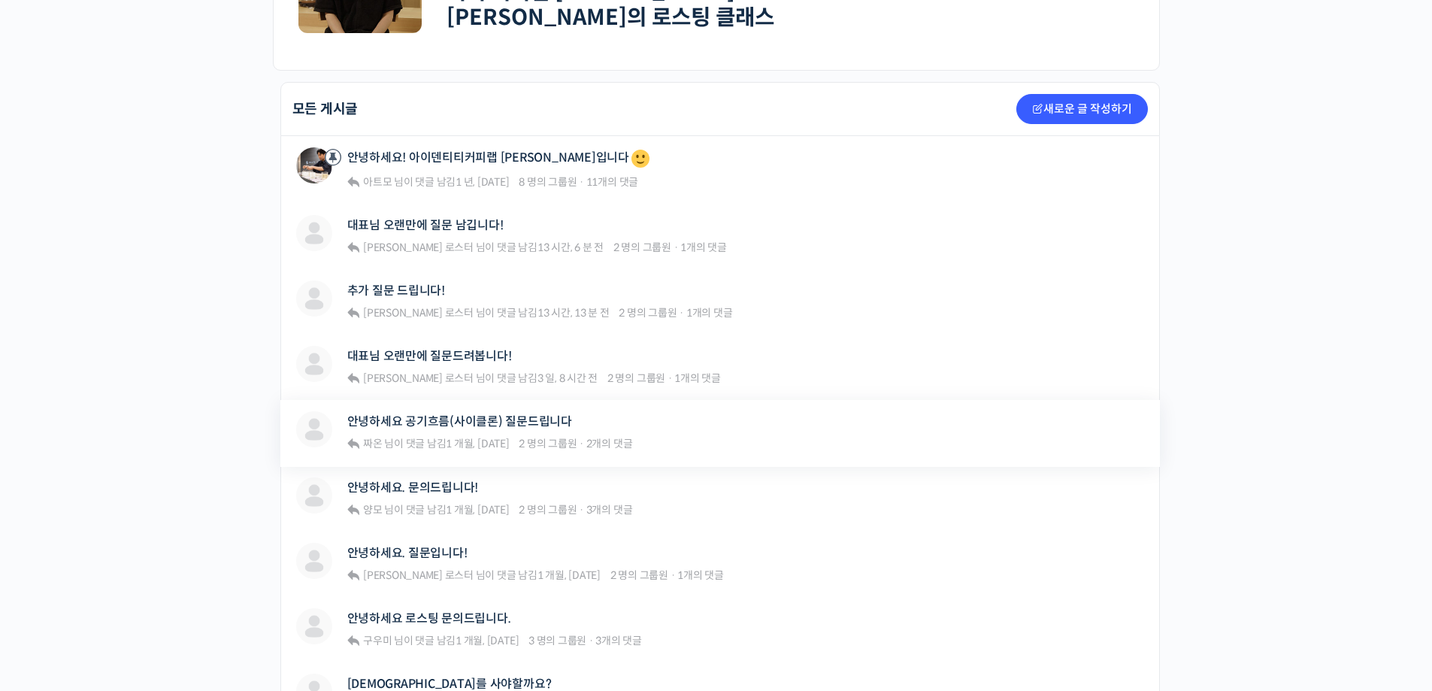
click at [435, 403] on div "짜온 안녕하세요 공기흐름(사이클론) 질문드립니다 짜온 님이 댓글 남김 1 개월, [DATE] 2 명의 그룹원 · 2개의 댓글 Strength …" at bounding box center [720, 433] width 880 height 66
click at [440, 414] on link "안녕하세요 공기흐름(사이클론) 질문드립니다" at bounding box center [459, 421] width 225 height 14
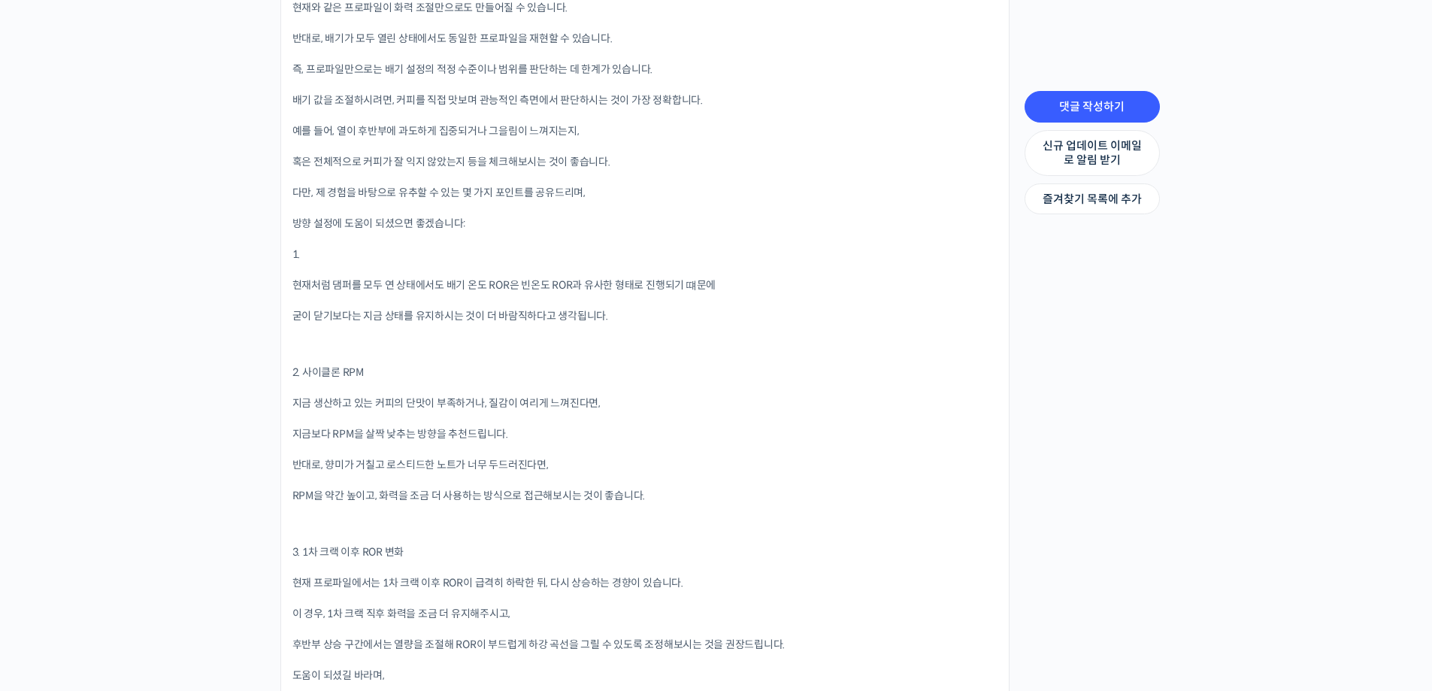
scroll to position [1353, 0]
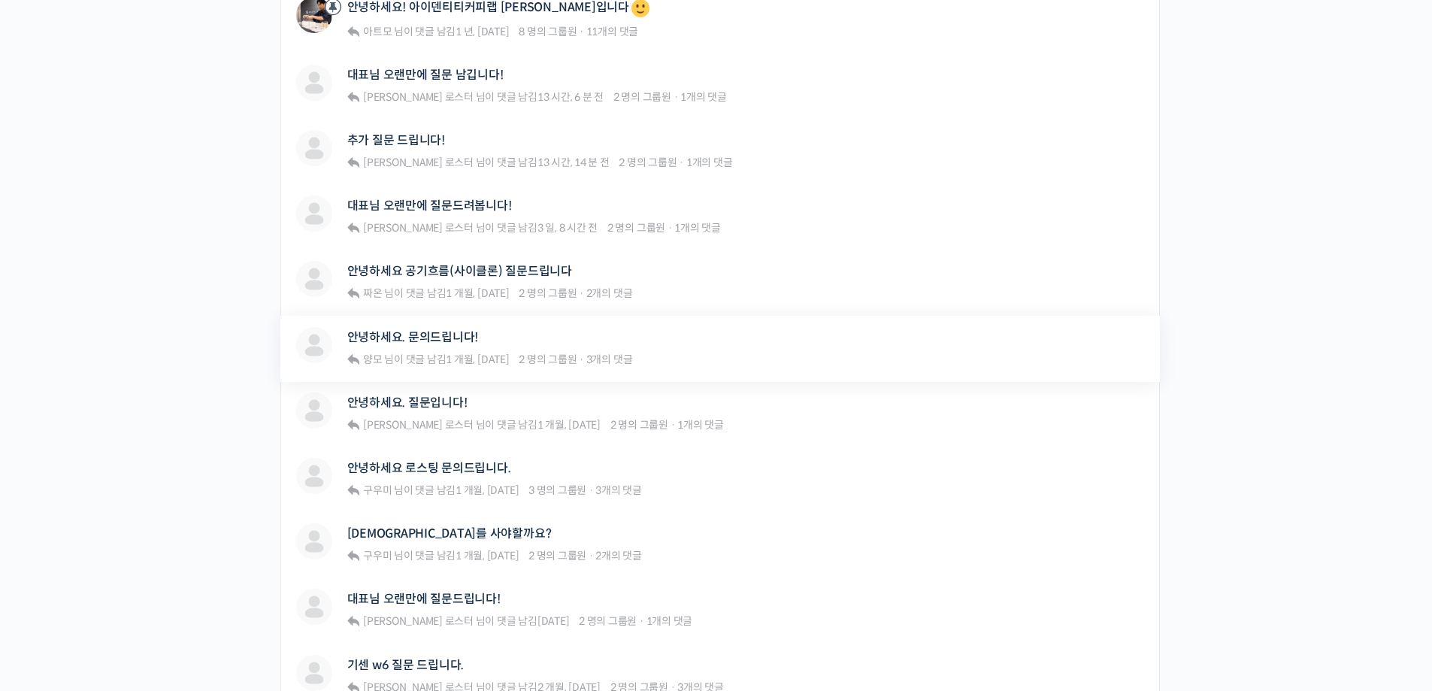
scroll to position [301, 0]
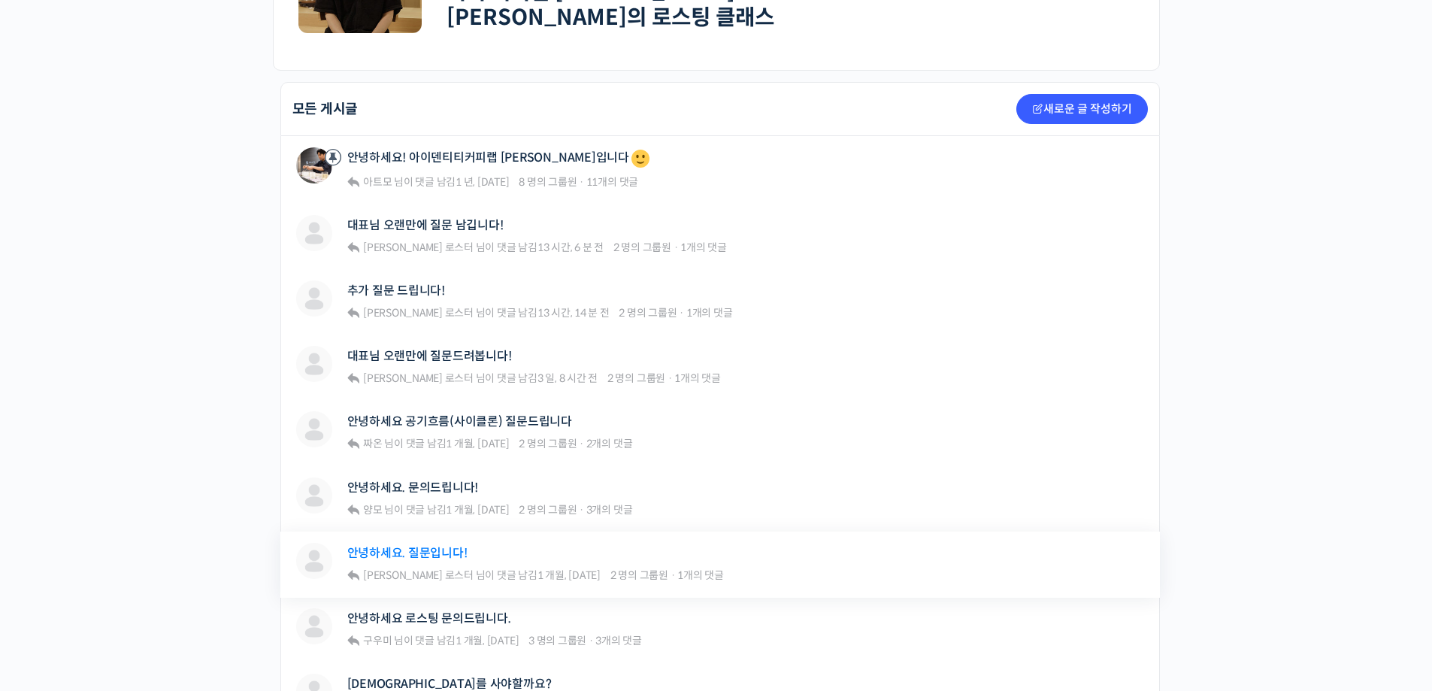
click at [425, 546] on link "안녕하세요. 질문입니다!" at bounding box center [407, 553] width 120 height 14
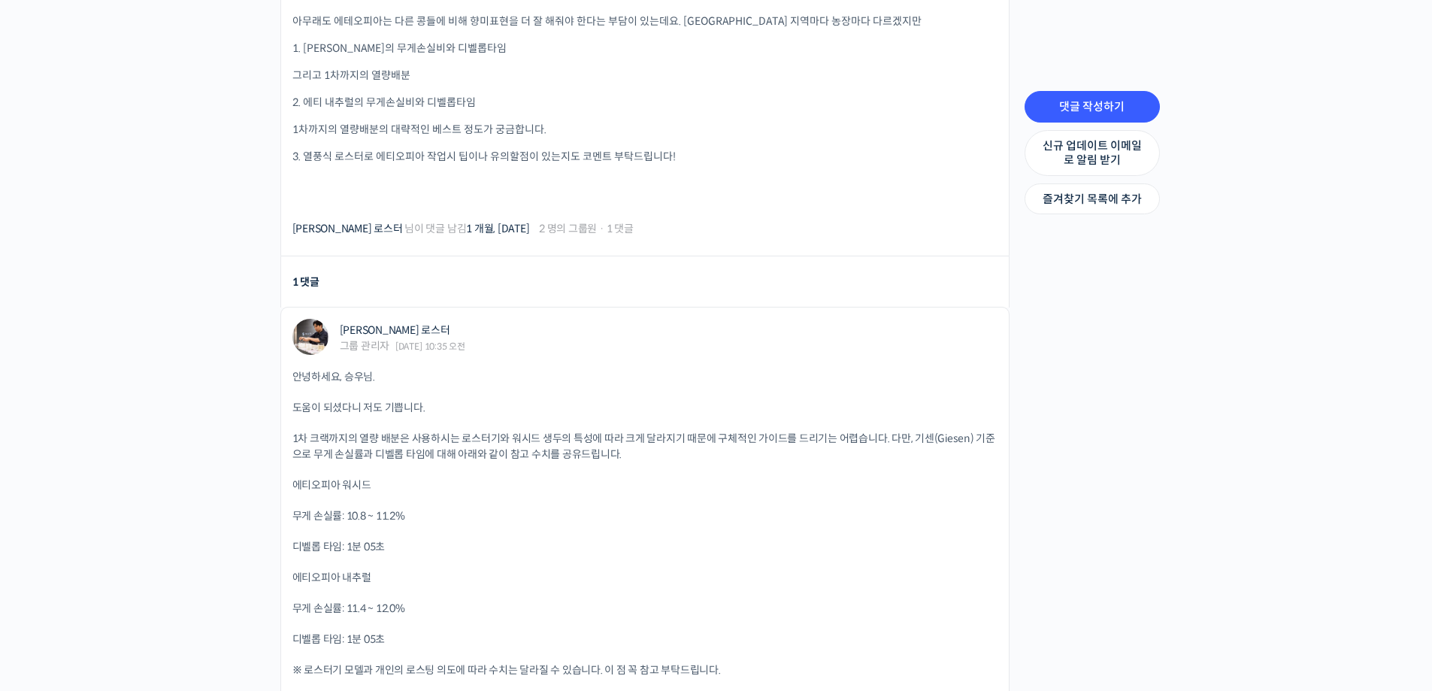
scroll to position [827, 0]
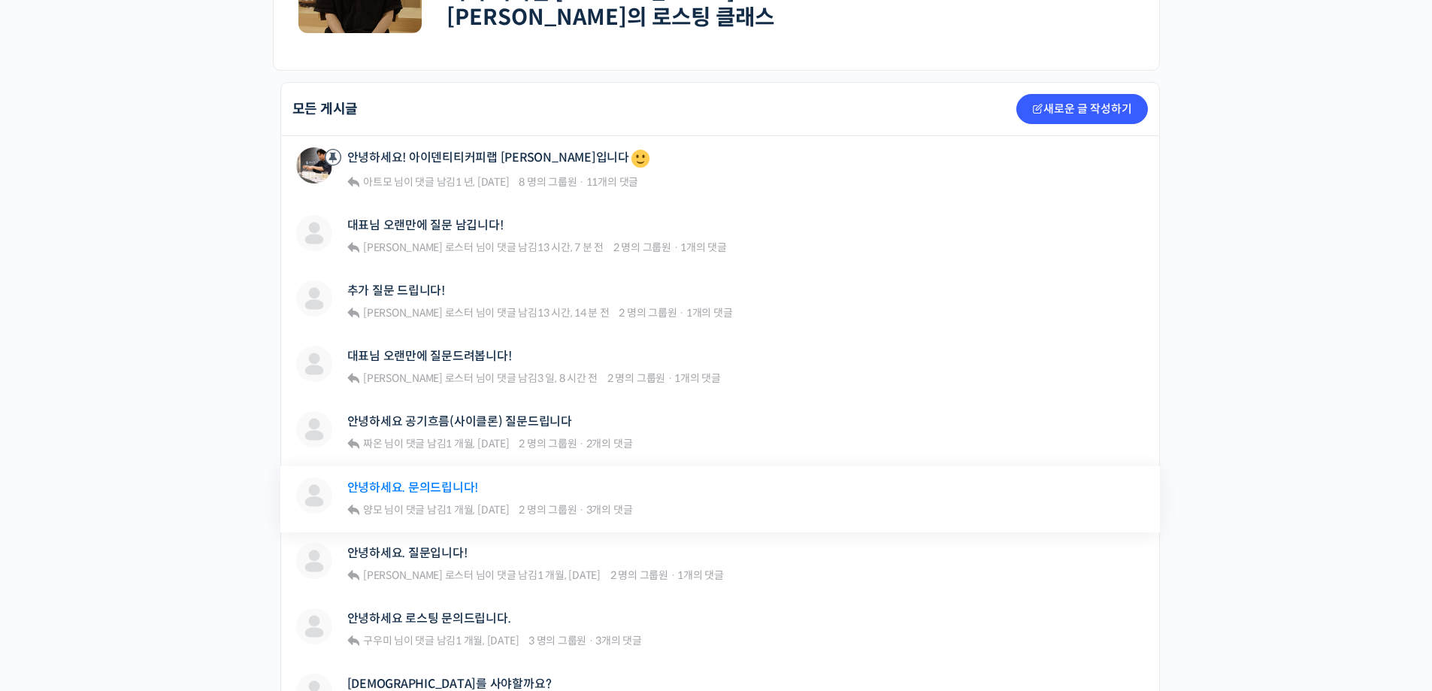
click at [374, 484] on link "안녕하세요. 문의드립니다!" at bounding box center [413, 487] width 132 height 14
